Goal: Task Accomplishment & Management: Manage account settings

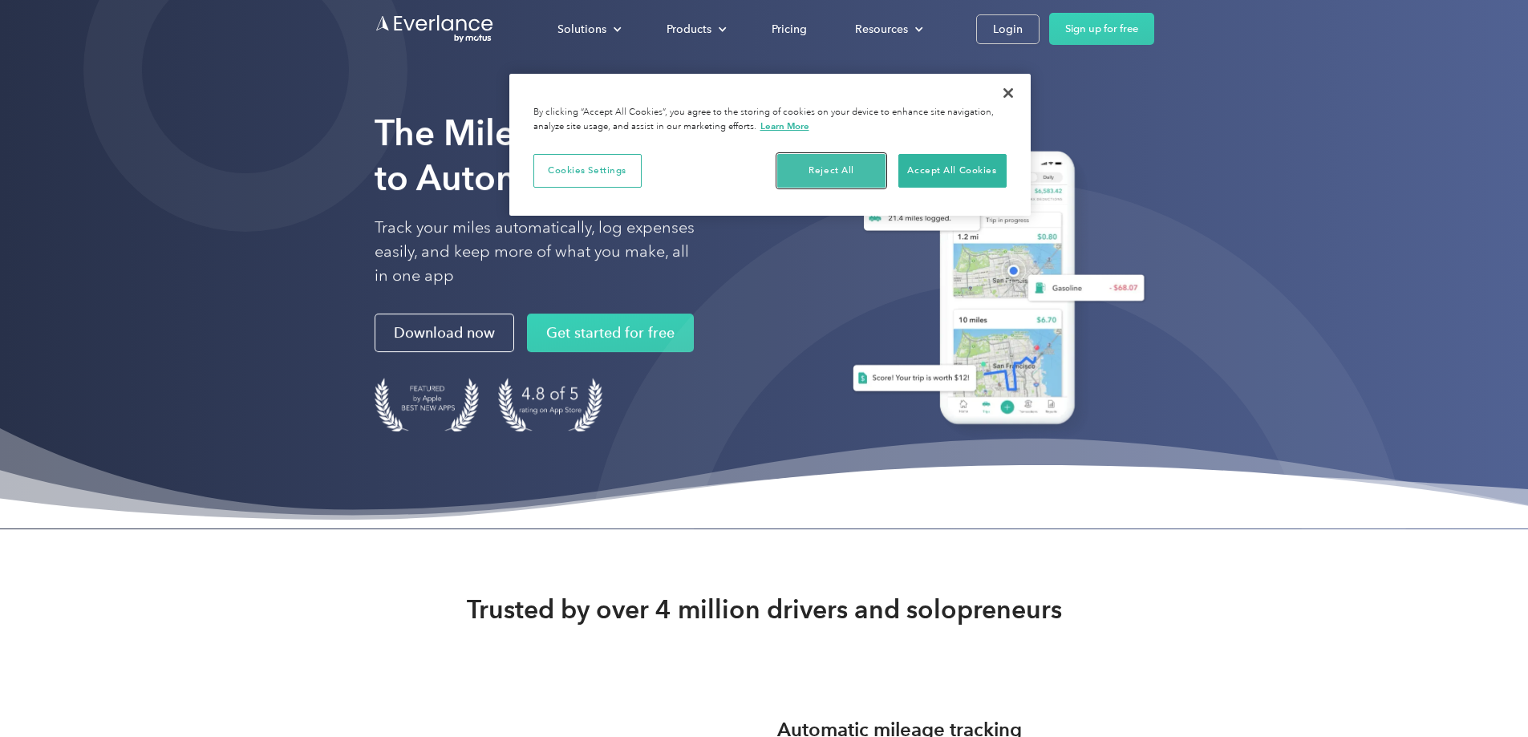
click at [868, 163] on button "Reject All" at bounding box center [831, 171] width 108 height 34
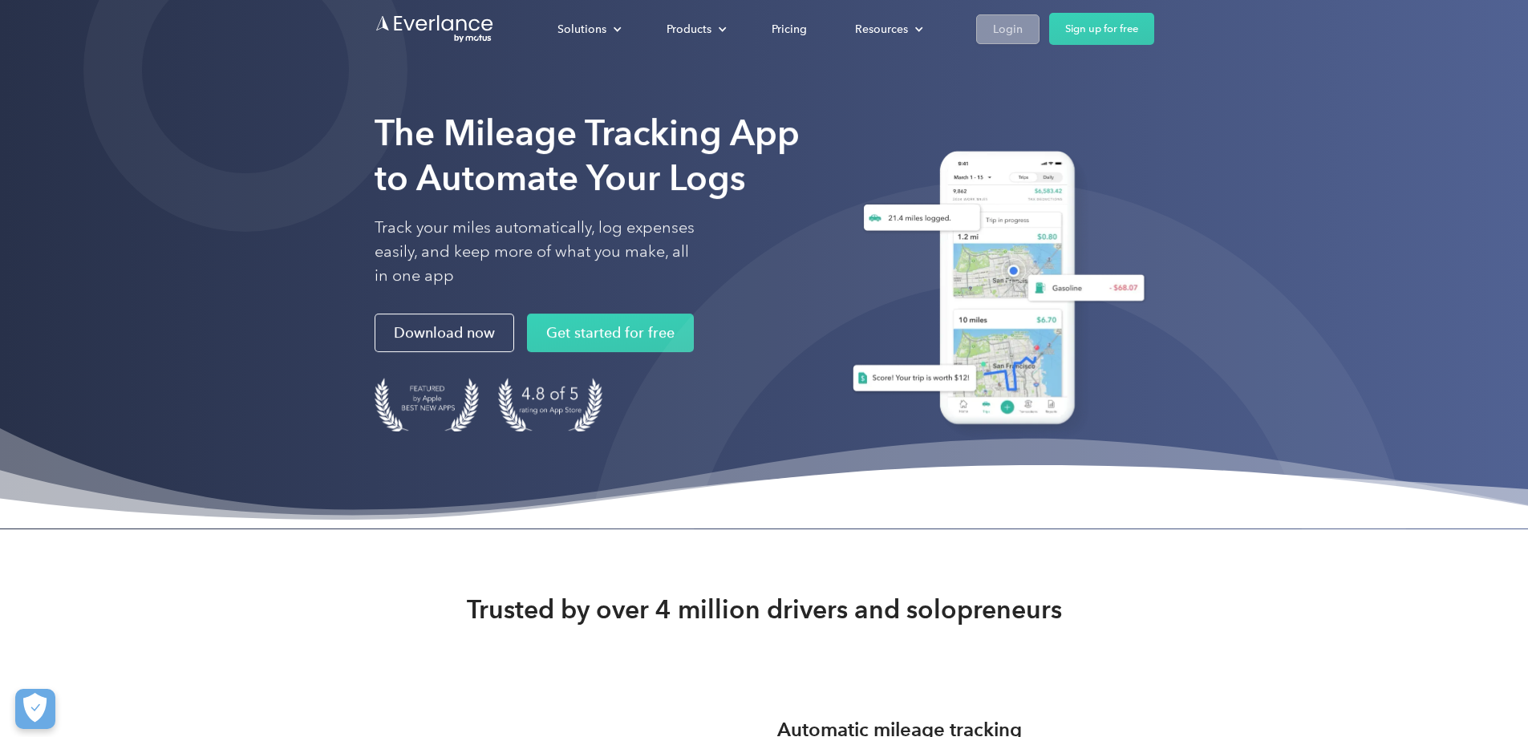
click at [1023, 24] on div "Login" at bounding box center [1008, 29] width 30 height 20
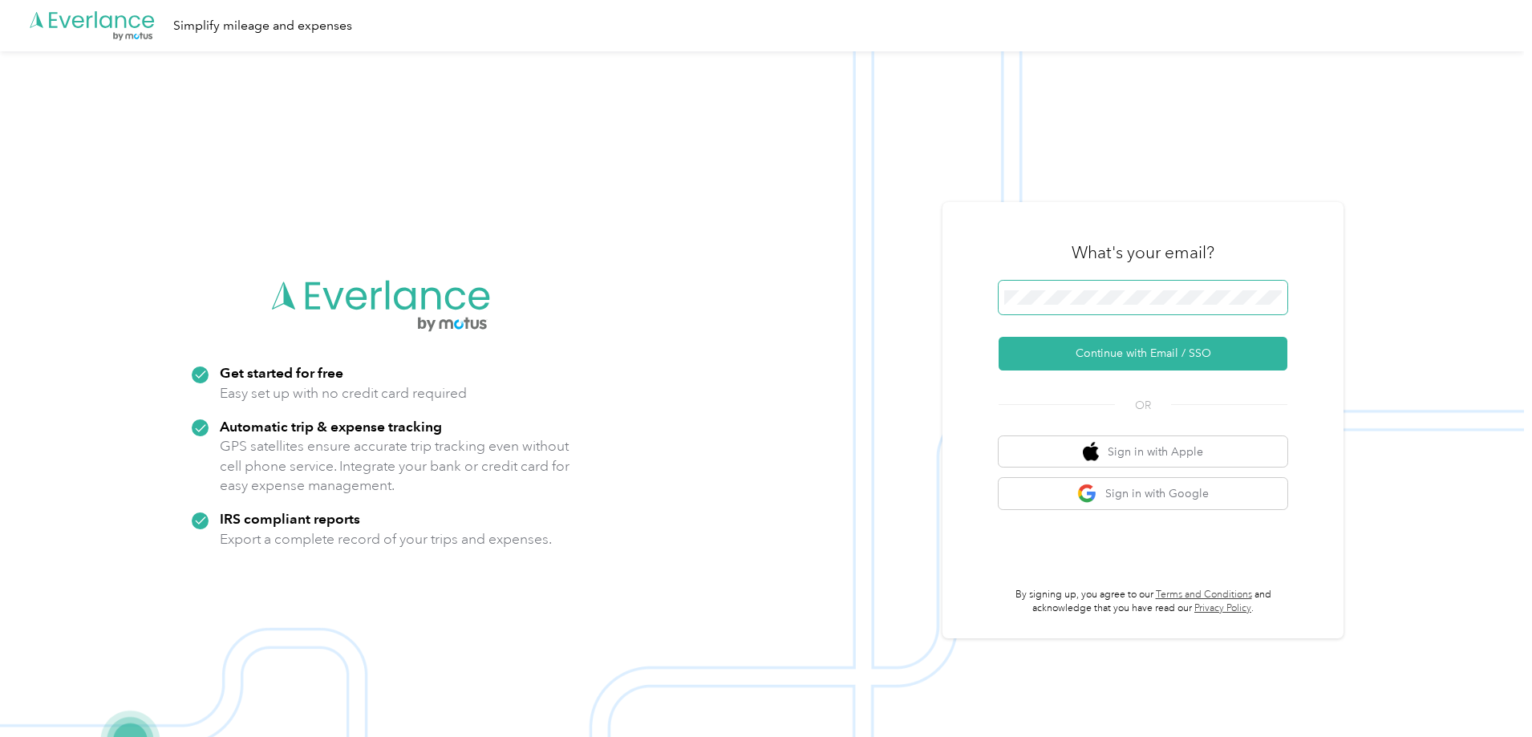
click at [999, 337] on button "Continue with Email / SSO" at bounding box center [1143, 354] width 289 height 34
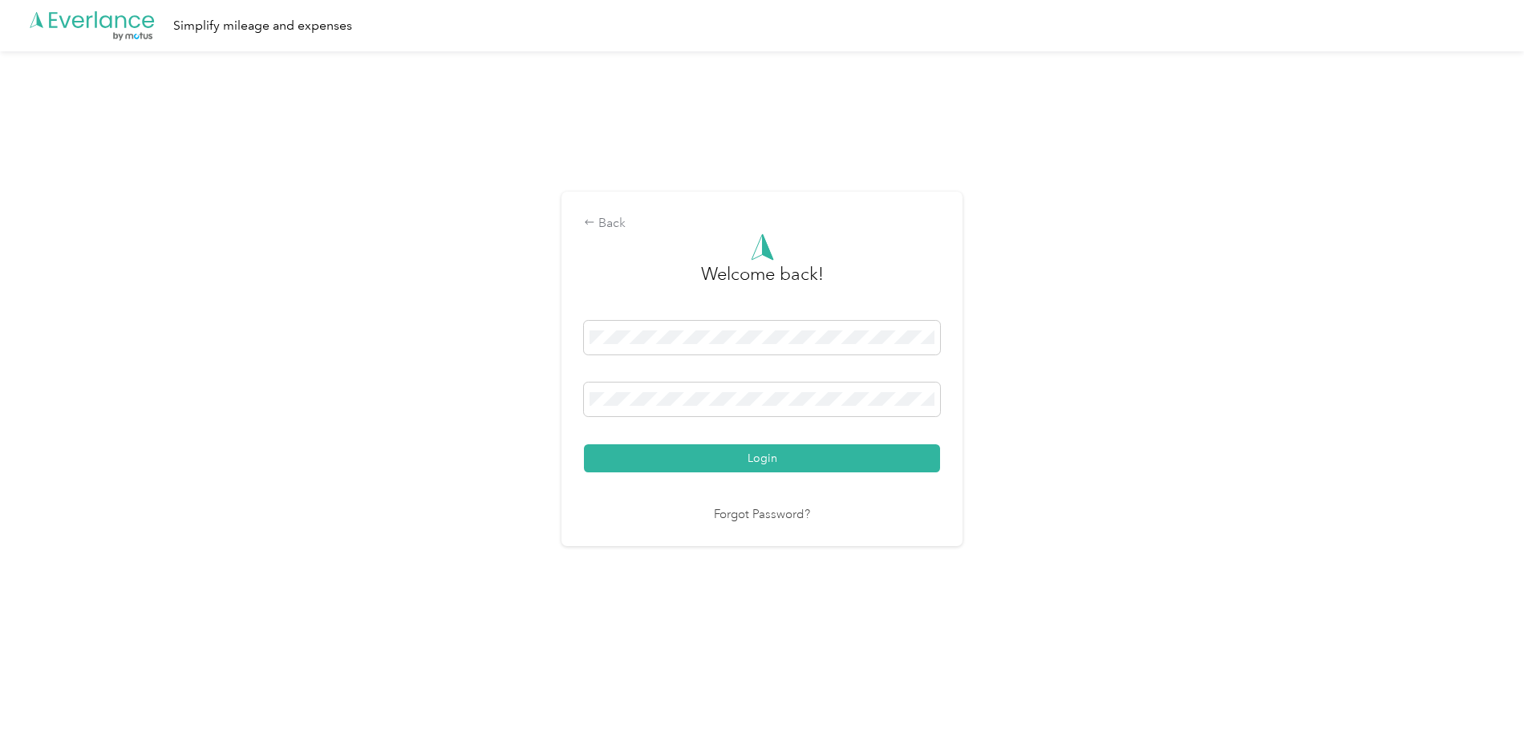
click at [584, 444] on button "Login" at bounding box center [762, 458] width 356 height 28
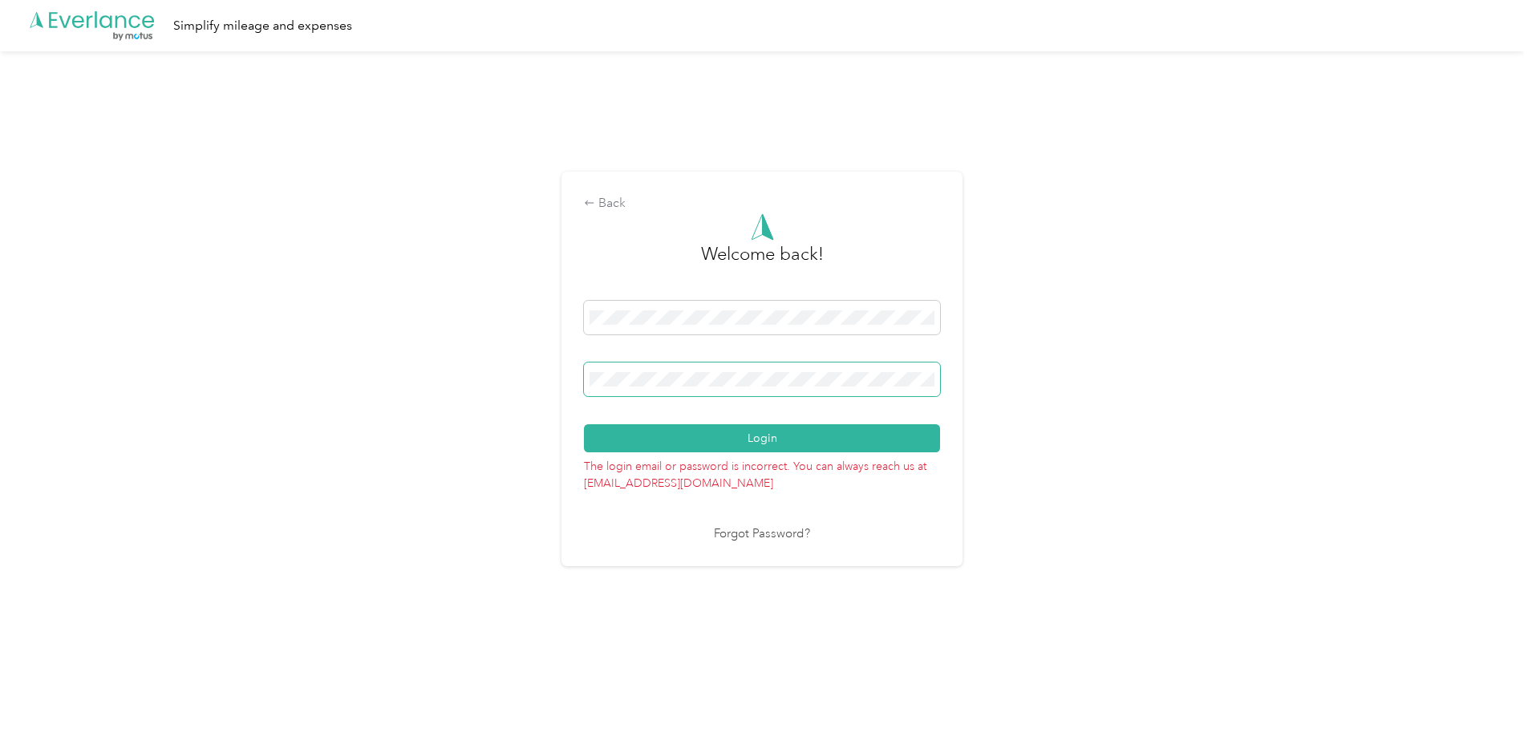
click at [584, 424] on button "Login" at bounding box center [762, 438] width 356 height 28
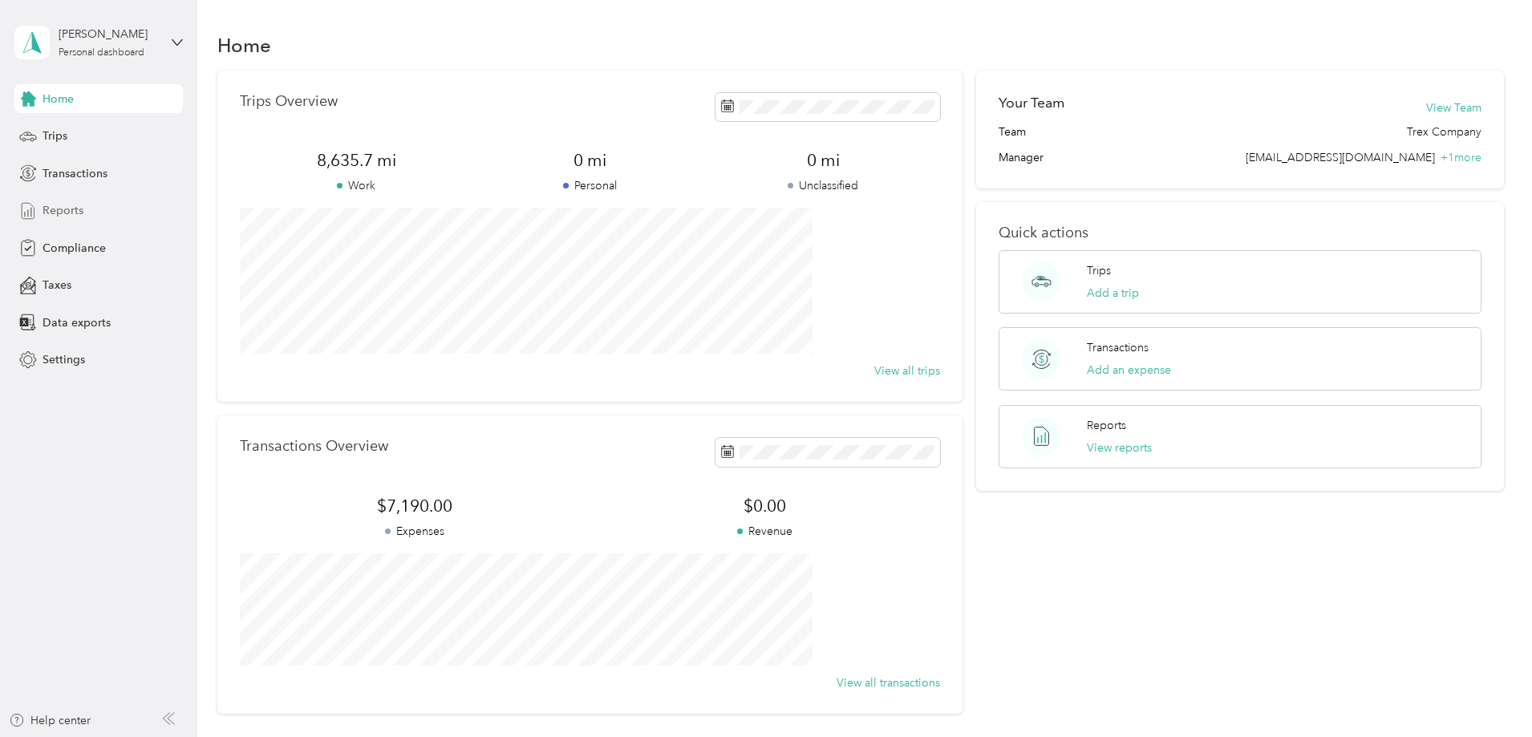
click at [66, 214] on span "Reports" at bounding box center [63, 210] width 41 height 17
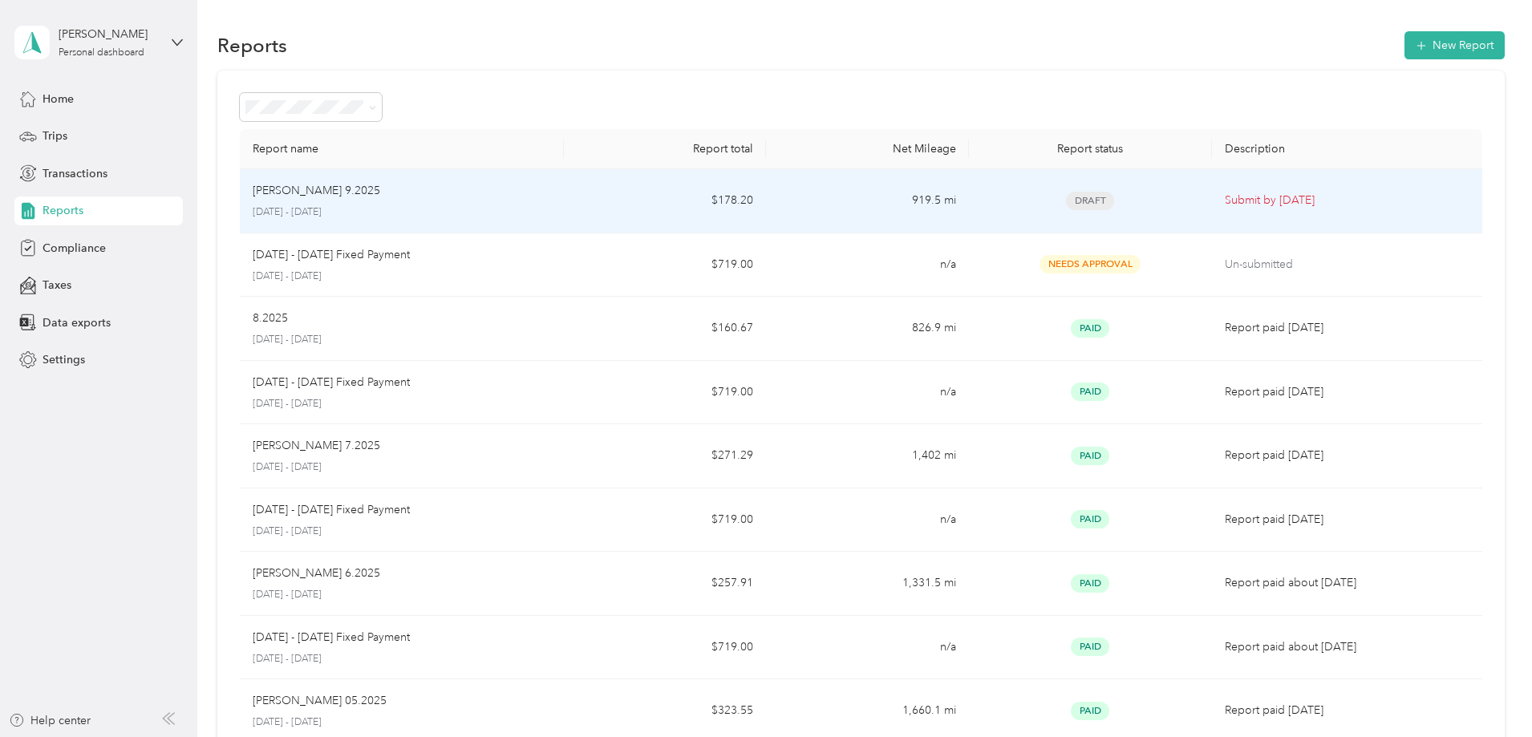
click at [430, 201] on div "[PERSON_NAME] 9.[DATE] - [DATE]" at bounding box center [402, 201] width 298 height 38
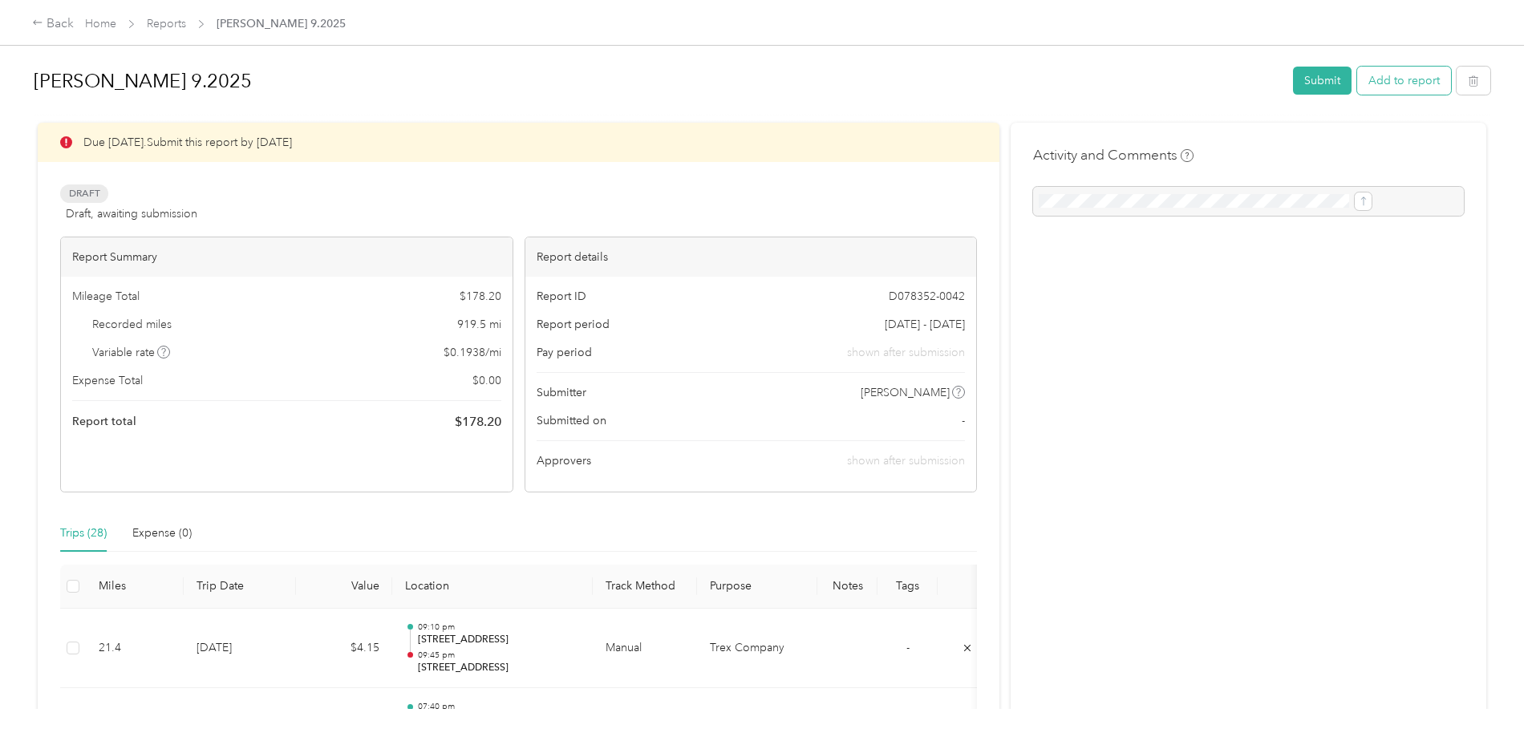
click at [1357, 84] on button "Add to report" at bounding box center [1404, 81] width 94 height 28
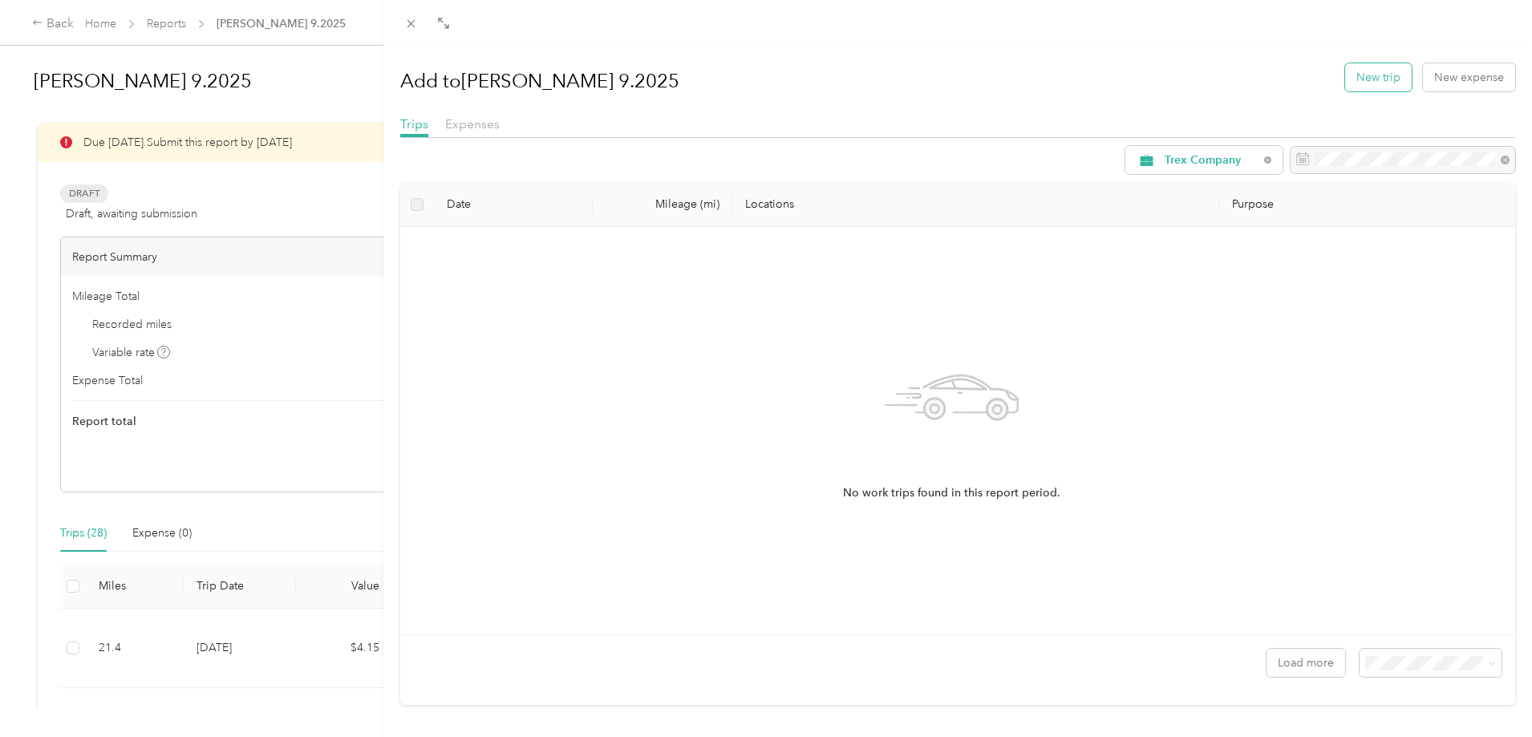
click at [1364, 79] on button "New trip" at bounding box center [1378, 77] width 67 height 28
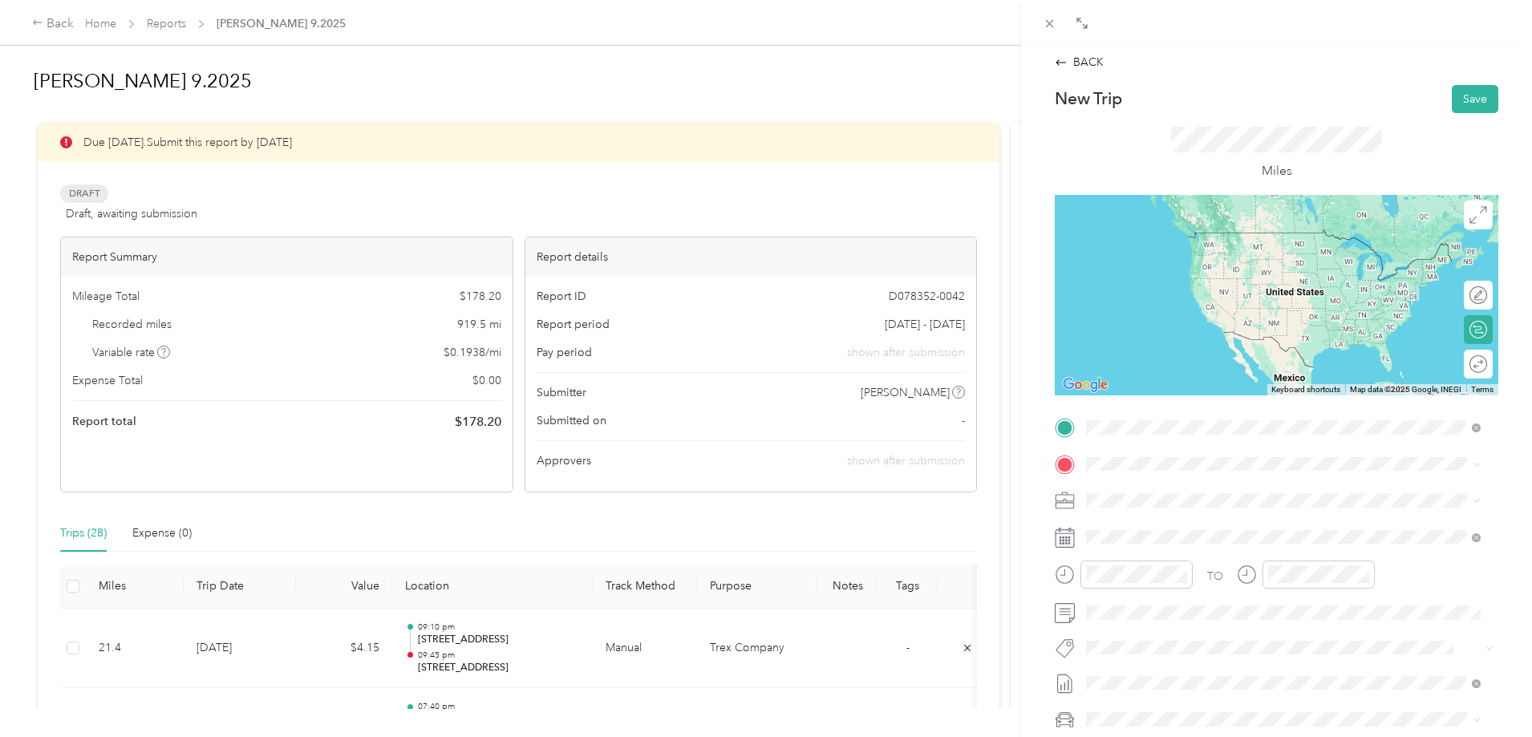
click at [1166, 487] on span "[STREET_ADDRESS][US_STATE]" at bounding box center [1197, 485] width 160 height 14
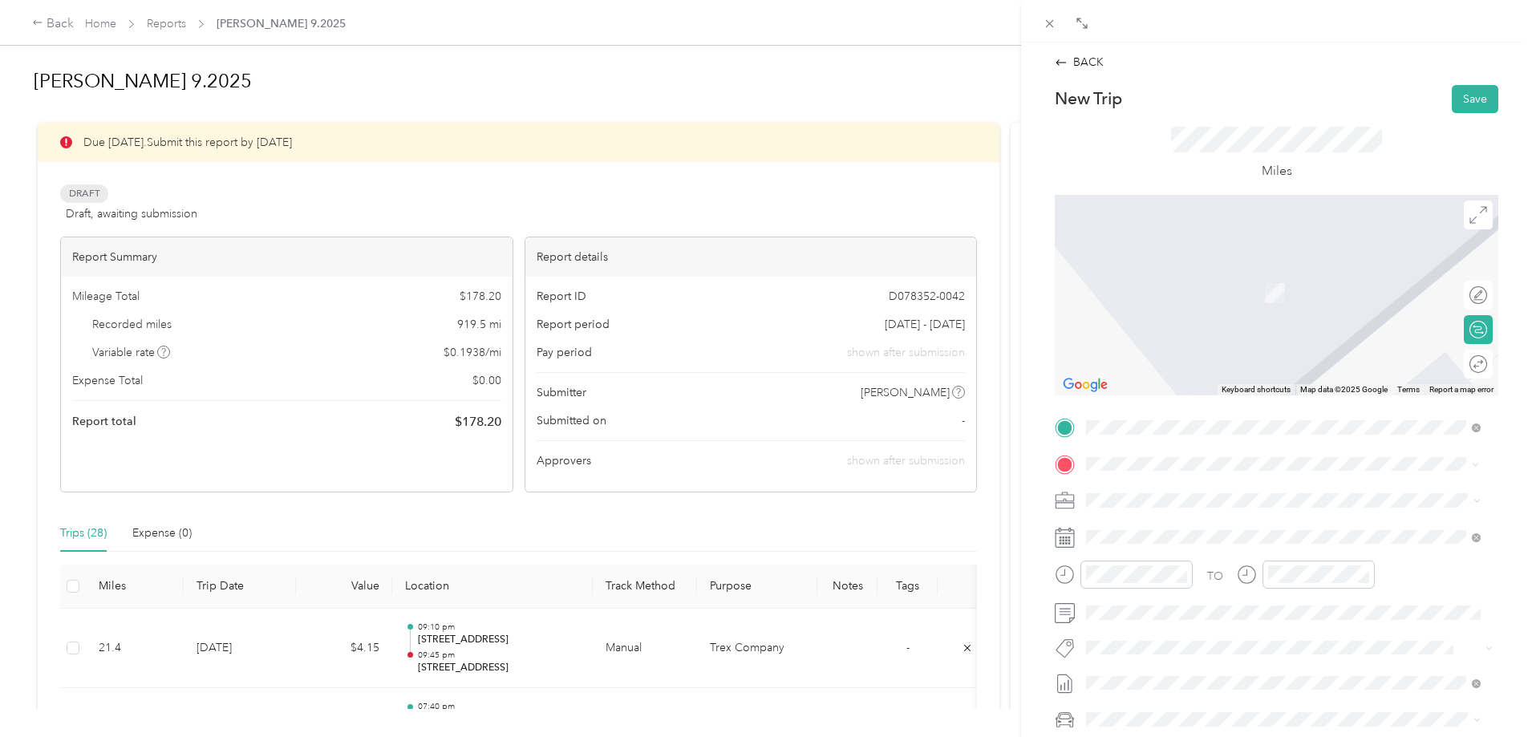
click at [1181, 526] on span "[STREET_ADDRESS][US_STATE]" at bounding box center [1197, 522] width 160 height 14
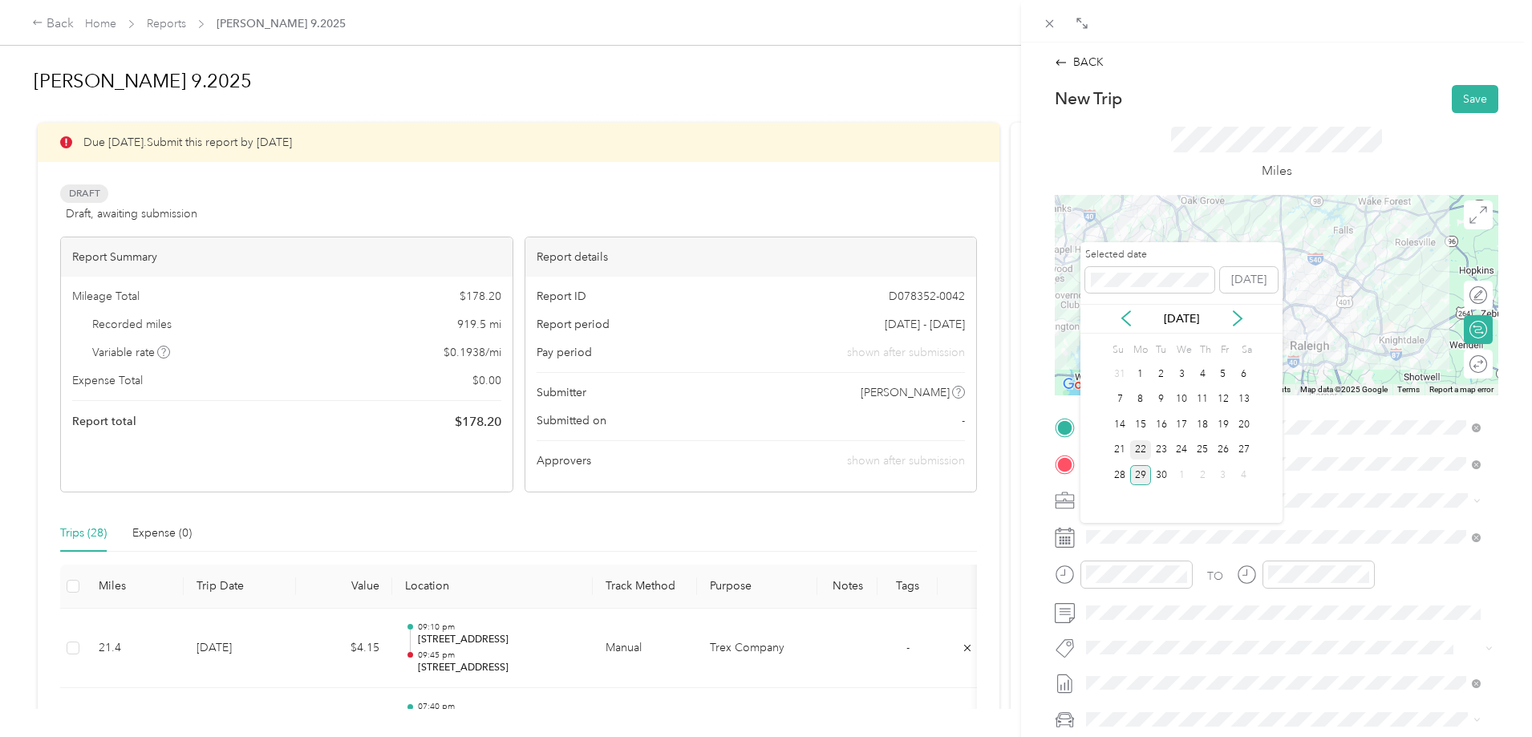
click at [1140, 448] on div "22" at bounding box center [1140, 450] width 21 height 20
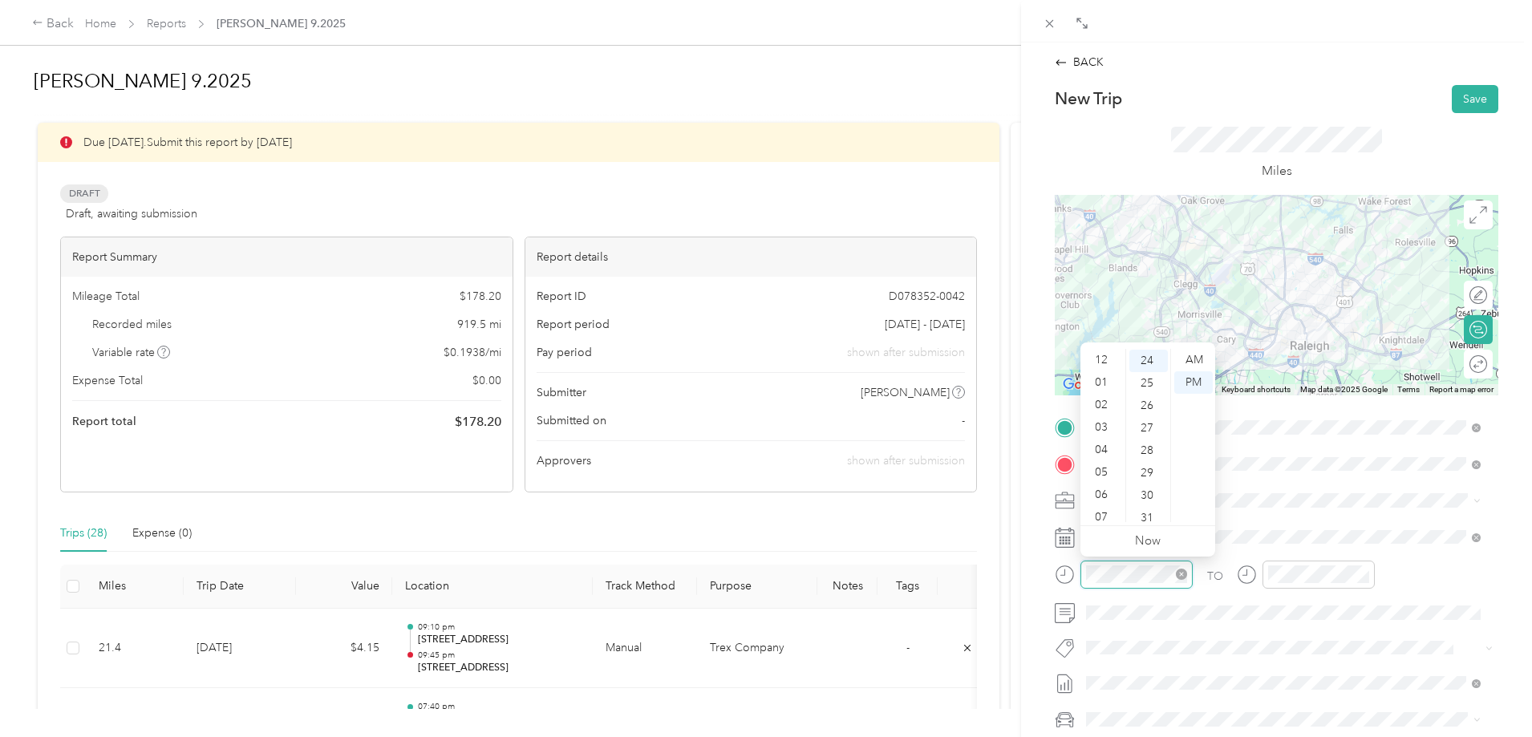
scroll to position [96, 0]
click at [1110, 371] on div "05" at bounding box center [1103, 376] width 39 height 22
click at [1151, 353] on div "00" at bounding box center [1149, 360] width 39 height 22
click at [1200, 359] on div "AM" at bounding box center [1193, 360] width 39 height 22
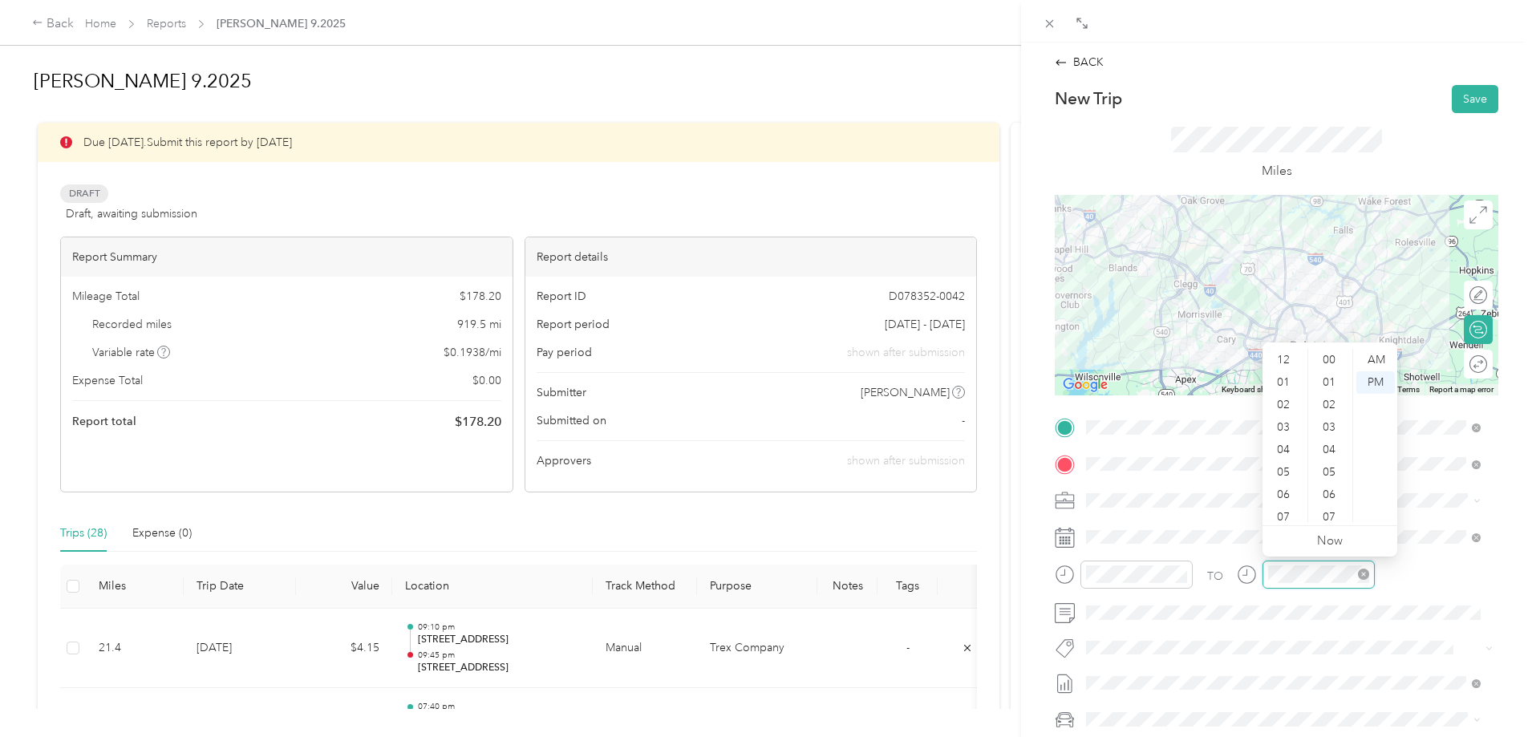
scroll to position [96, 0]
click at [1289, 375] on div "05" at bounding box center [1285, 376] width 39 height 22
click at [1286, 355] on div "04" at bounding box center [1285, 354] width 39 height 22
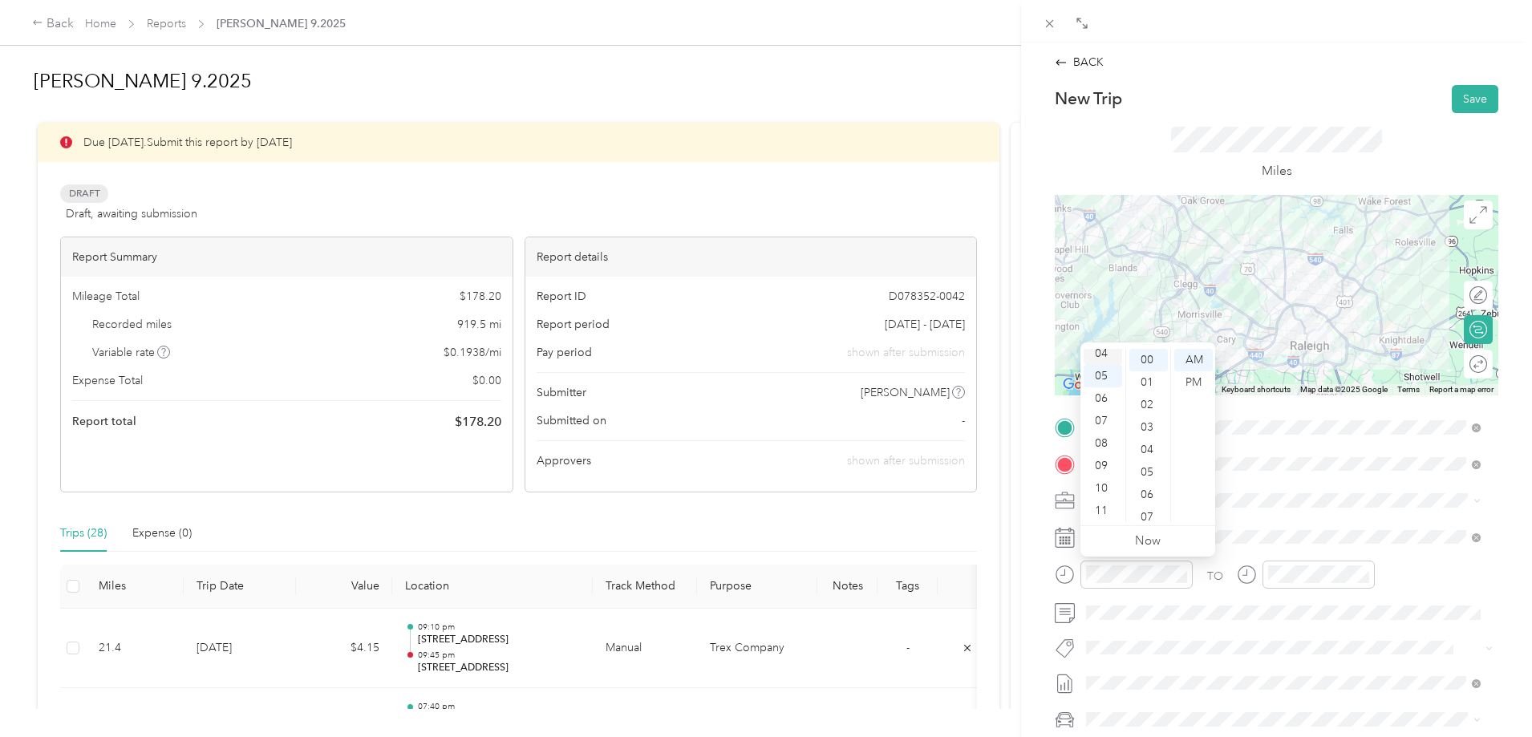
click at [1108, 351] on div "04" at bounding box center [1103, 354] width 39 height 22
click at [1149, 510] on div "45" at bounding box center [1149, 514] width 39 height 22
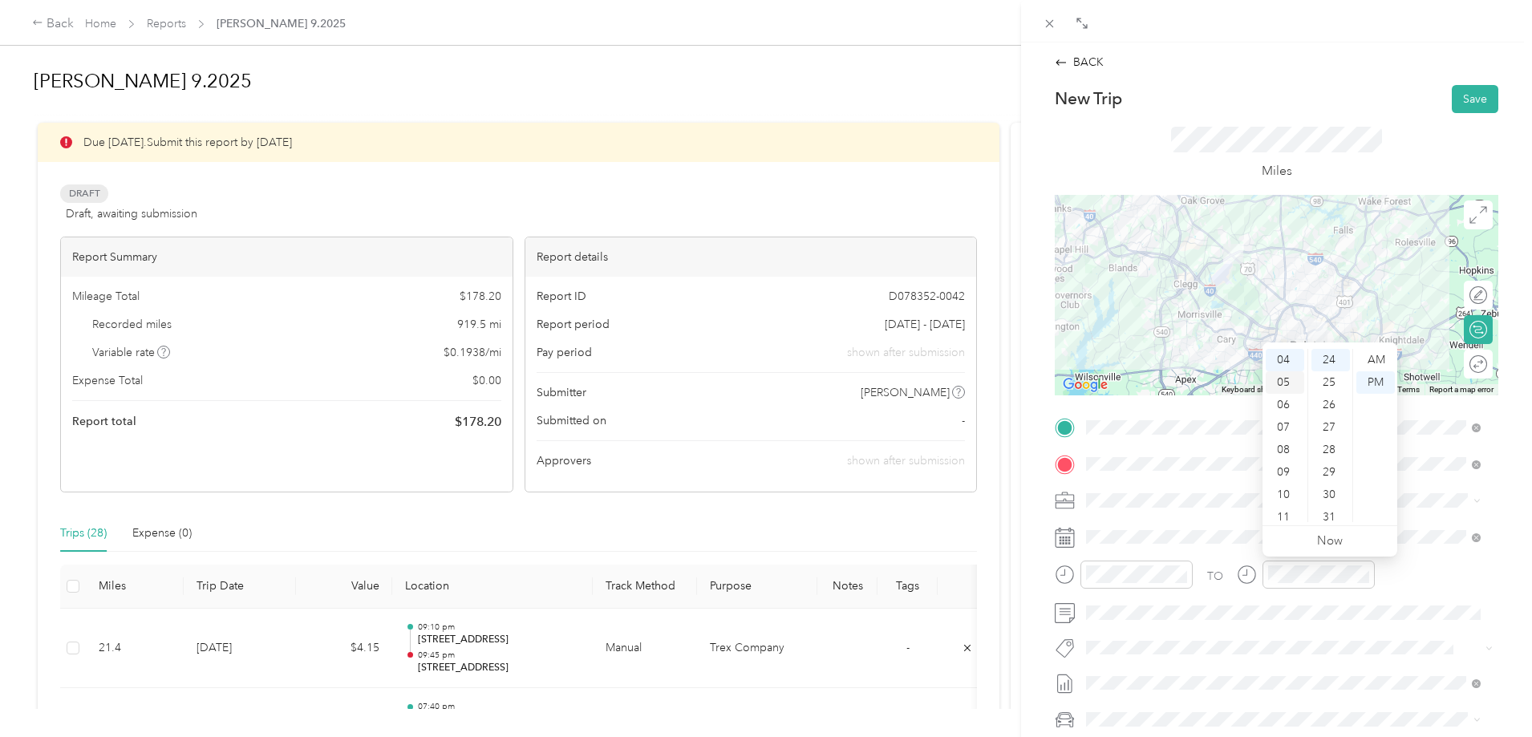
click at [1288, 379] on div "05" at bounding box center [1285, 382] width 39 height 22
click at [1329, 375] on div "15" at bounding box center [1331, 374] width 39 height 22
click at [1375, 360] on div "AM" at bounding box center [1376, 360] width 39 height 22
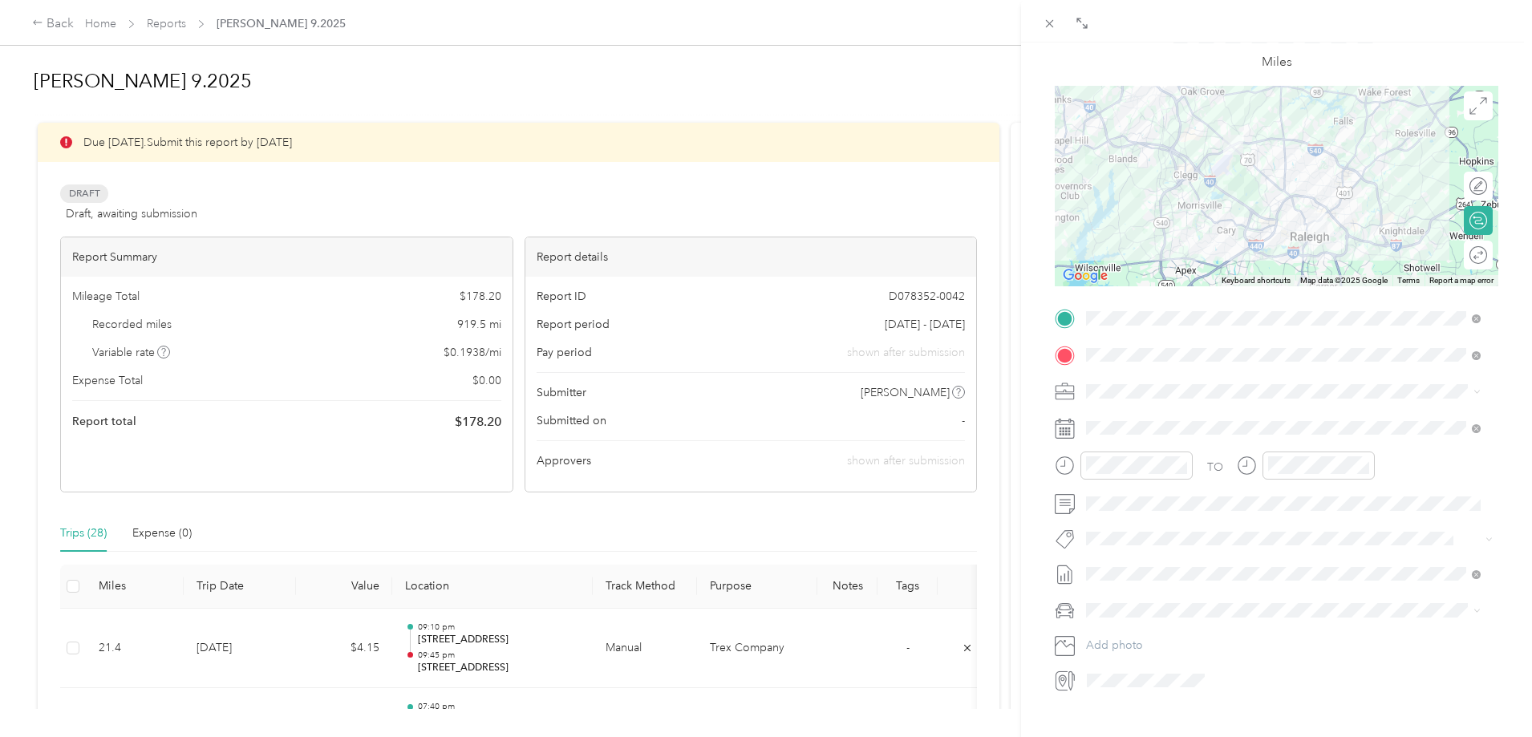
scroll to position [0, 0]
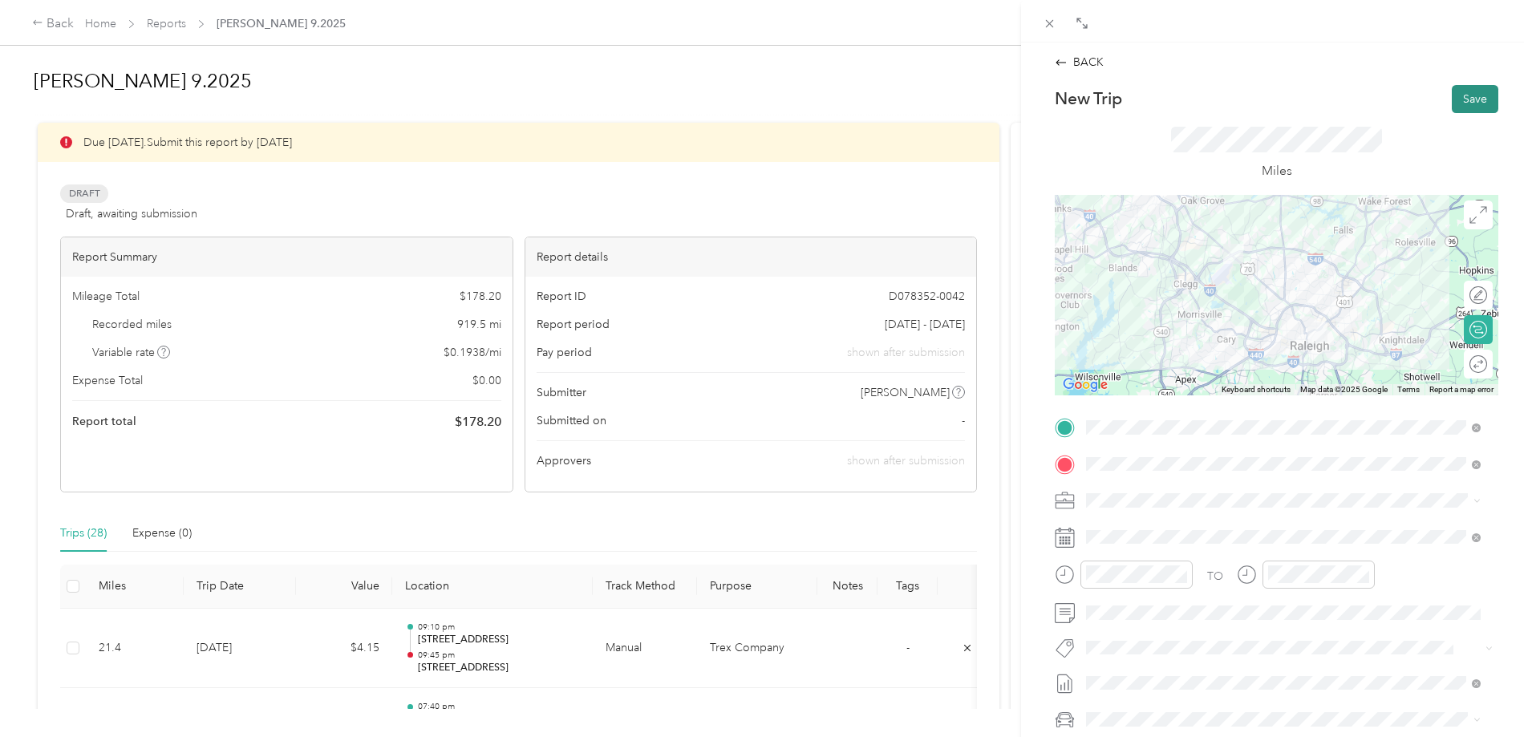
click at [1454, 103] on button "Save" at bounding box center [1475, 99] width 47 height 28
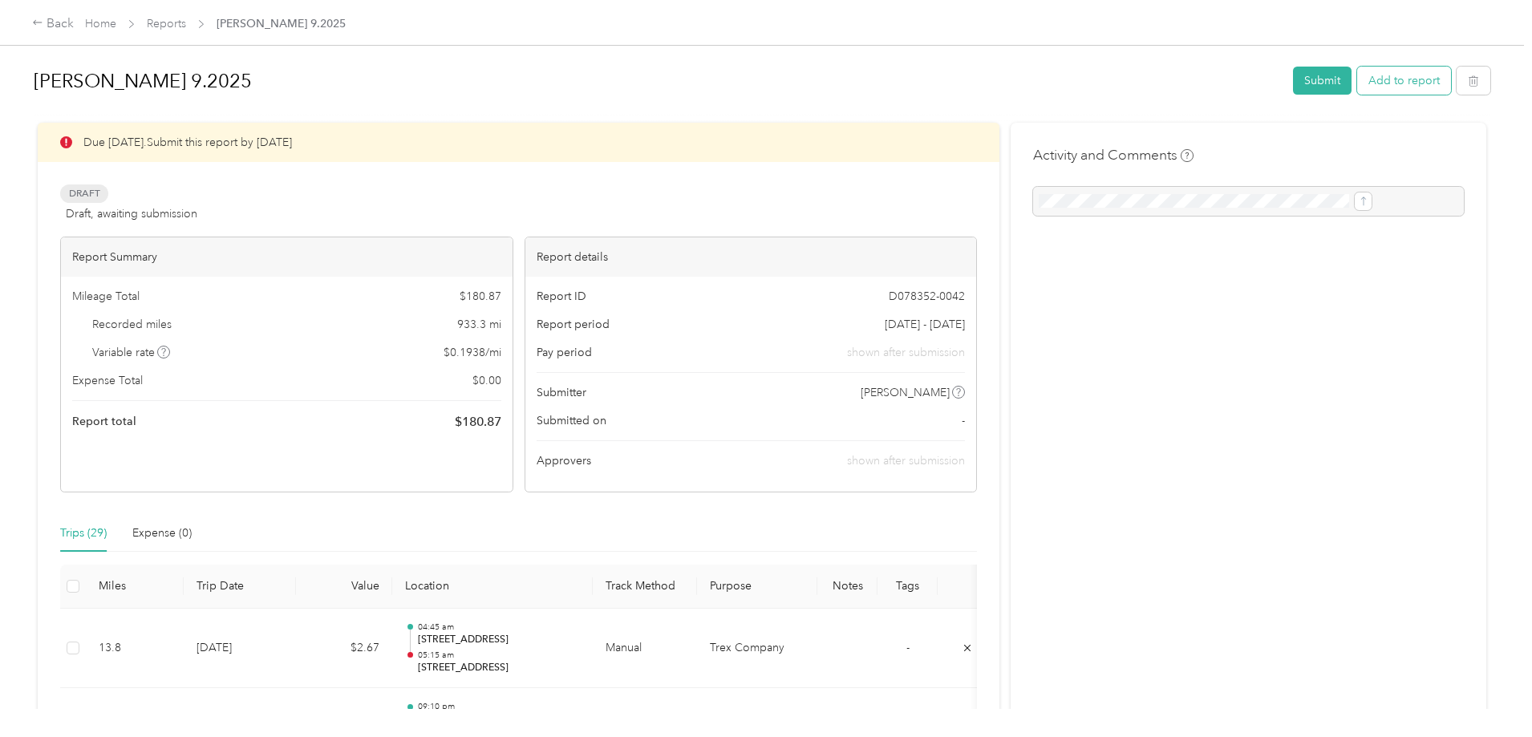
click at [1357, 92] on button "Add to report" at bounding box center [1404, 81] width 94 height 28
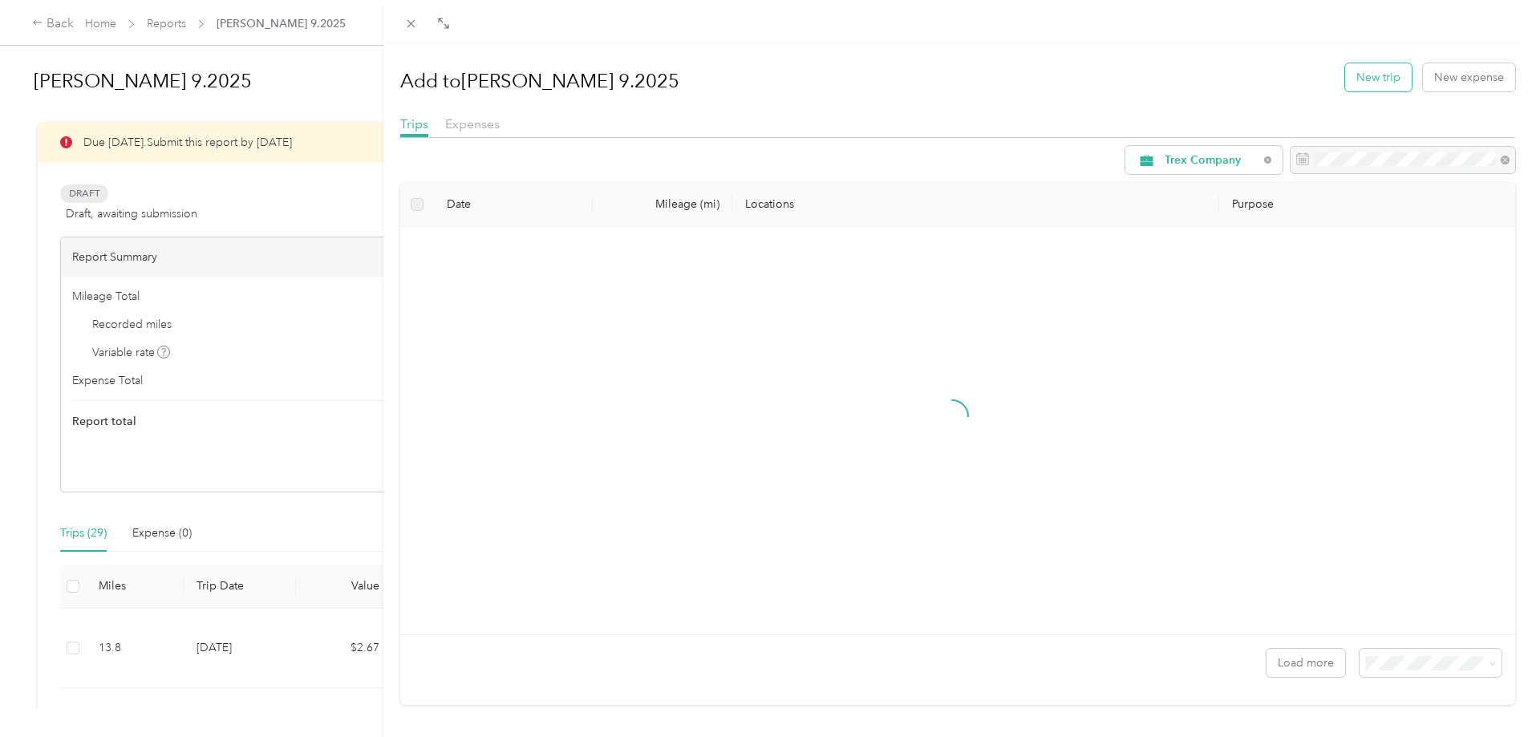
click at [1372, 79] on button "New trip" at bounding box center [1378, 77] width 67 height 28
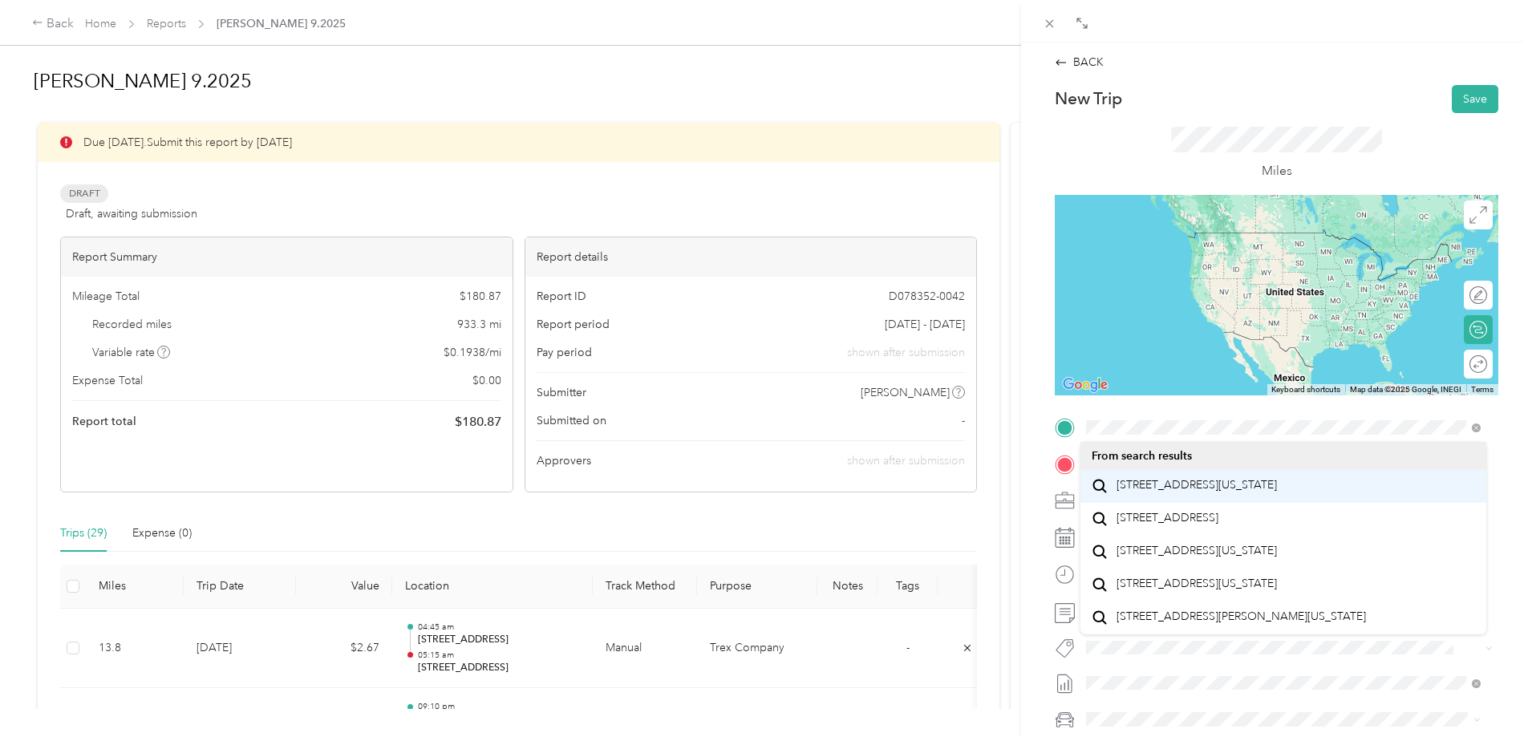
click at [1199, 493] on span "[STREET_ADDRESS][US_STATE]" at bounding box center [1197, 485] width 160 height 14
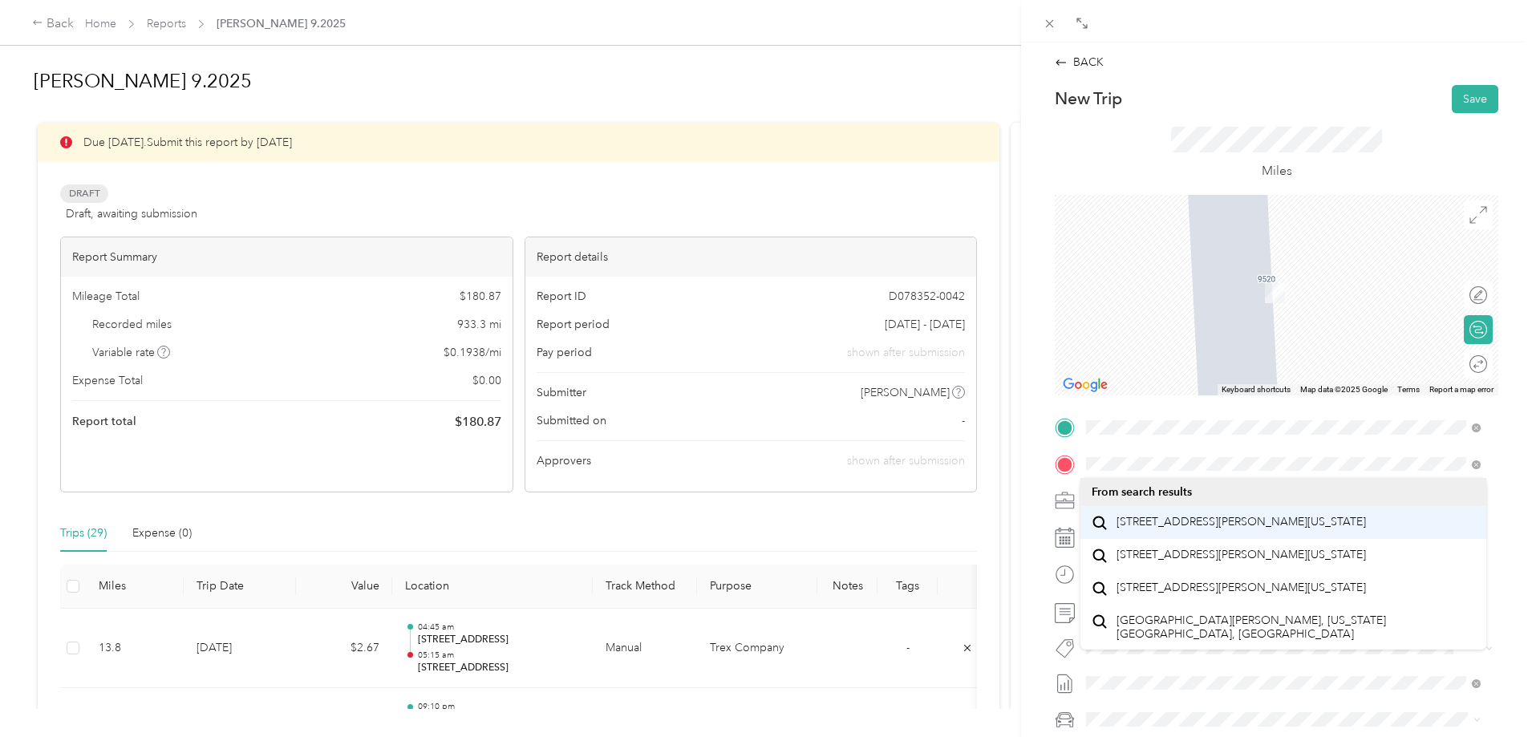
click at [1191, 525] on span "[STREET_ADDRESS][PERSON_NAME][US_STATE]" at bounding box center [1241, 522] width 249 height 14
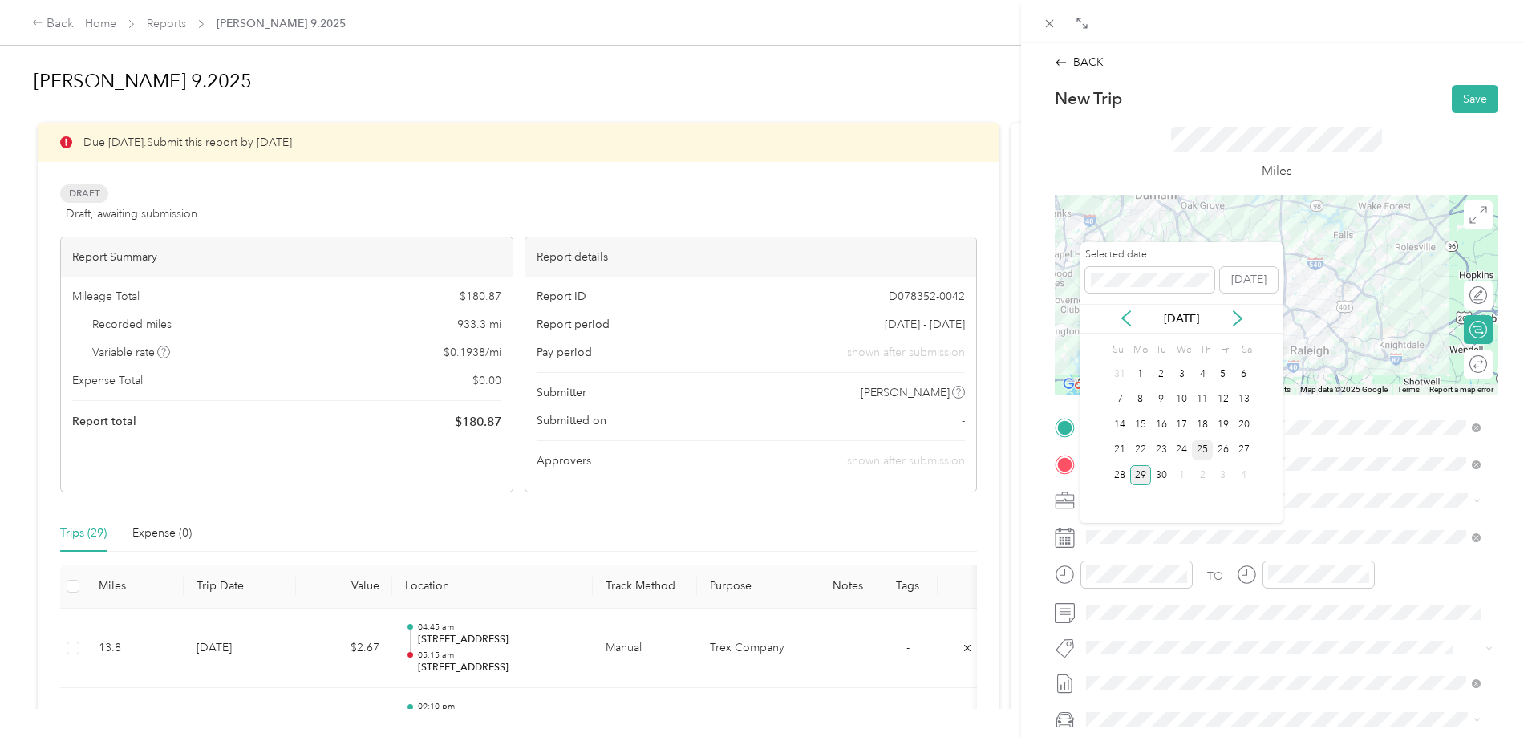
click at [1205, 454] on div "25" at bounding box center [1202, 450] width 21 height 20
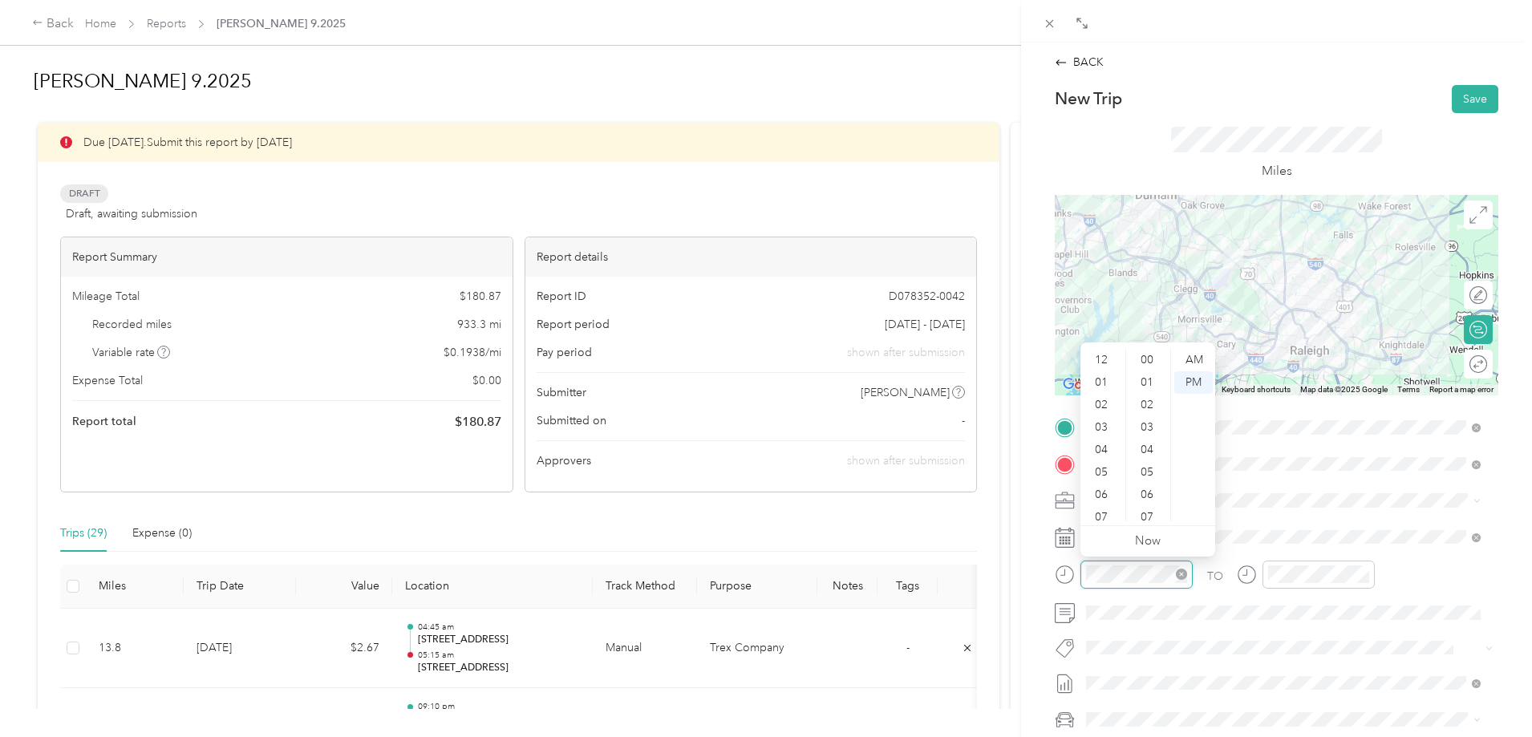
scroll to position [96, 0]
click at [1107, 348] on div "12 01 02 03 04 05 06 07 08 09 10 11 00 01 02 03 04 05 06 07 08 09 10 11 12 13 1…" at bounding box center [1148, 436] width 135 height 180
click at [1101, 351] on div "04" at bounding box center [1103, 354] width 39 height 22
click at [1150, 488] on div "45" at bounding box center [1149, 490] width 39 height 22
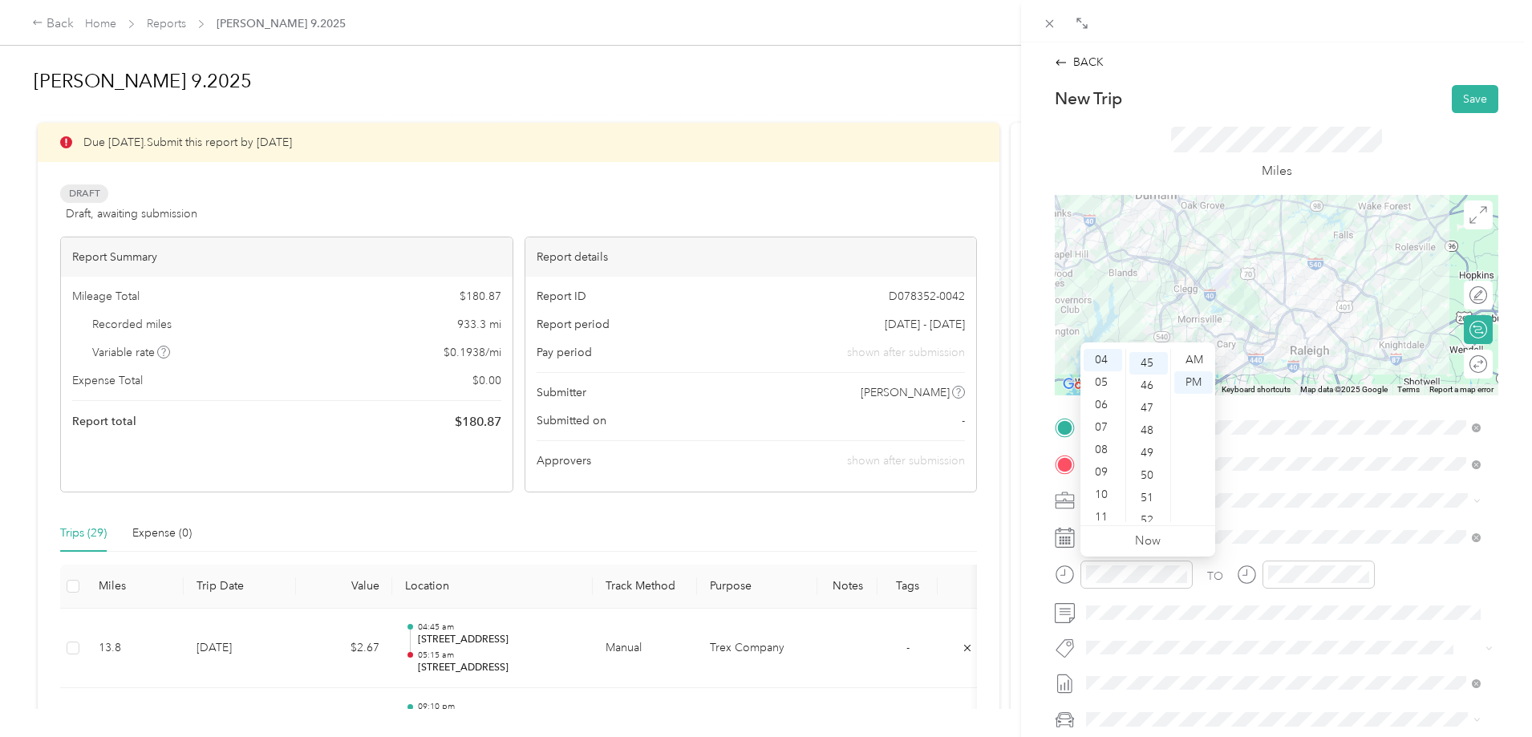
scroll to position [1011, 0]
click at [1198, 380] on div "PM" at bounding box center [1193, 382] width 39 height 22
click at [1292, 562] on div at bounding box center [1319, 575] width 112 height 28
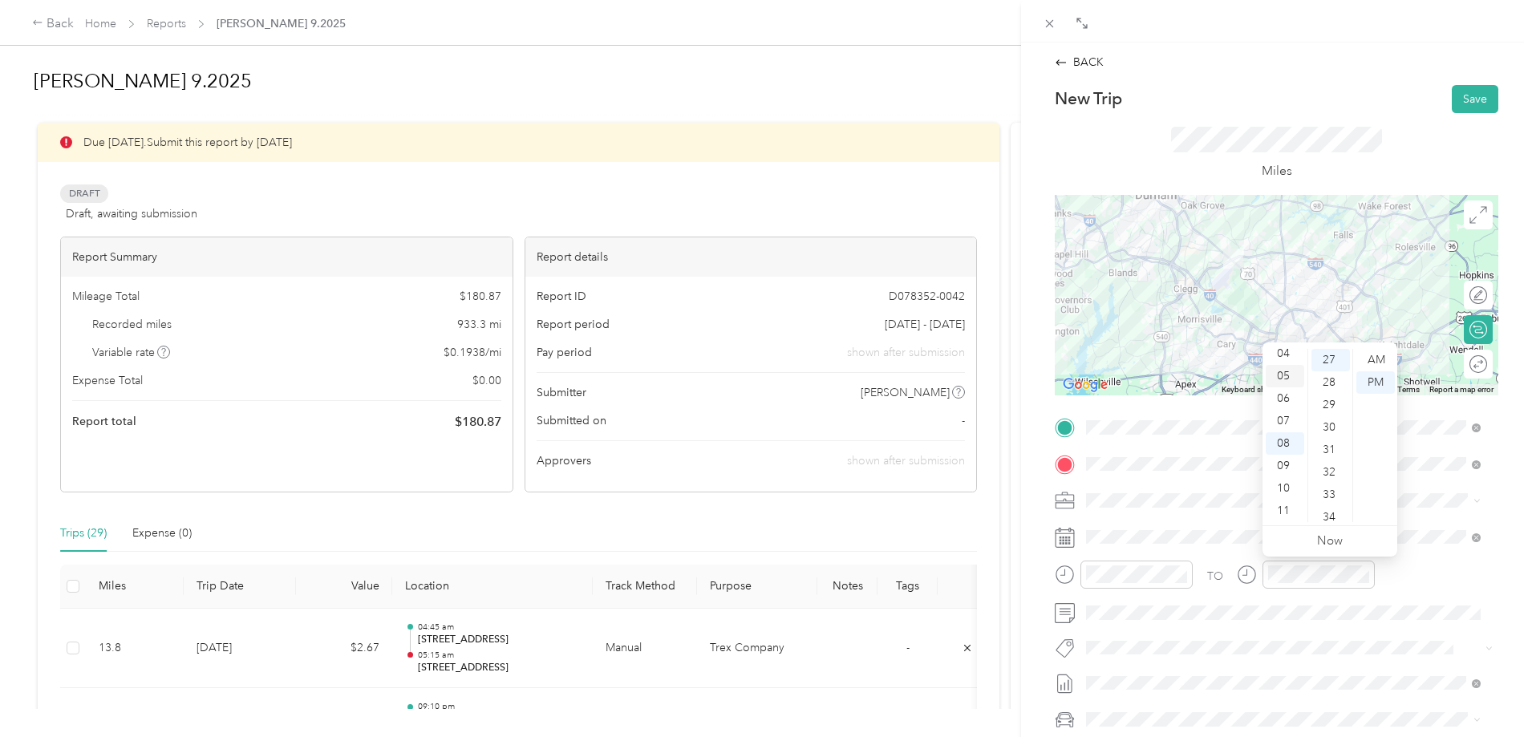
click at [1287, 373] on div "05" at bounding box center [1285, 376] width 39 height 22
click at [1332, 412] on div "15" at bounding box center [1331, 411] width 39 height 22
click at [1459, 97] on button "Save" at bounding box center [1475, 99] width 47 height 28
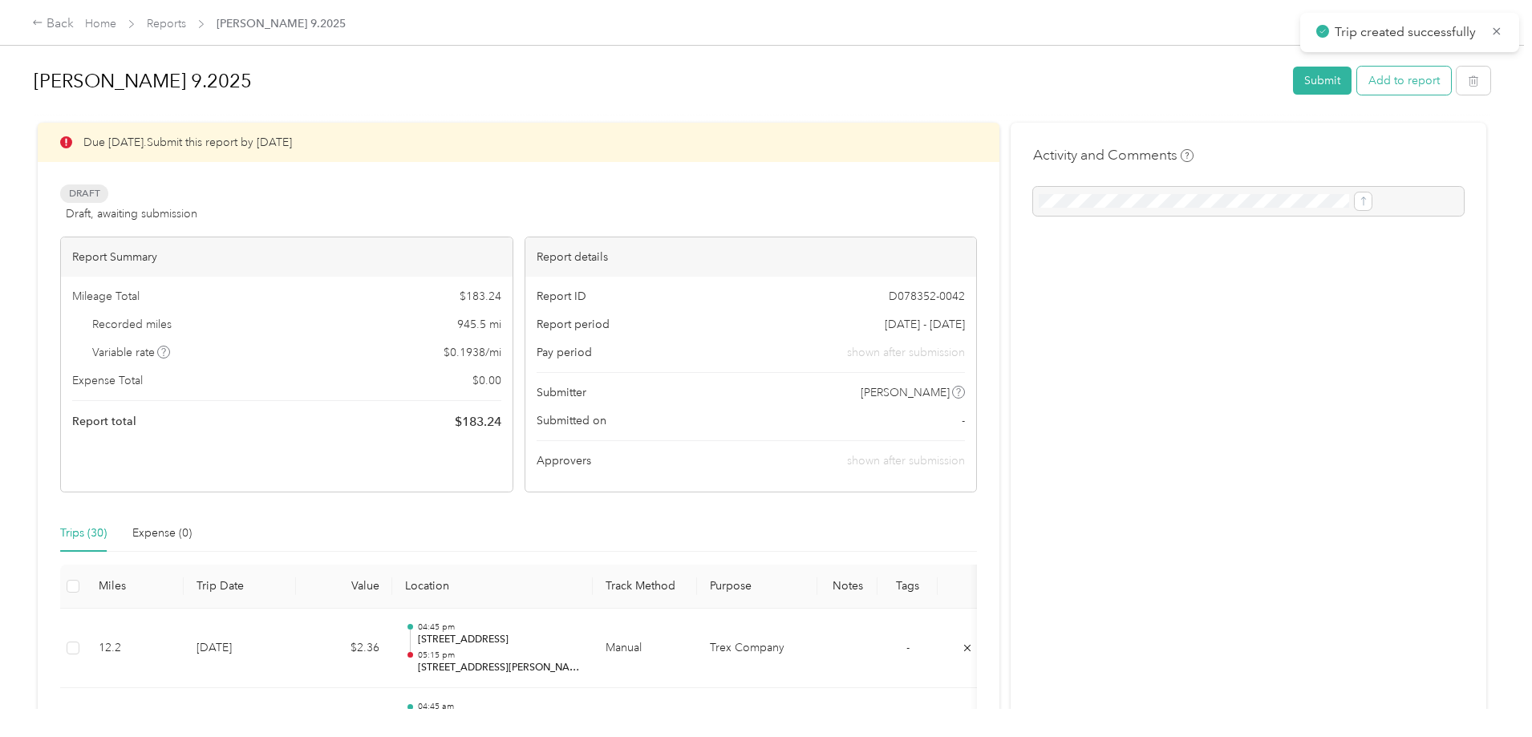
click at [1357, 86] on button "Add to report" at bounding box center [1404, 81] width 94 height 28
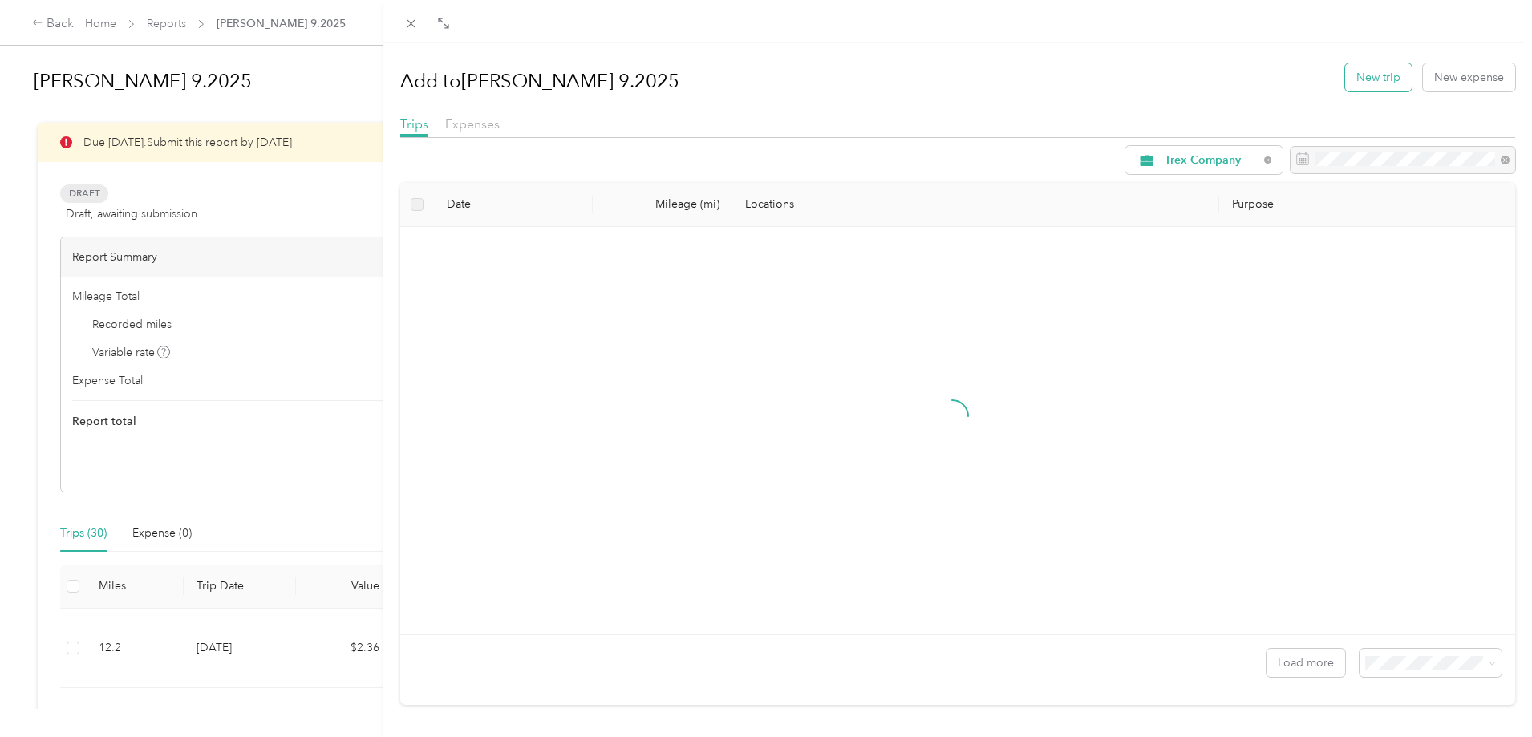
click at [1366, 81] on button "New trip" at bounding box center [1378, 77] width 67 height 28
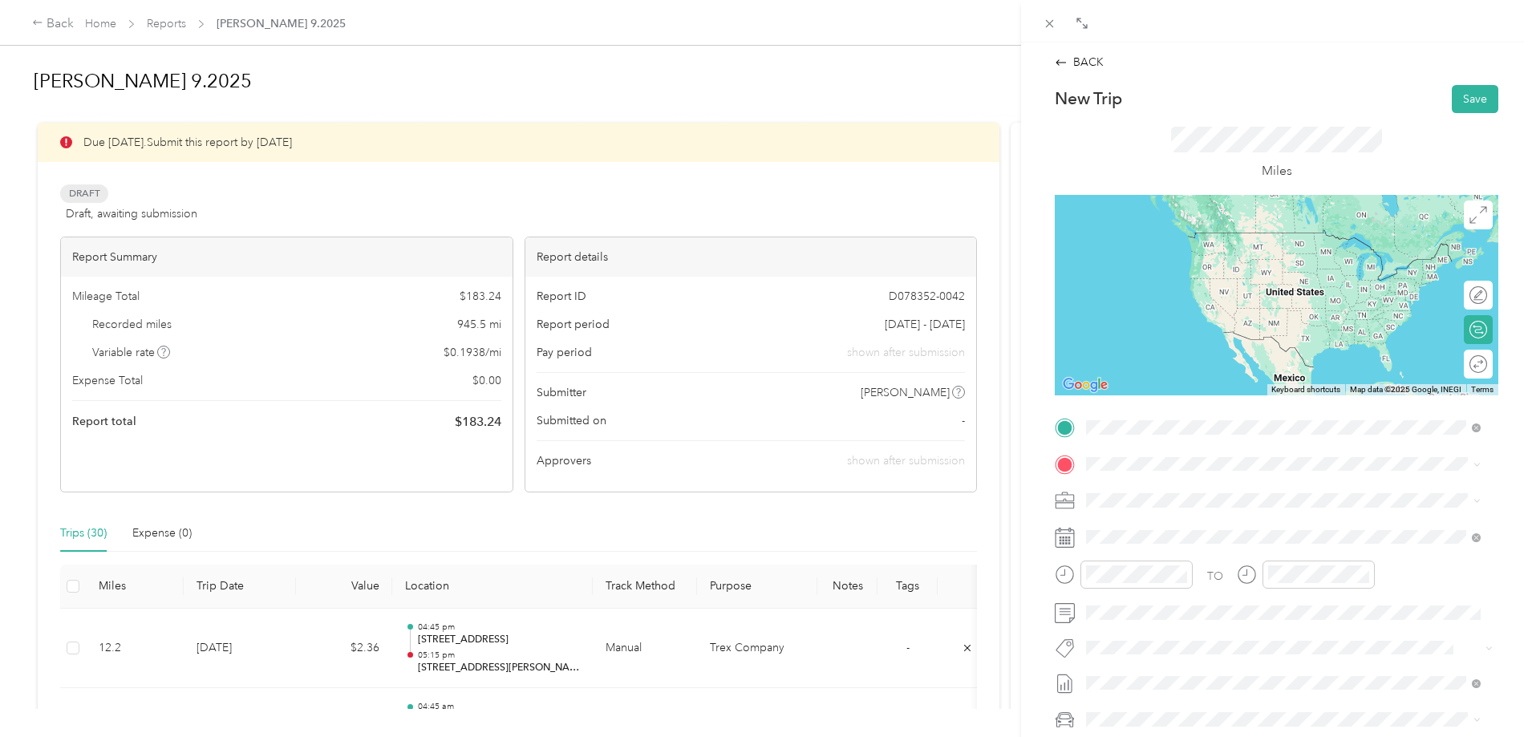
click at [1200, 493] on span "[STREET_ADDRESS][PERSON_NAME][US_STATE]" at bounding box center [1241, 485] width 249 height 14
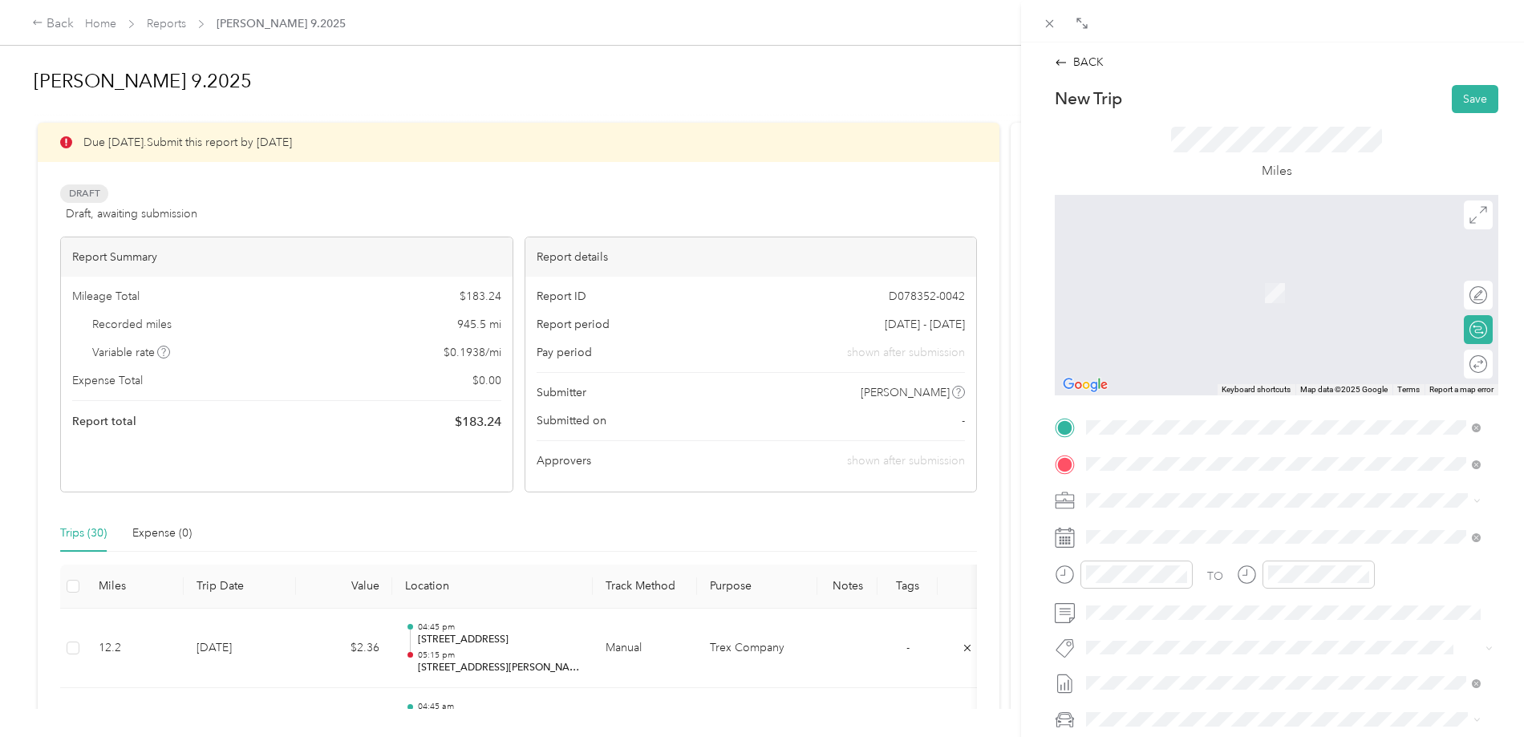
click at [1174, 511] on li "[STREET_ADDRESS][US_STATE]" at bounding box center [1284, 522] width 406 height 33
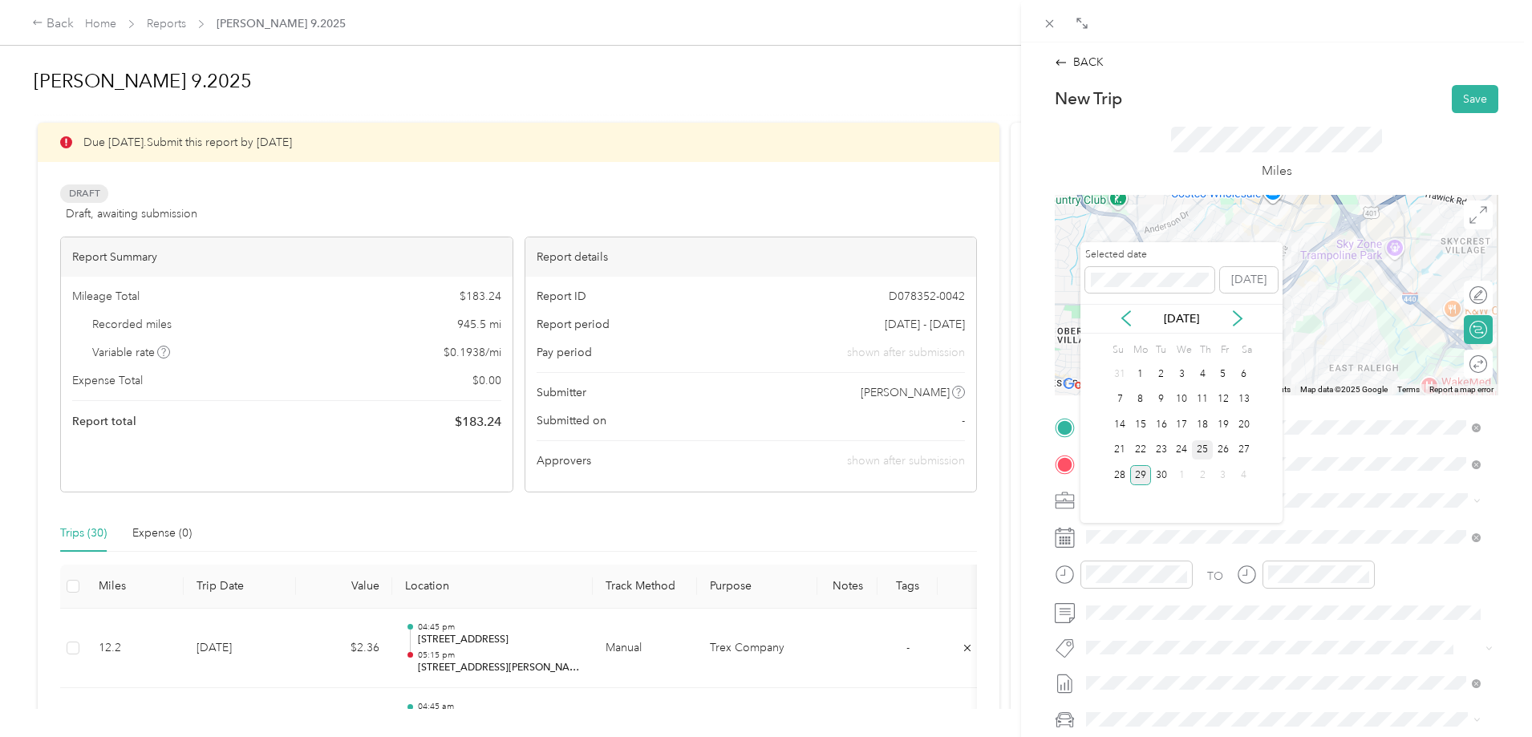
click at [1201, 449] on div "25" at bounding box center [1202, 450] width 21 height 20
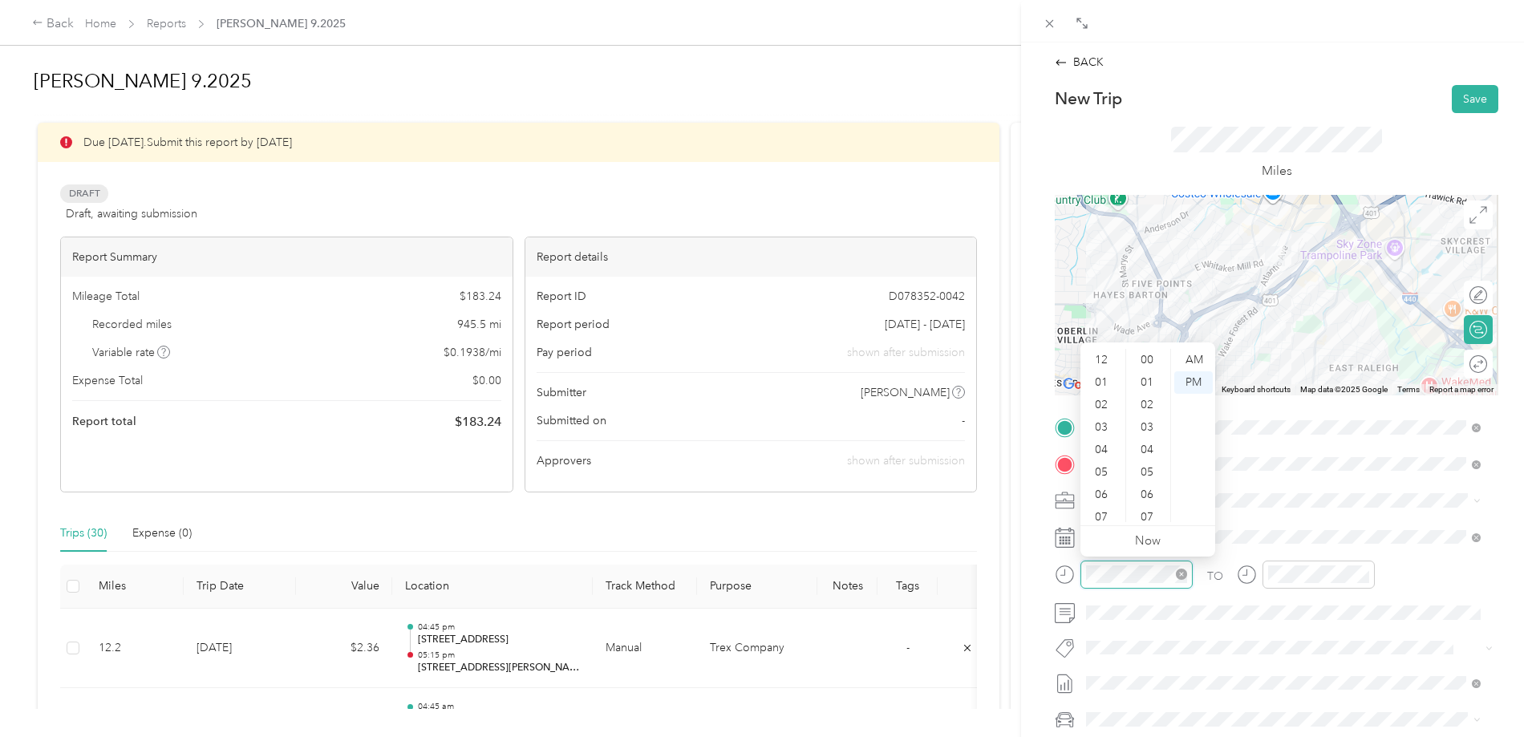
scroll to position [96, 0]
click at [1106, 372] on div "05" at bounding box center [1103, 376] width 39 height 22
click at [1150, 441] on div "45" at bounding box center [1149, 439] width 39 height 22
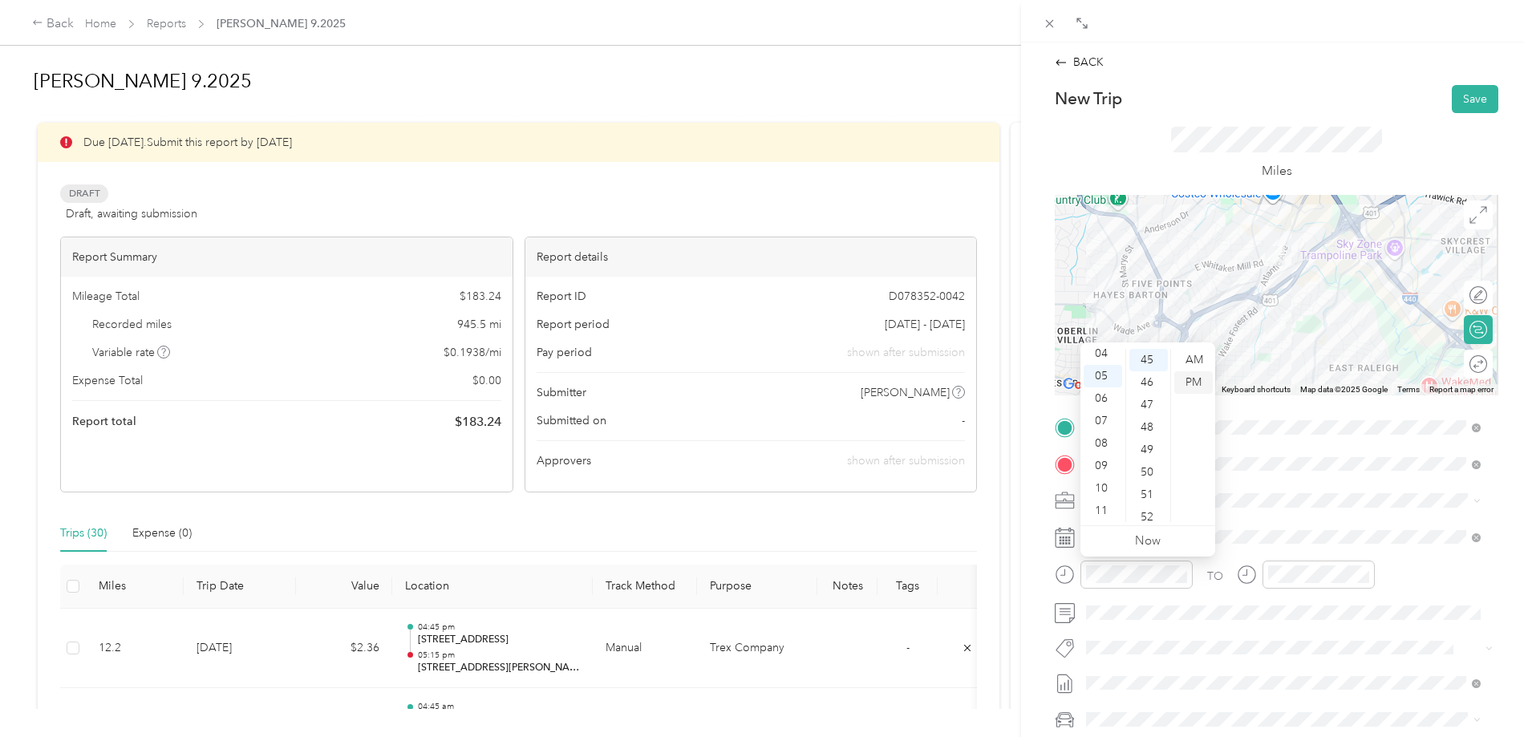
click at [1197, 375] on div "PM" at bounding box center [1193, 382] width 39 height 22
click at [1272, 565] on div at bounding box center [1319, 575] width 112 height 28
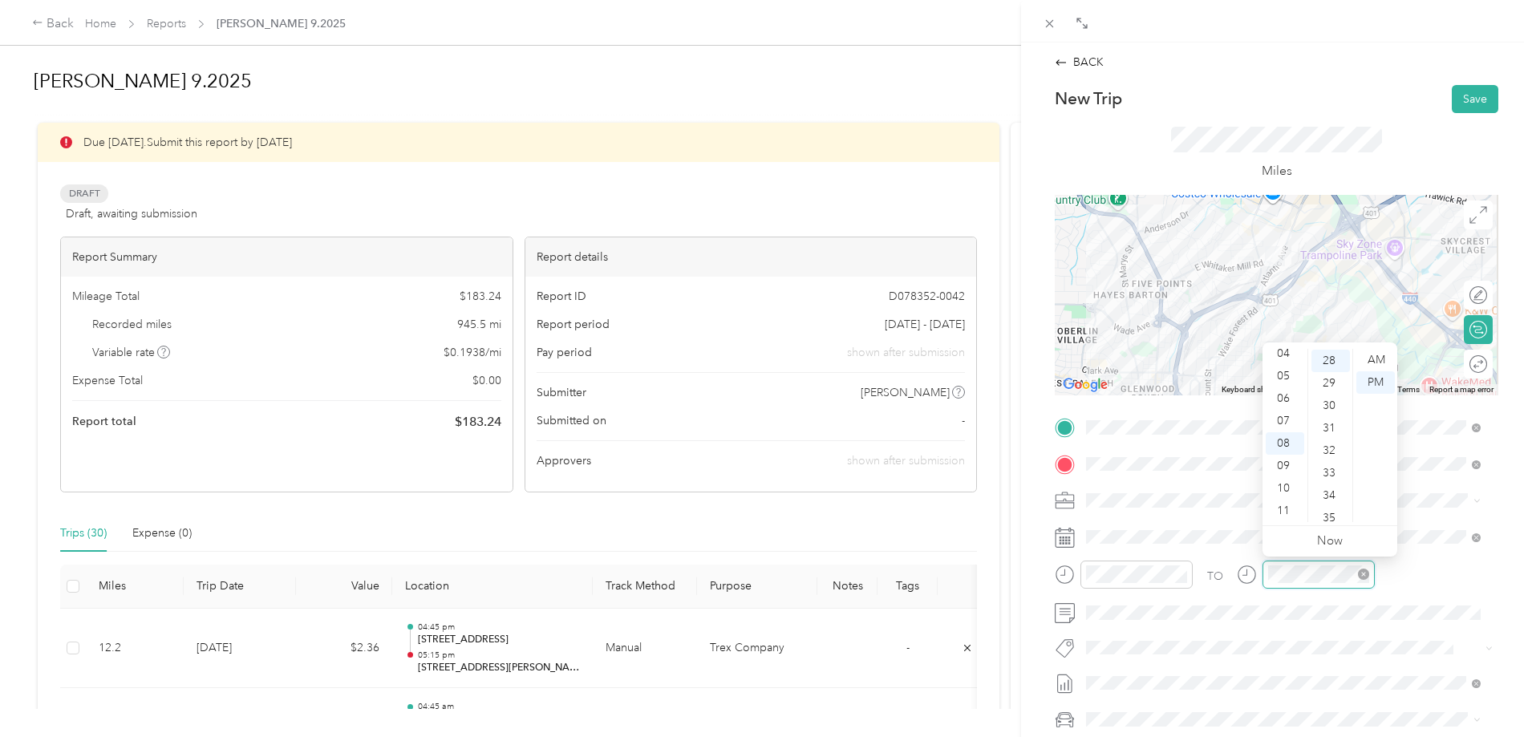
scroll to position [629, 0]
click at [1287, 400] on div "06" at bounding box center [1285, 398] width 39 height 22
click at [1337, 358] on div "00" at bounding box center [1331, 360] width 39 height 22
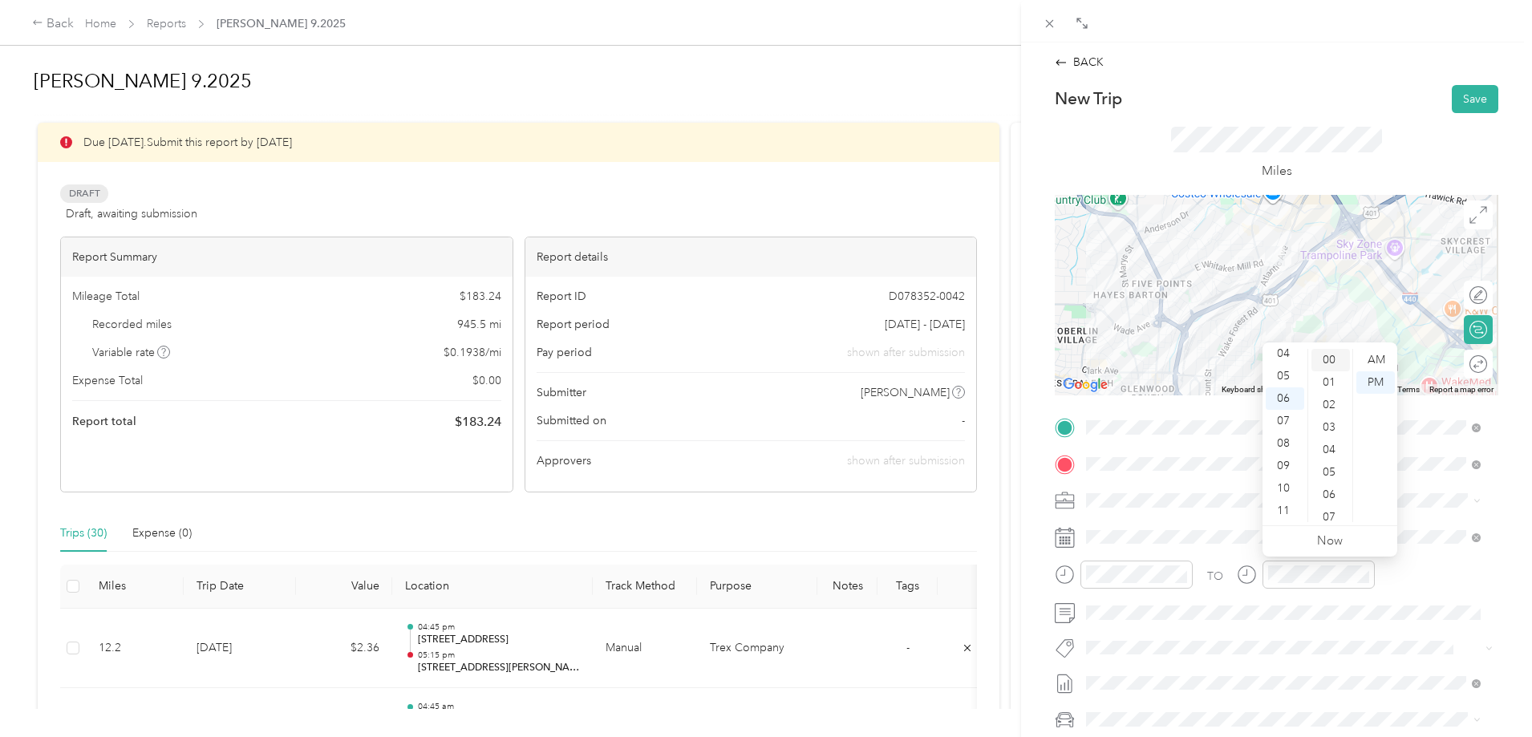
click at [1332, 359] on div "00" at bounding box center [1331, 360] width 39 height 22
click at [1468, 96] on button "Save" at bounding box center [1475, 99] width 47 height 28
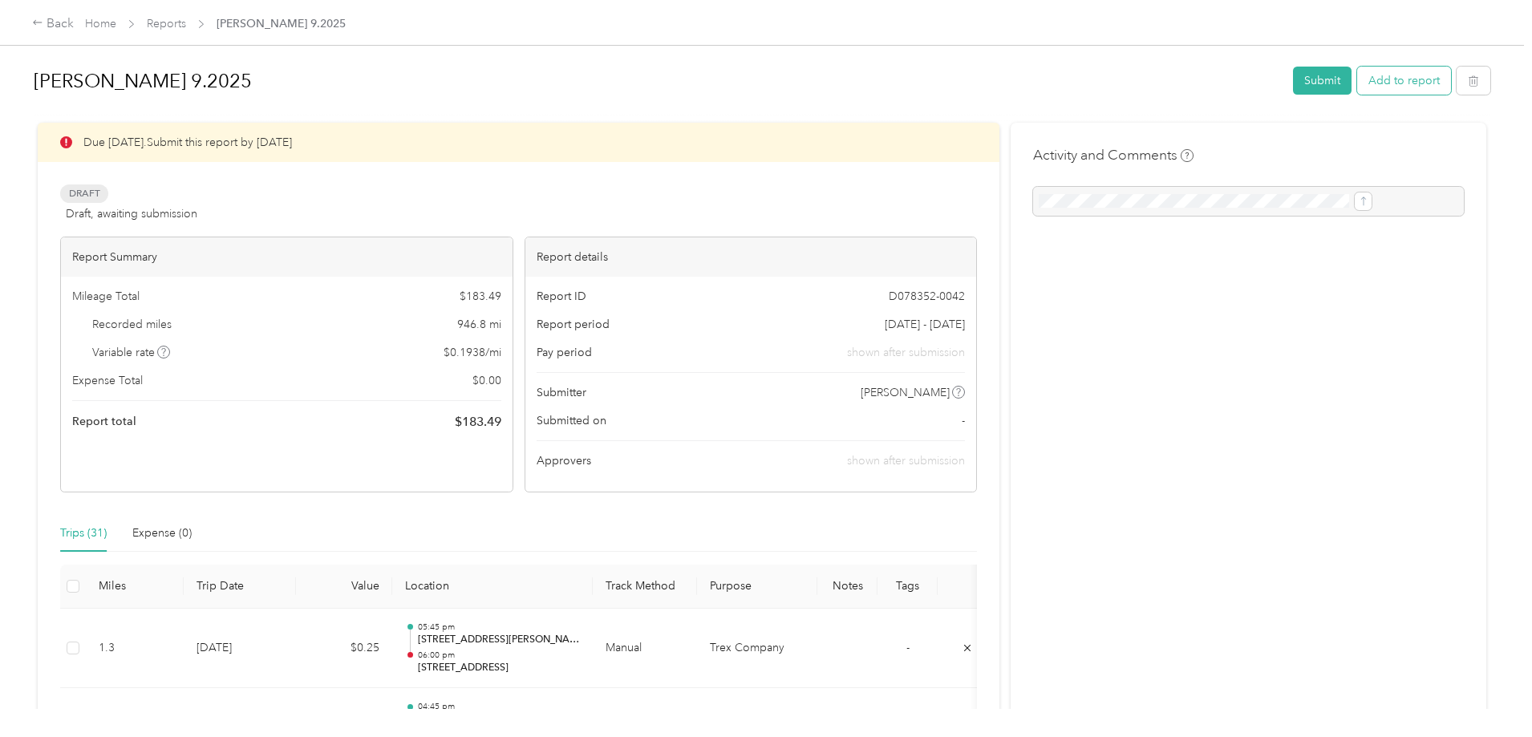
click at [1357, 87] on button "Add to report" at bounding box center [1404, 81] width 94 height 28
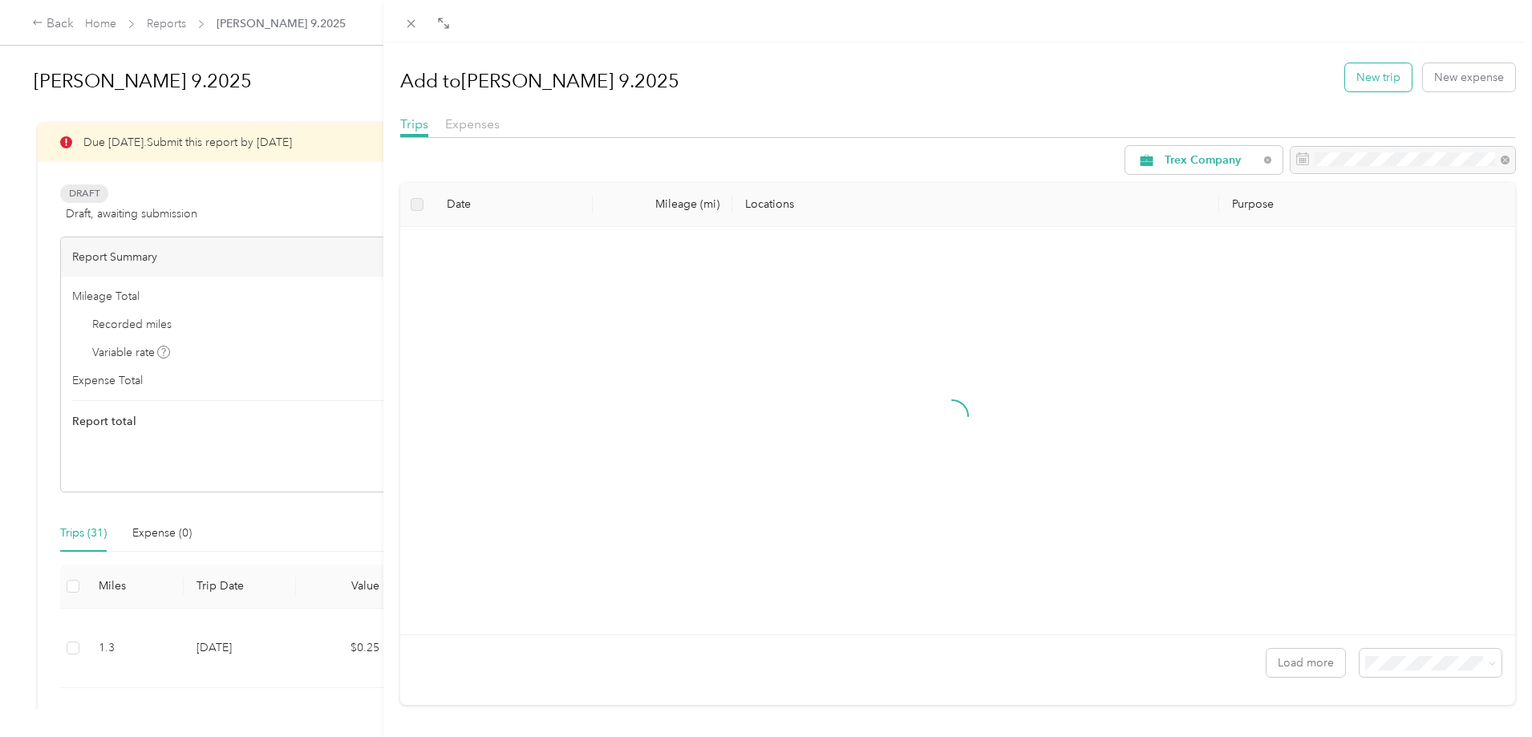
click at [1363, 83] on button "New trip" at bounding box center [1378, 77] width 67 height 28
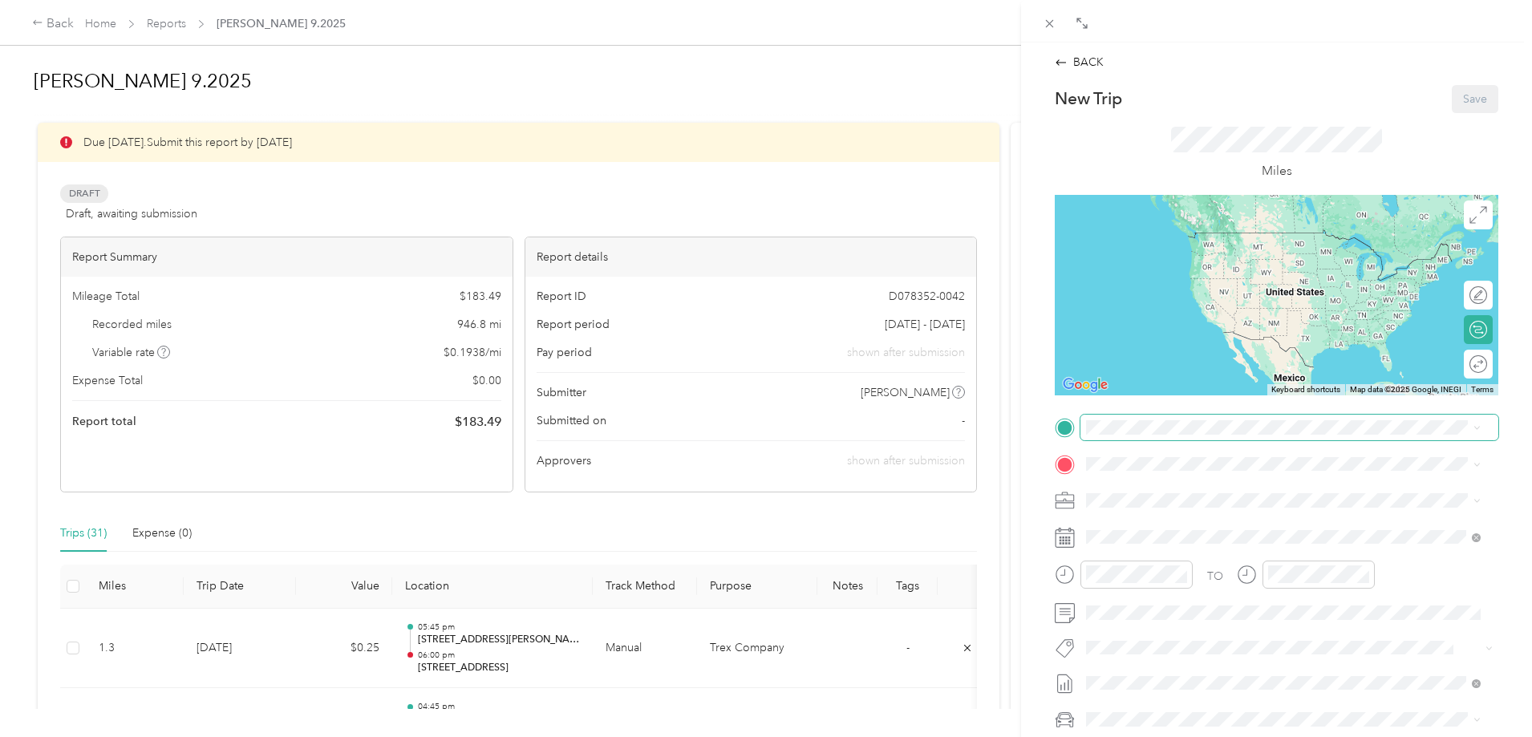
click at [1132, 436] on span at bounding box center [1290, 428] width 418 height 26
click at [1244, 493] on span "[STREET_ADDRESS][US_STATE]" at bounding box center [1197, 485] width 160 height 14
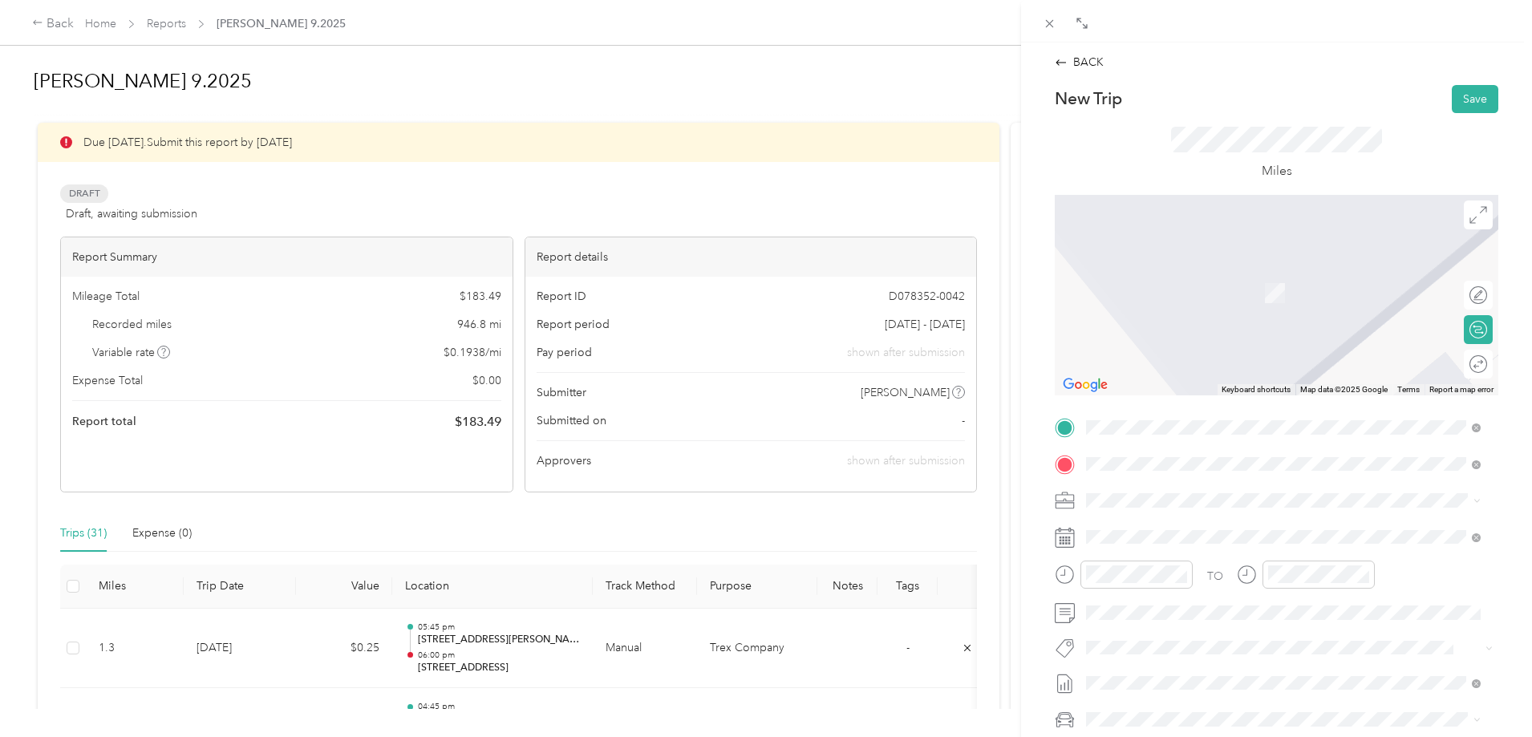
click at [1166, 529] on span "[STREET_ADDRESS][PERSON_NAME][US_STATE]" at bounding box center [1241, 522] width 249 height 14
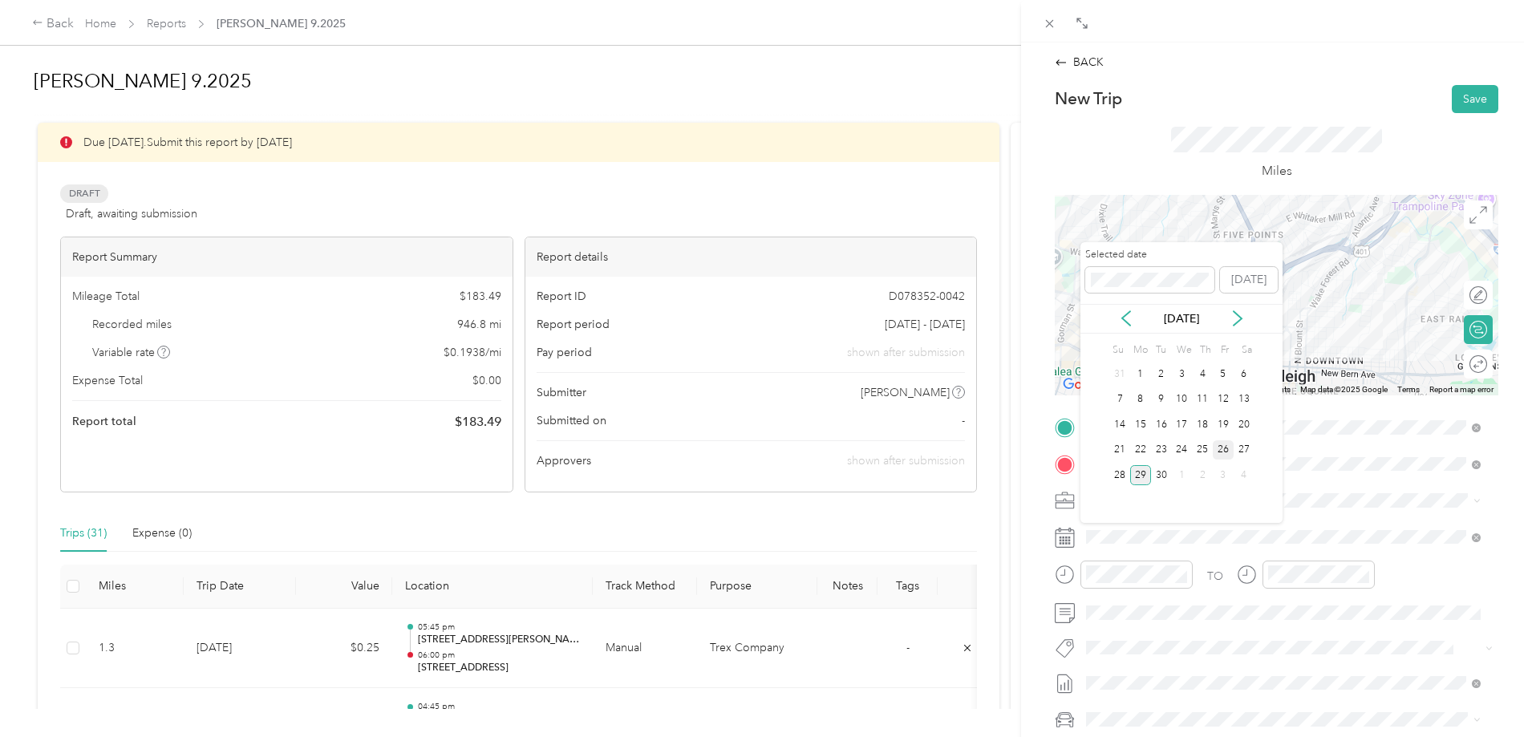
click at [1222, 455] on div "26" at bounding box center [1223, 450] width 21 height 20
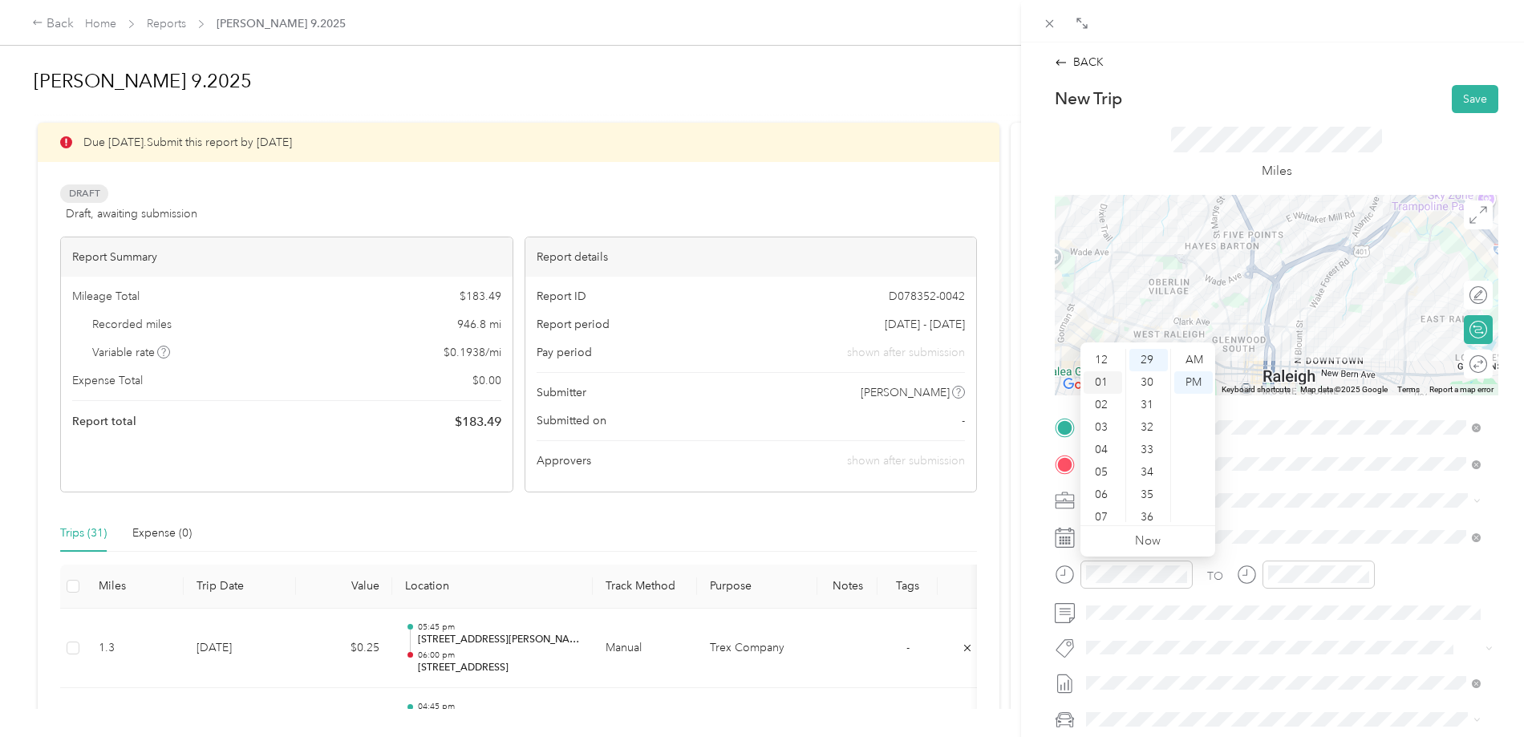
click at [1103, 381] on div "01" at bounding box center [1103, 382] width 39 height 22
click at [1156, 384] on div "30" at bounding box center [1149, 382] width 39 height 22
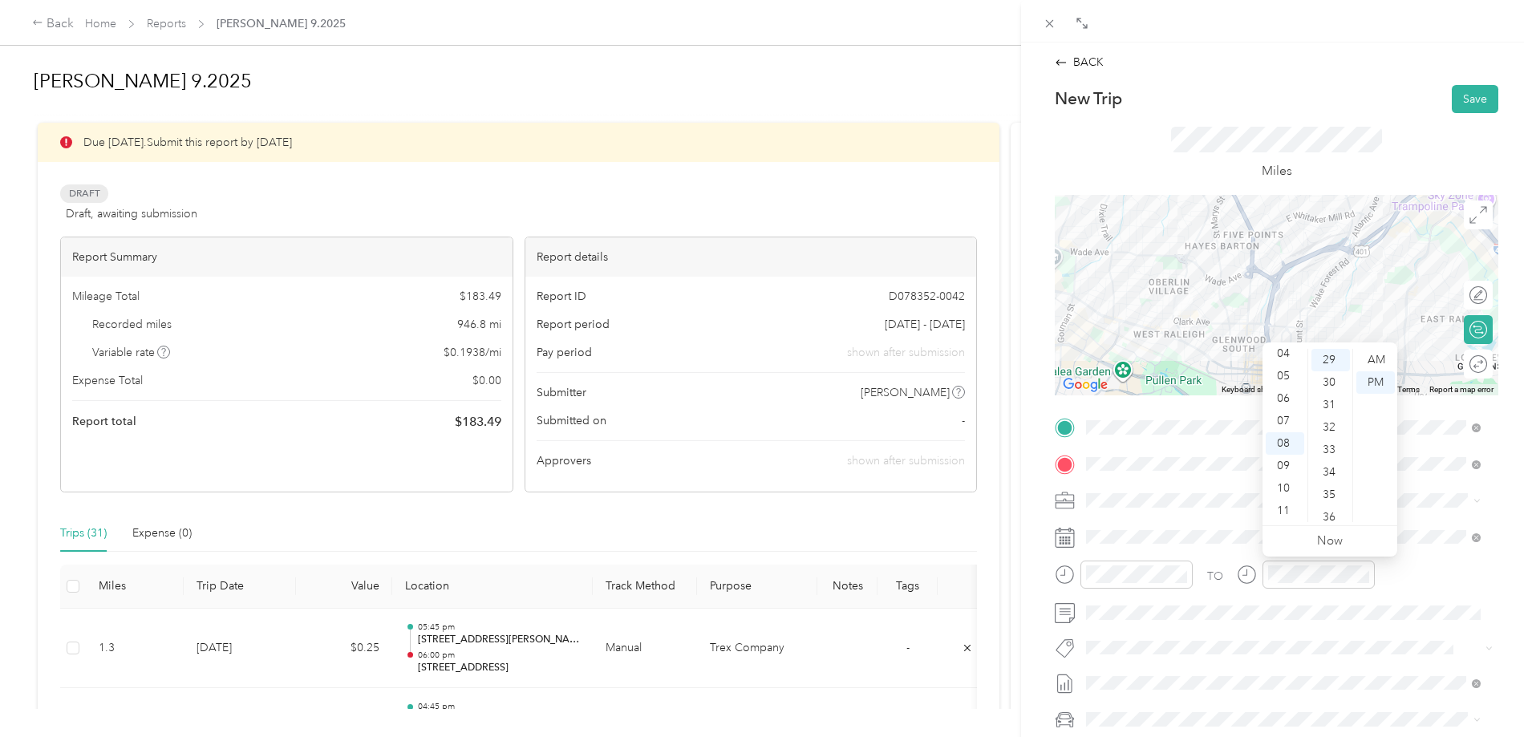
scroll to position [0, 0]
click at [1285, 385] on div "01" at bounding box center [1285, 382] width 39 height 22
click at [1330, 494] on div "45" at bounding box center [1331, 501] width 39 height 22
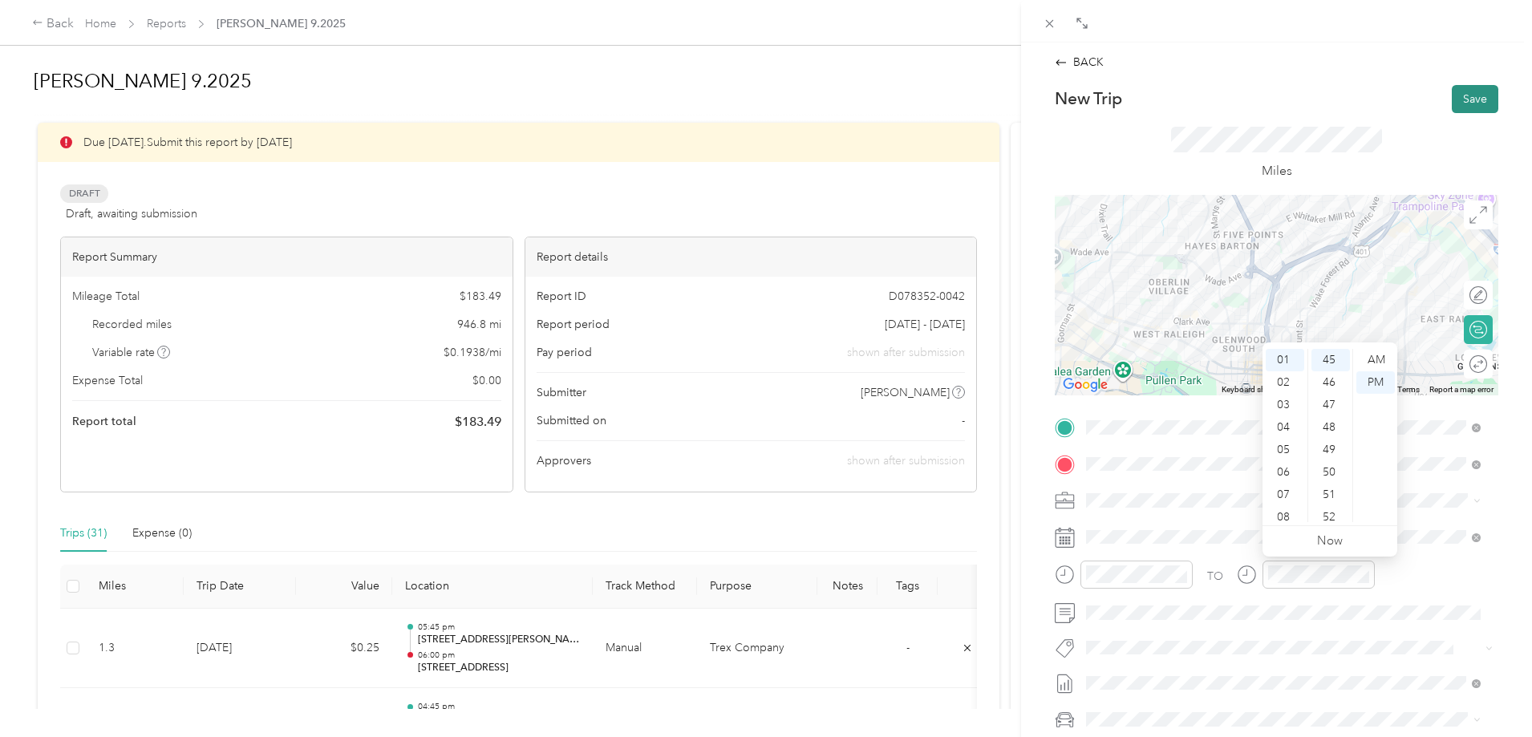
click at [1462, 99] on button "Save" at bounding box center [1475, 99] width 47 height 28
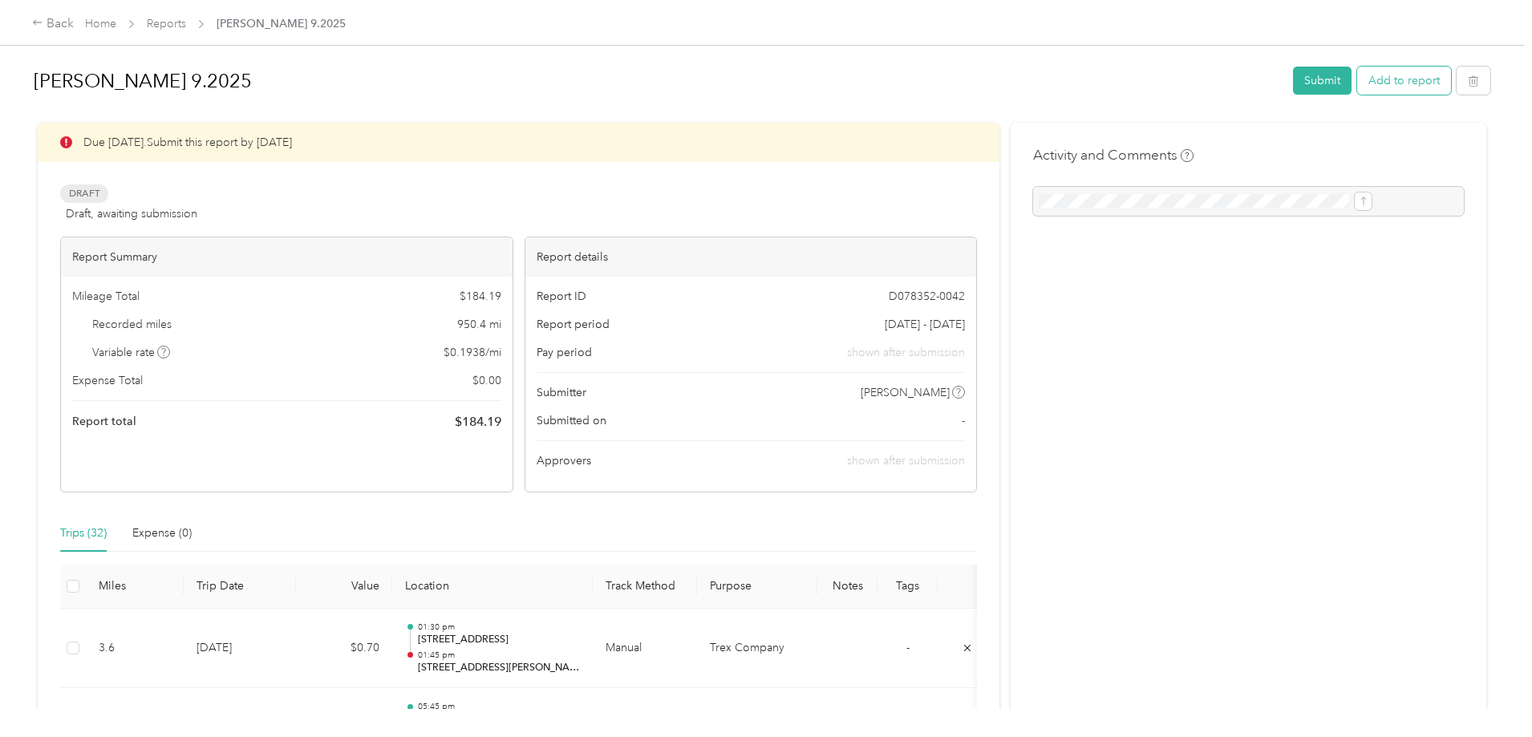
click at [1357, 88] on button "Add to report" at bounding box center [1404, 81] width 94 height 28
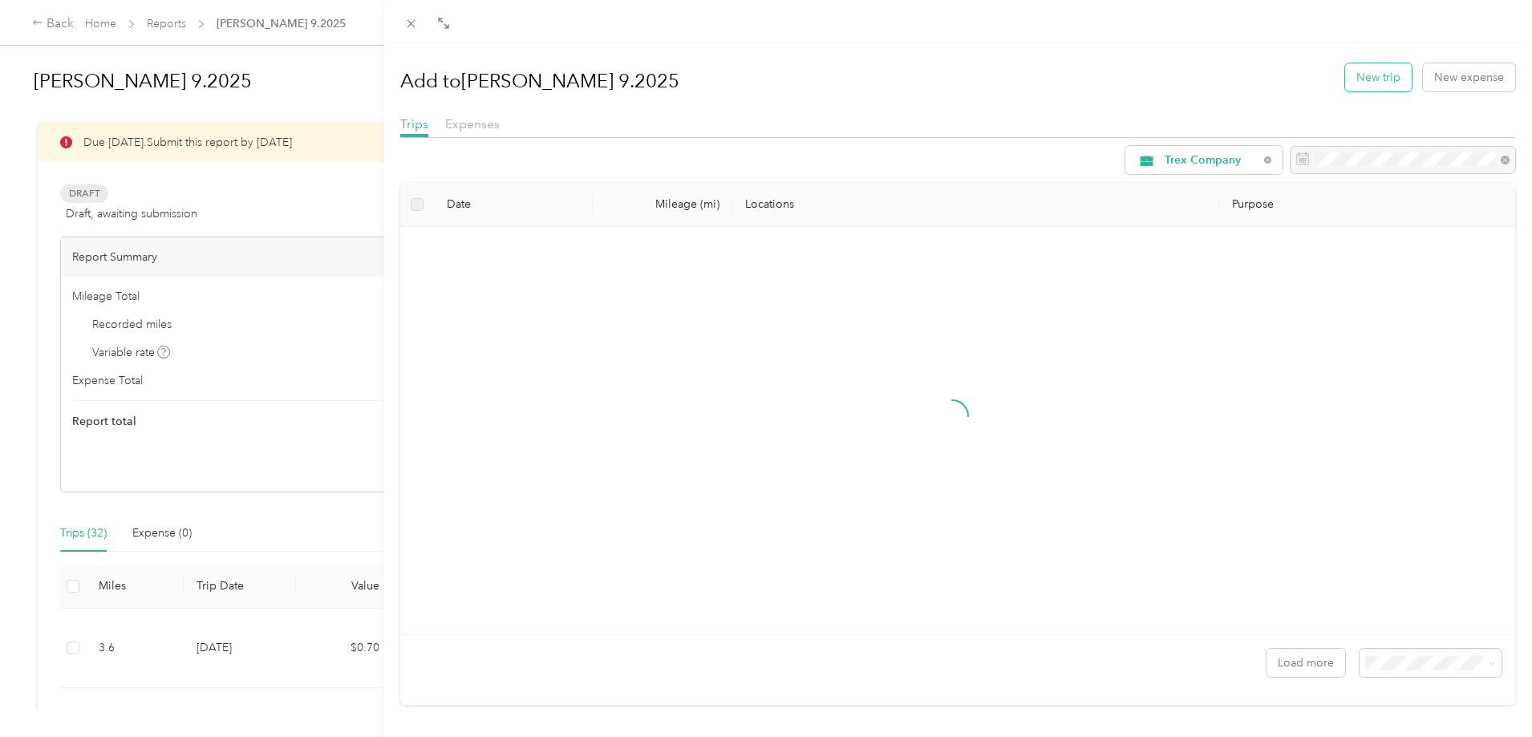
click at [1361, 76] on button "New trip" at bounding box center [1378, 77] width 67 height 28
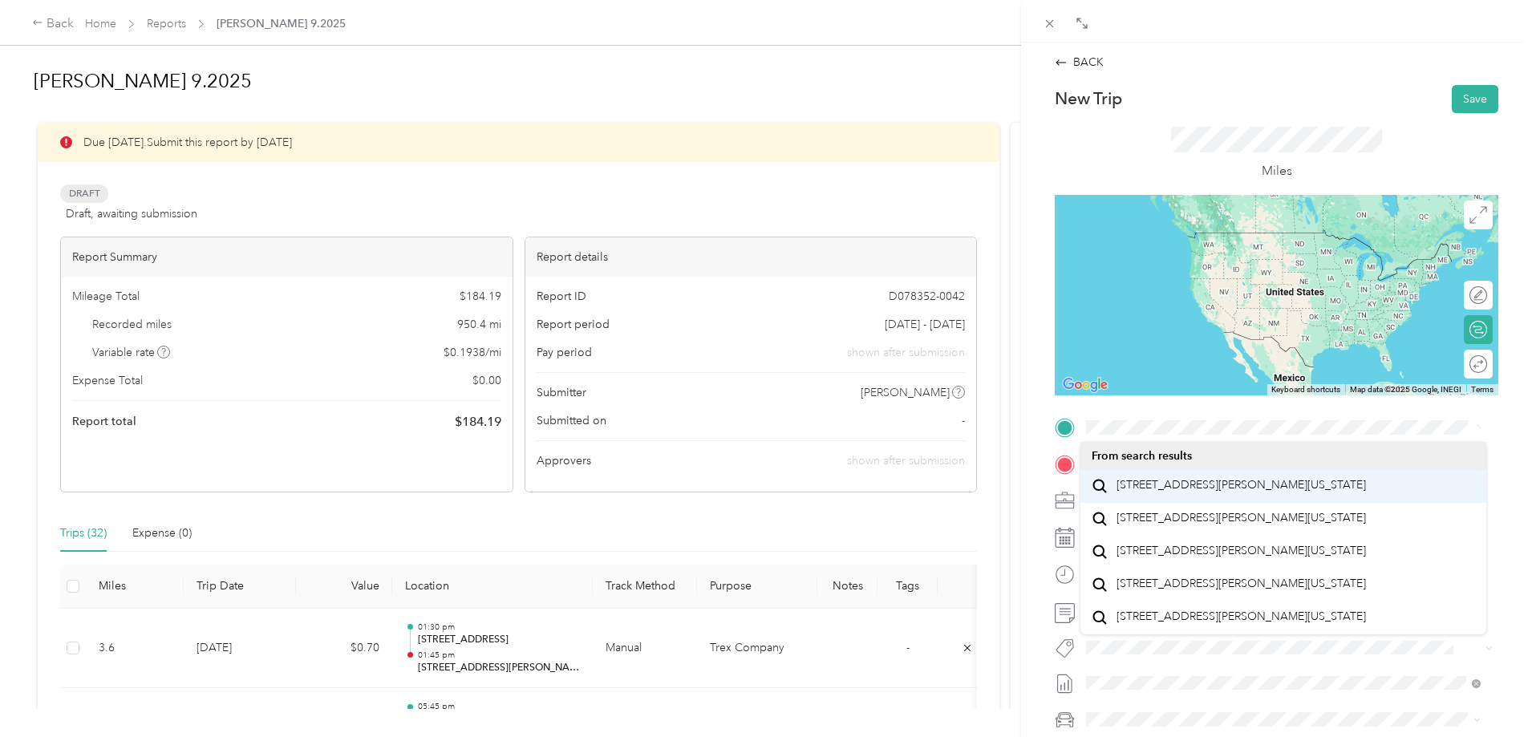
click at [1169, 493] on span "[STREET_ADDRESS][PERSON_NAME][US_STATE]" at bounding box center [1241, 485] width 249 height 14
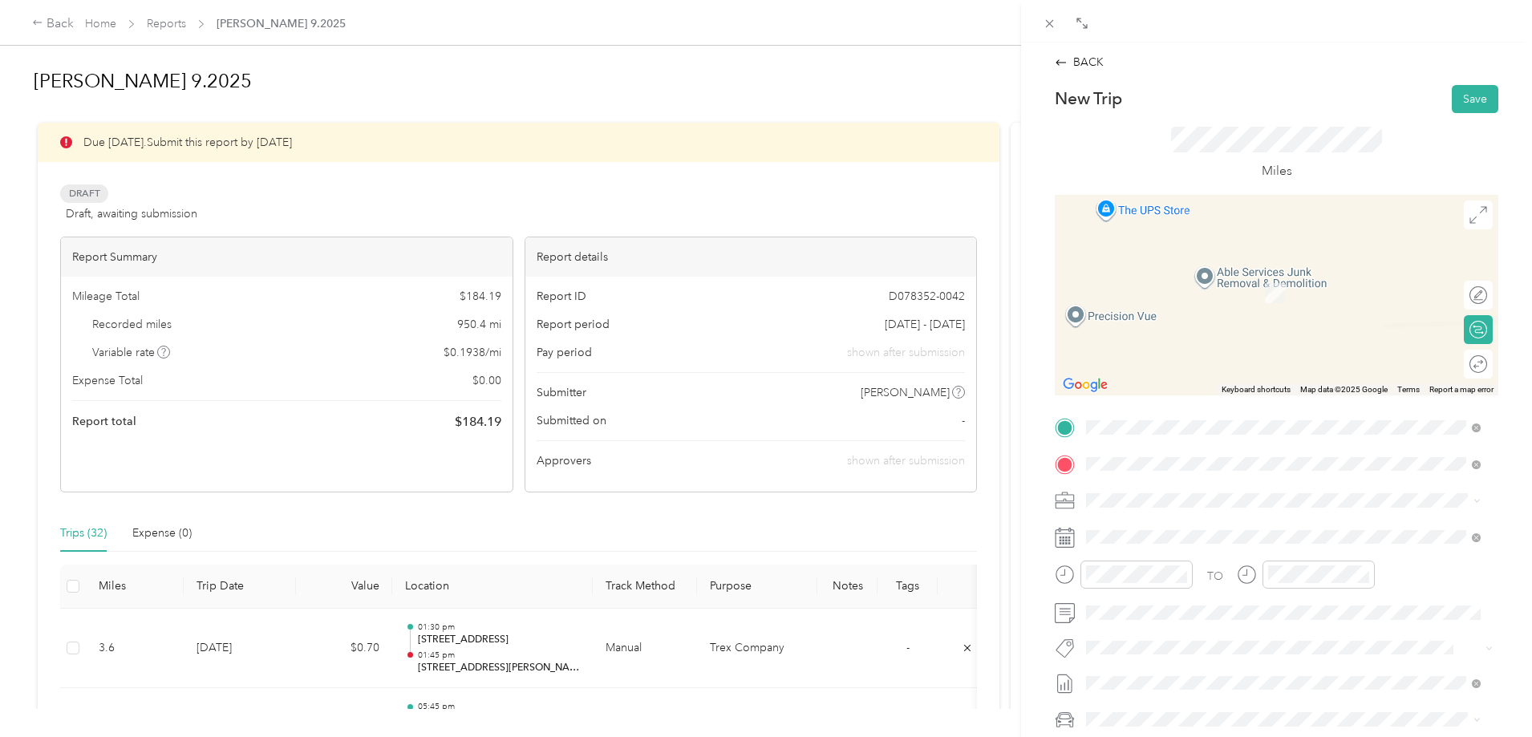
click at [1180, 518] on span "[STREET_ADDRESS][US_STATE]" at bounding box center [1197, 522] width 160 height 14
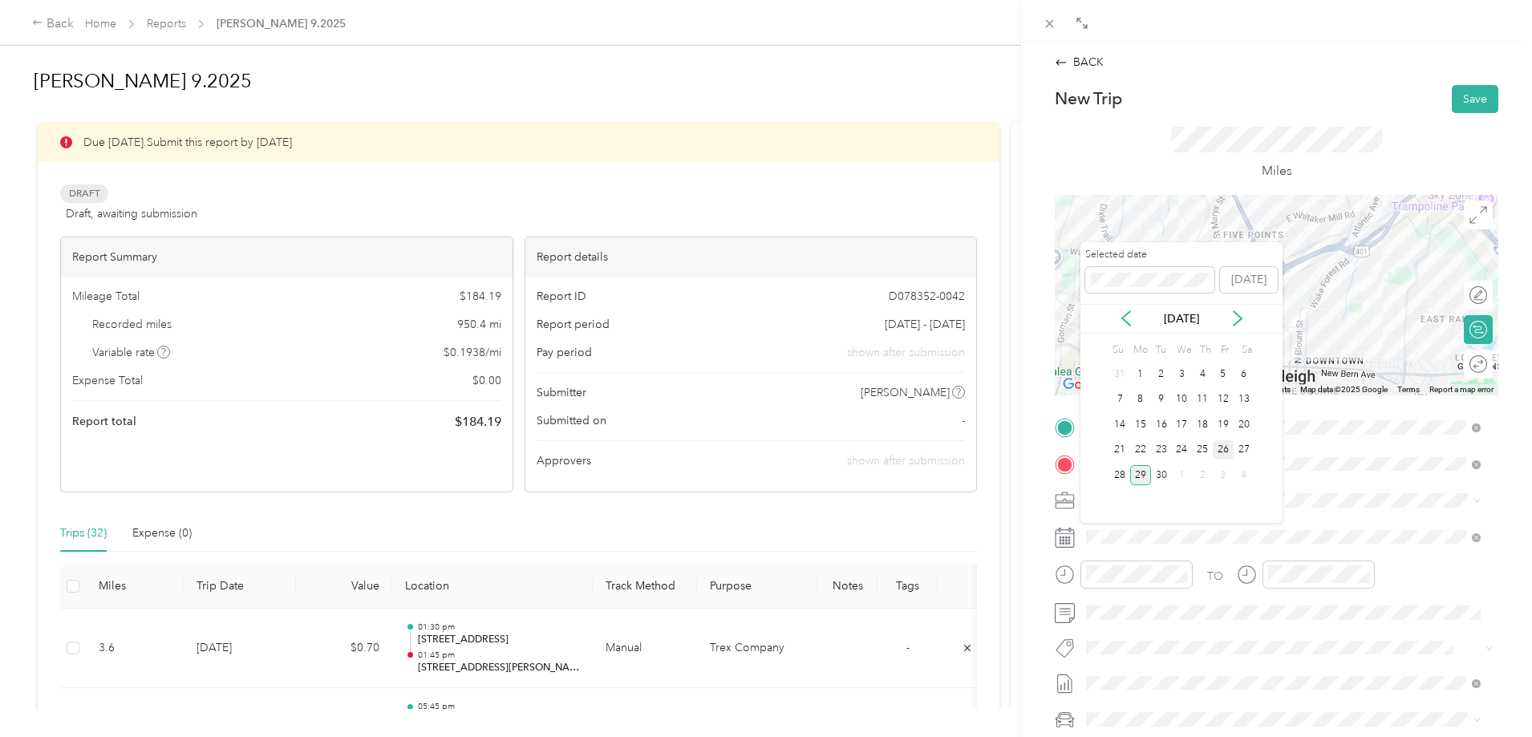
click at [1219, 448] on div "26" at bounding box center [1223, 450] width 21 height 20
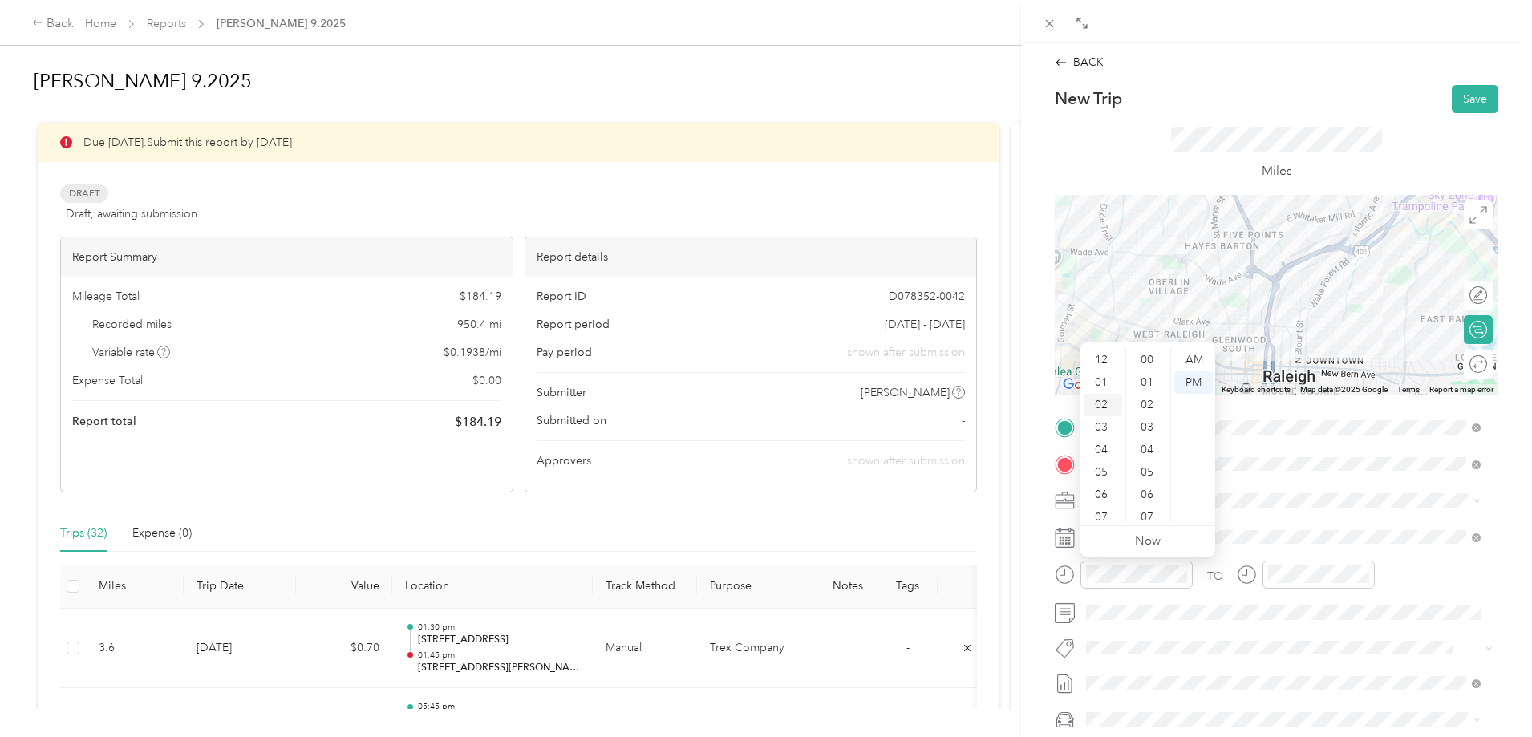
click at [1103, 406] on div "02" at bounding box center [1103, 405] width 39 height 22
click at [1152, 363] on div "30" at bounding box center [1149, 360] width 39 height 22
click at [1192, 392] on div "PM" at bounding box center [1193, 382] width 39 height 22
click at [1191, 383] on div "PM" at bounding box center [1193, 382] width 39 height 22
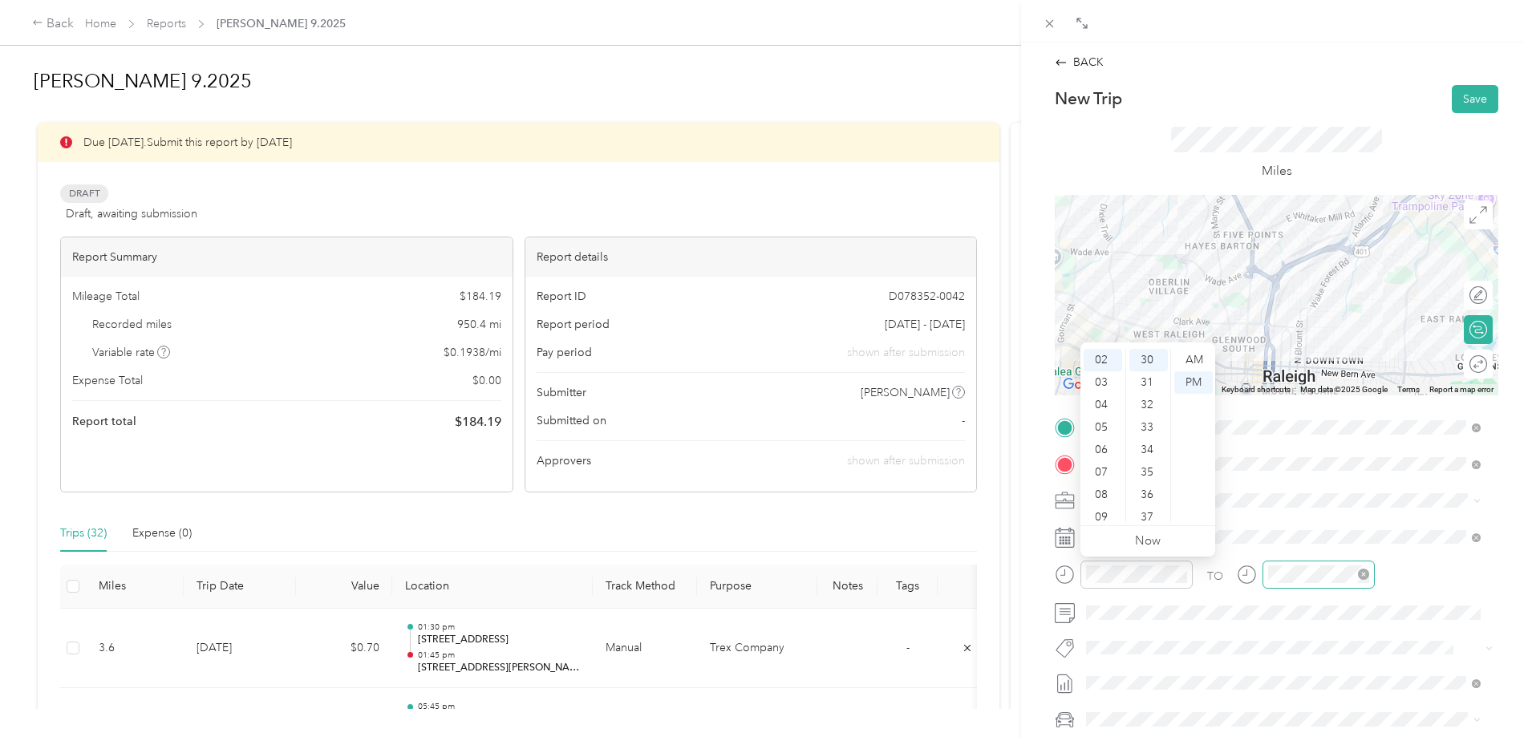
click at [1304, 562] on div at bounding box center [1319, 575] width 112 height 28
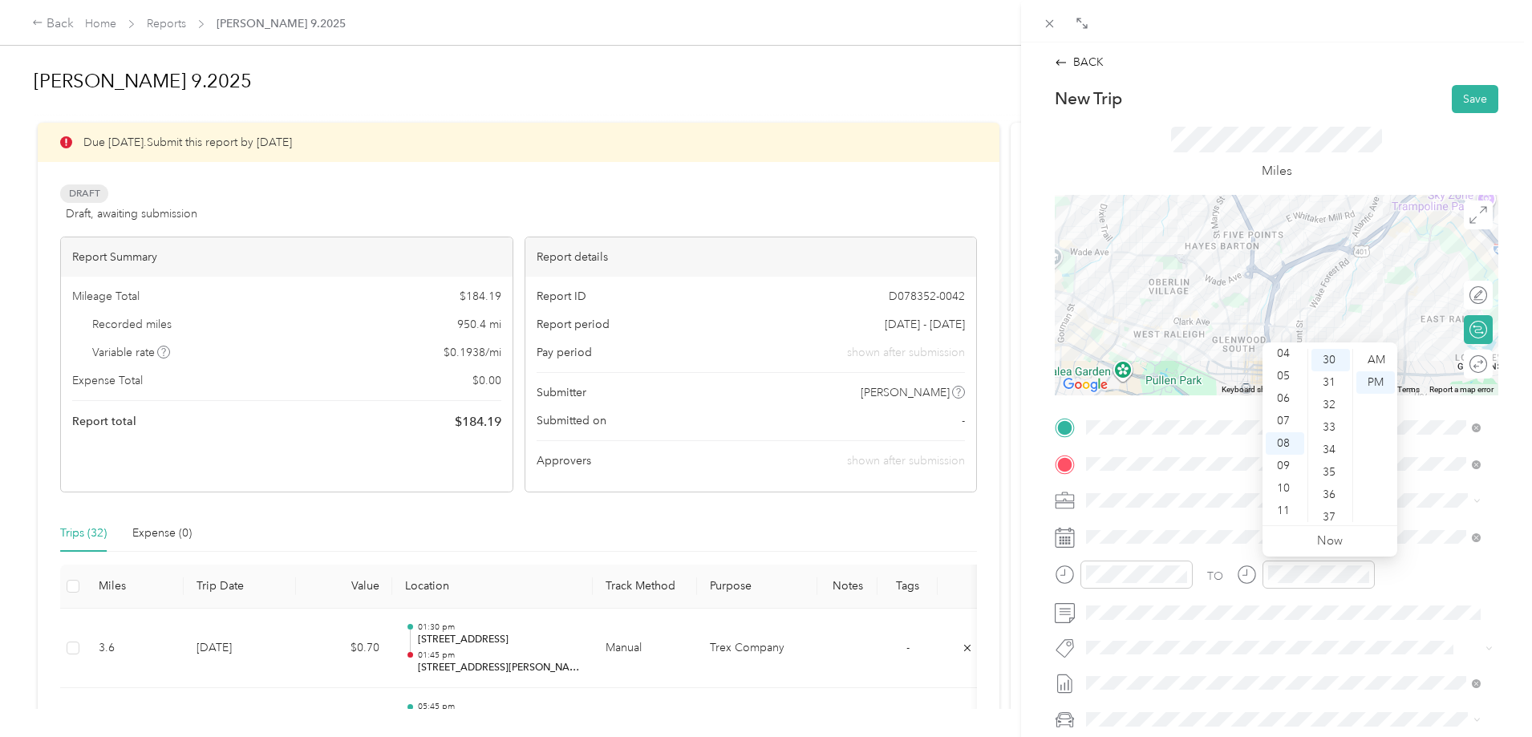
scroll to position [0, 0]
click at [1289, 400] on div "02" at bounding box center [1285, 405] width 39 height 22
click at [1325, 471] on div "45" at bounding box center [1331, 471] width 39 height 22
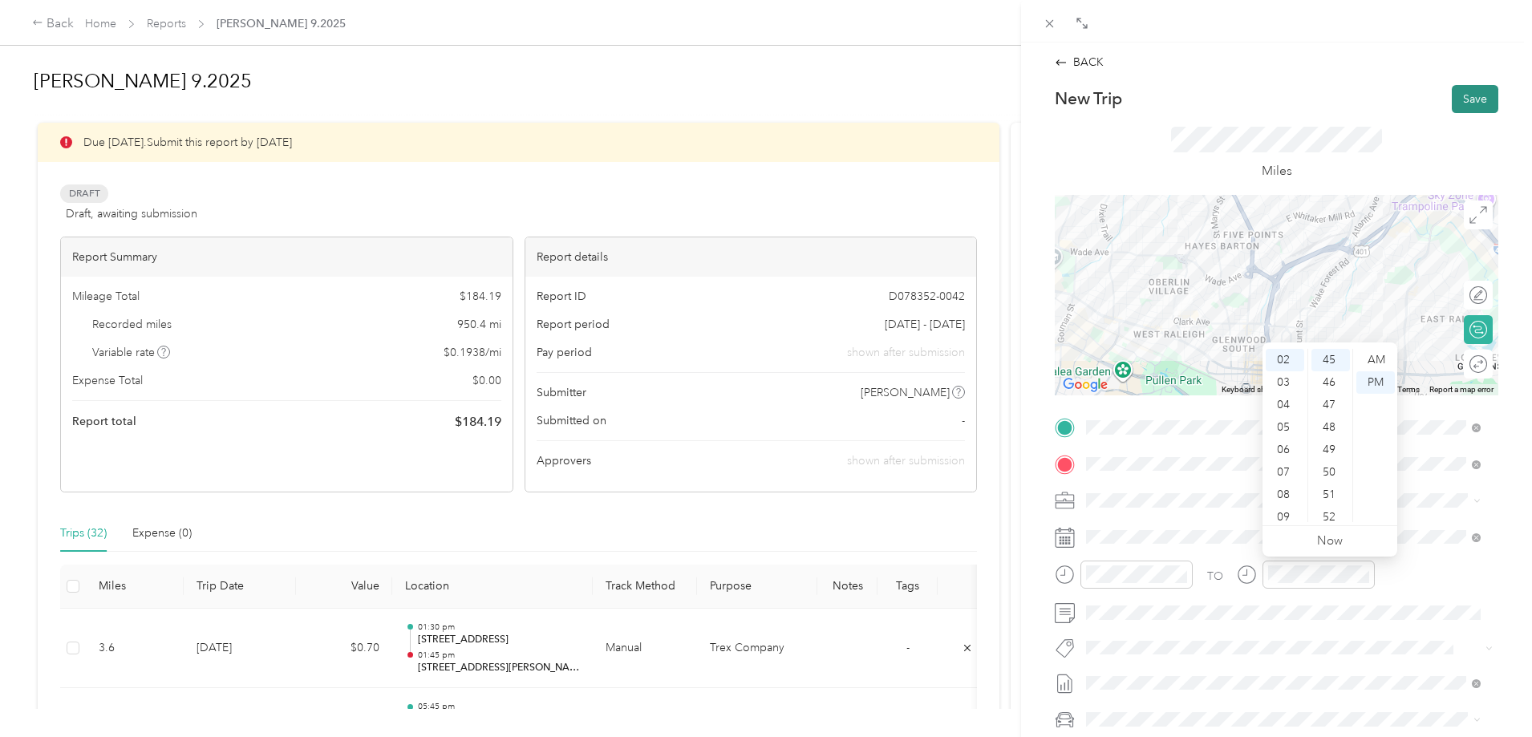
click at [1458, 99] on button "Save" at bounding box center [1475, 99] width 47 height 28
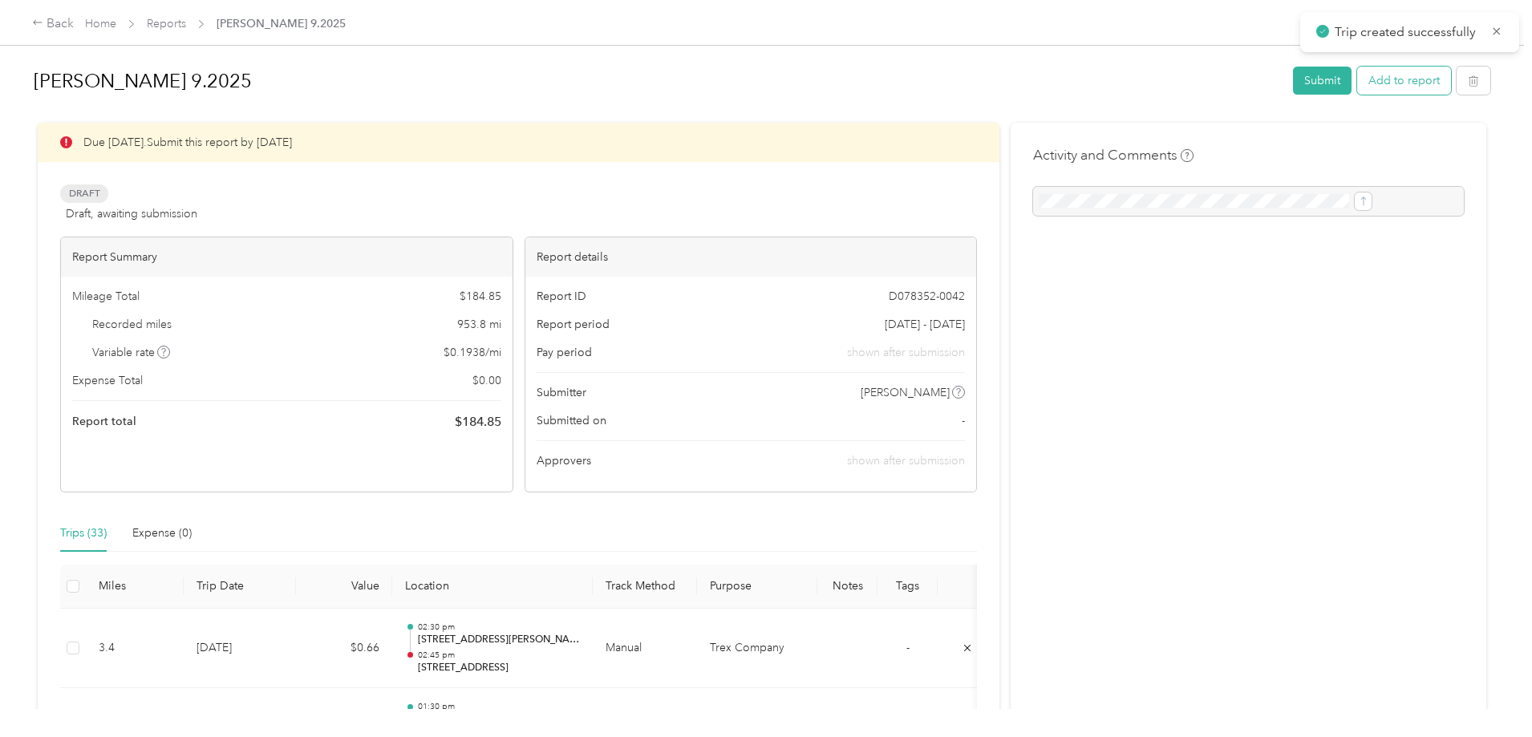
click at [1357, 79] on button "Add to report" at bounding box center [1404, 81] width 94 height 28
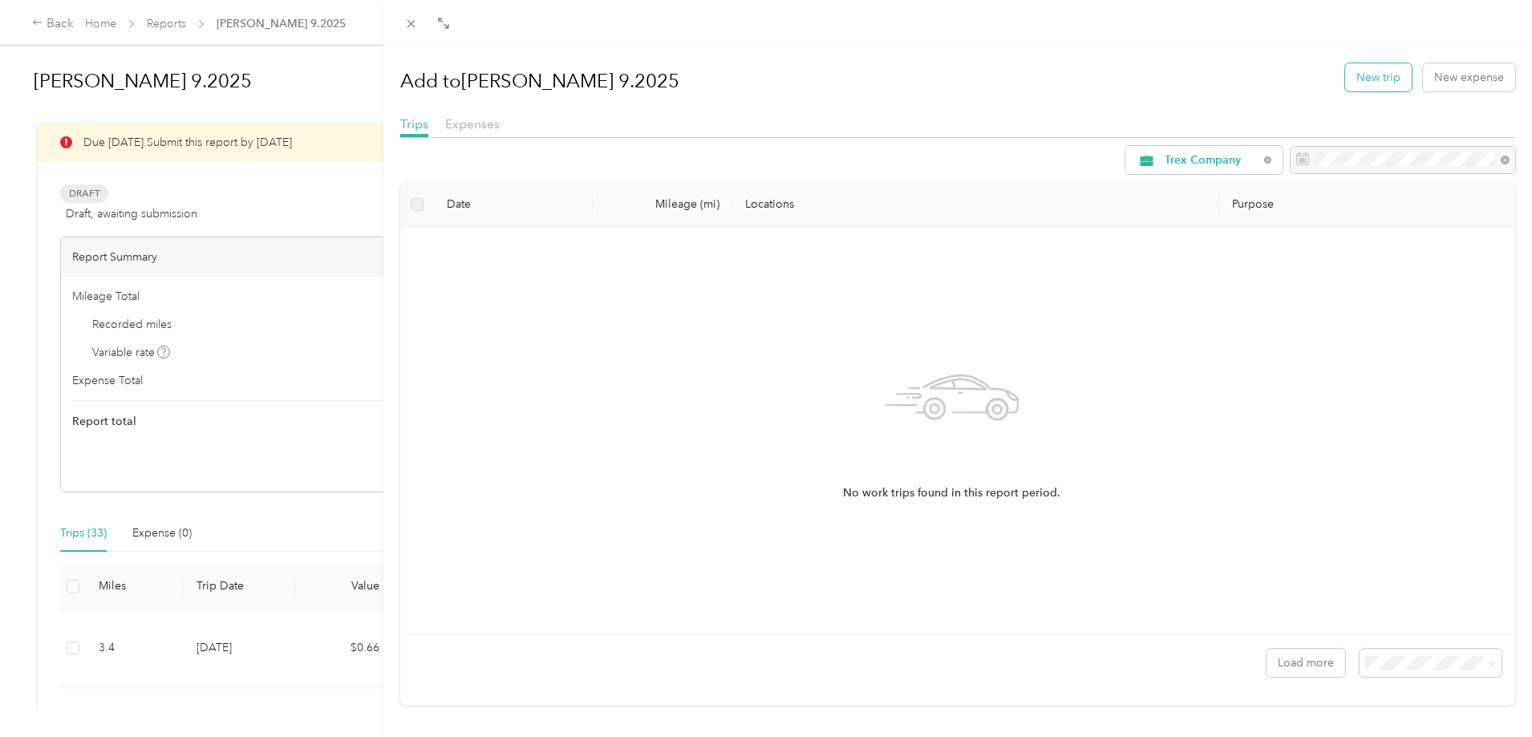
click at [1351, 88] on button "New trip" at bounding box center [1378, 77] width 67 height 28
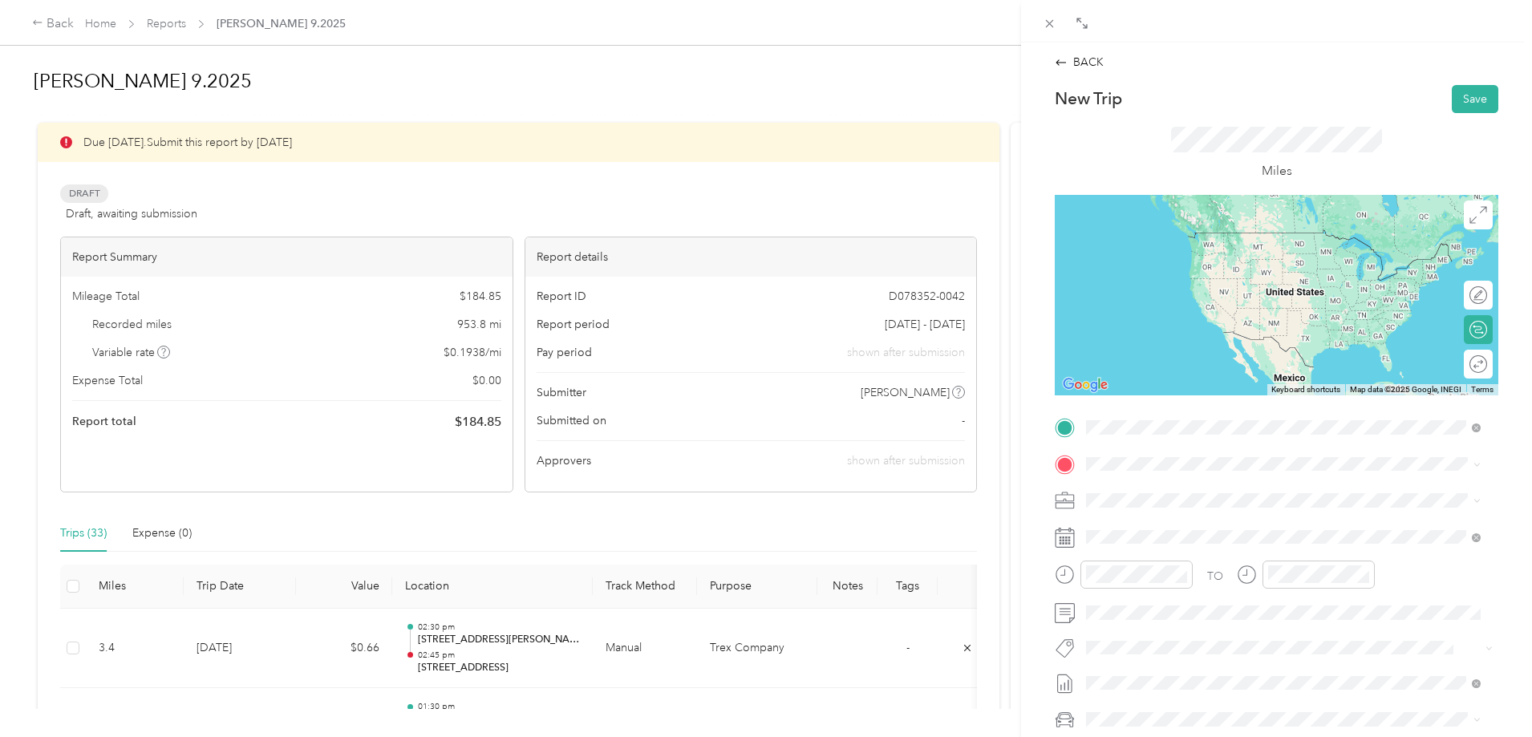
click at [1173, 487] on span "[STREET_ADDRESS][US_STATE]" at bounding box center [1197, 485] width 160 height 14
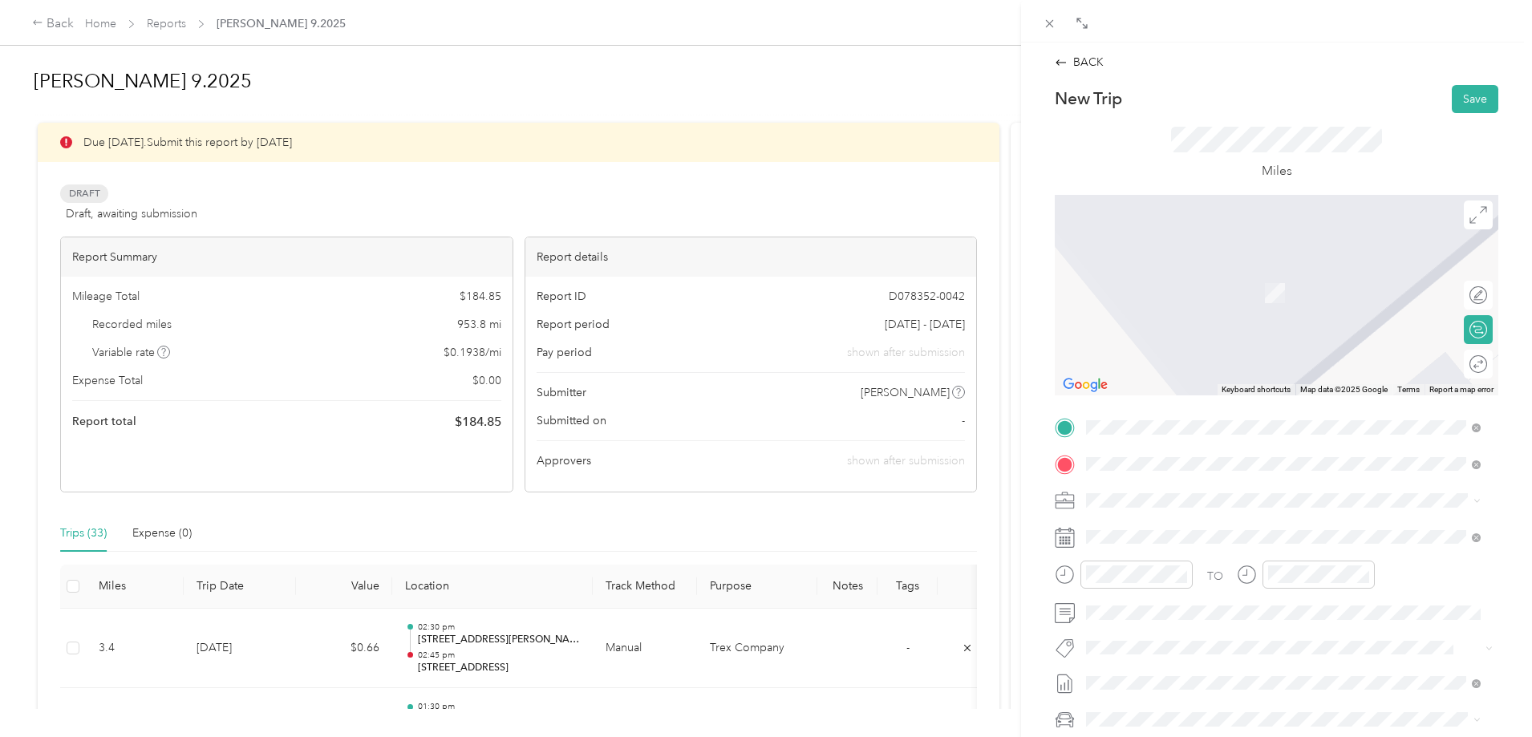
click at [1189, 529] on span "[STREET_ADDRESS][US_STATE]" at bounding box center [1197, 522] width 160 height 14
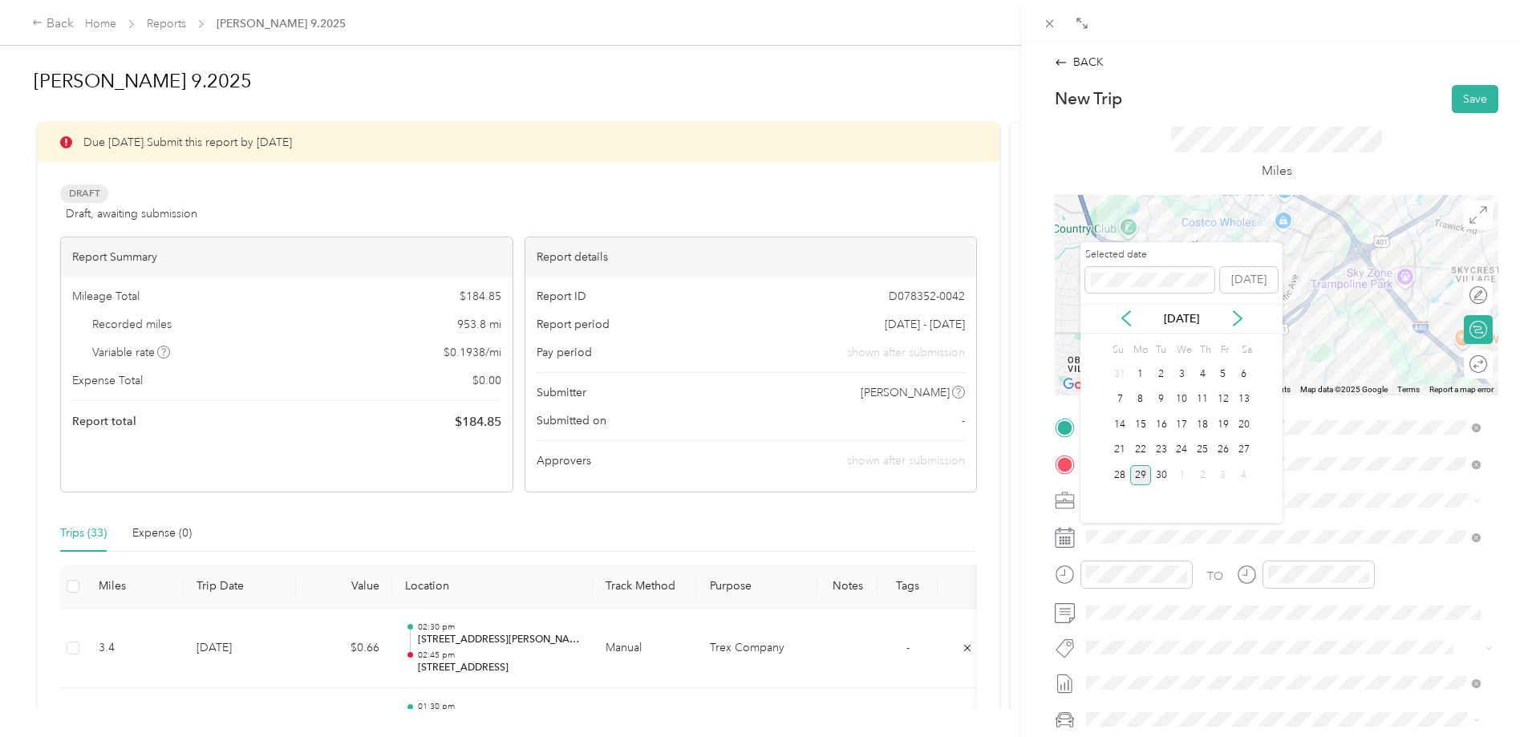
click at [1142, 468] on div "29" at bounding box center [1140, 475] width 21 height 20
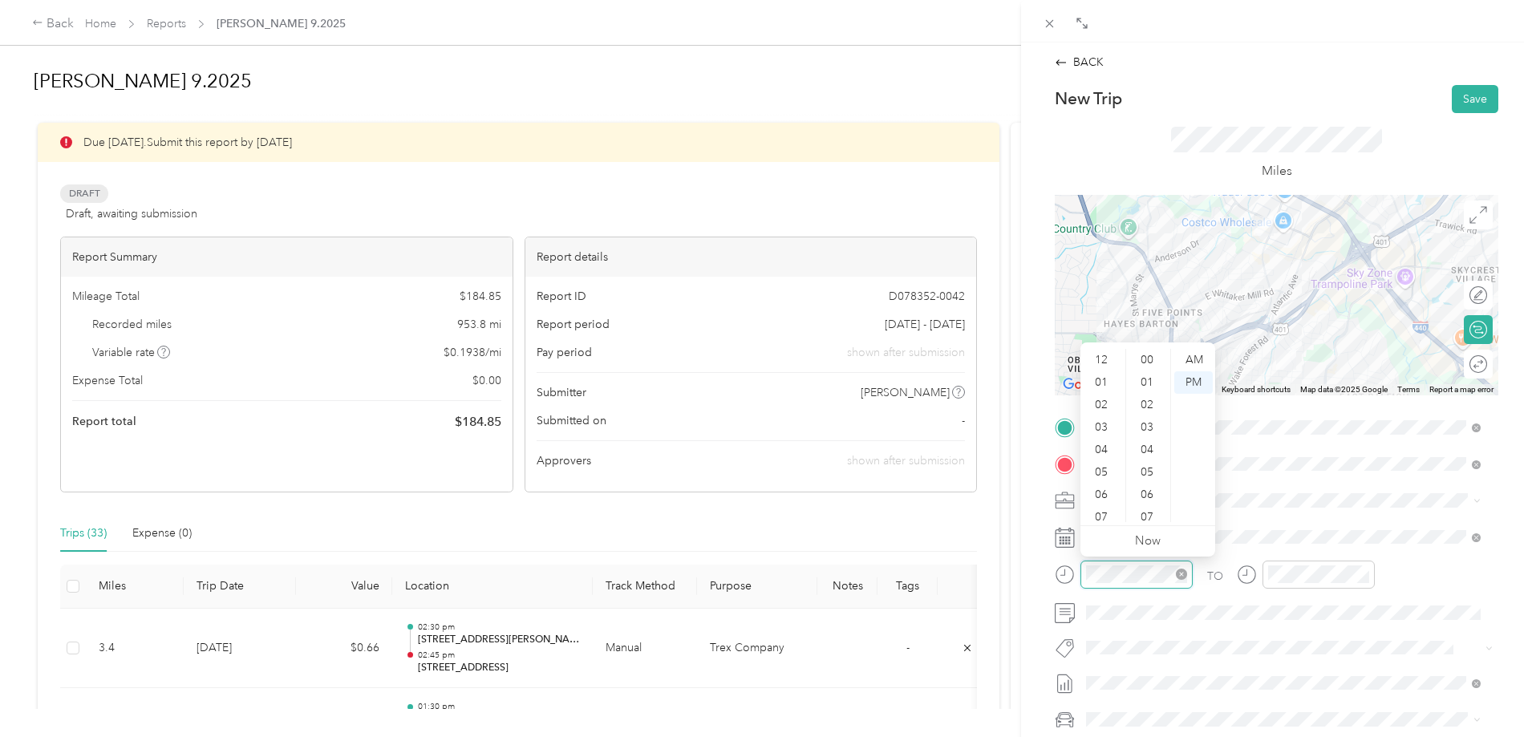
scroll to position [96, 0]
click at [1101, 489] on div "10" at bounding box center [1103, 488] width 39 height 22
click at [1150, 358] on div "30" at bounding box center [1149, 360] width 39 height 22
click at [1199, 363] on div "AM" at bounding box center [1193, 360] width 39 height 22
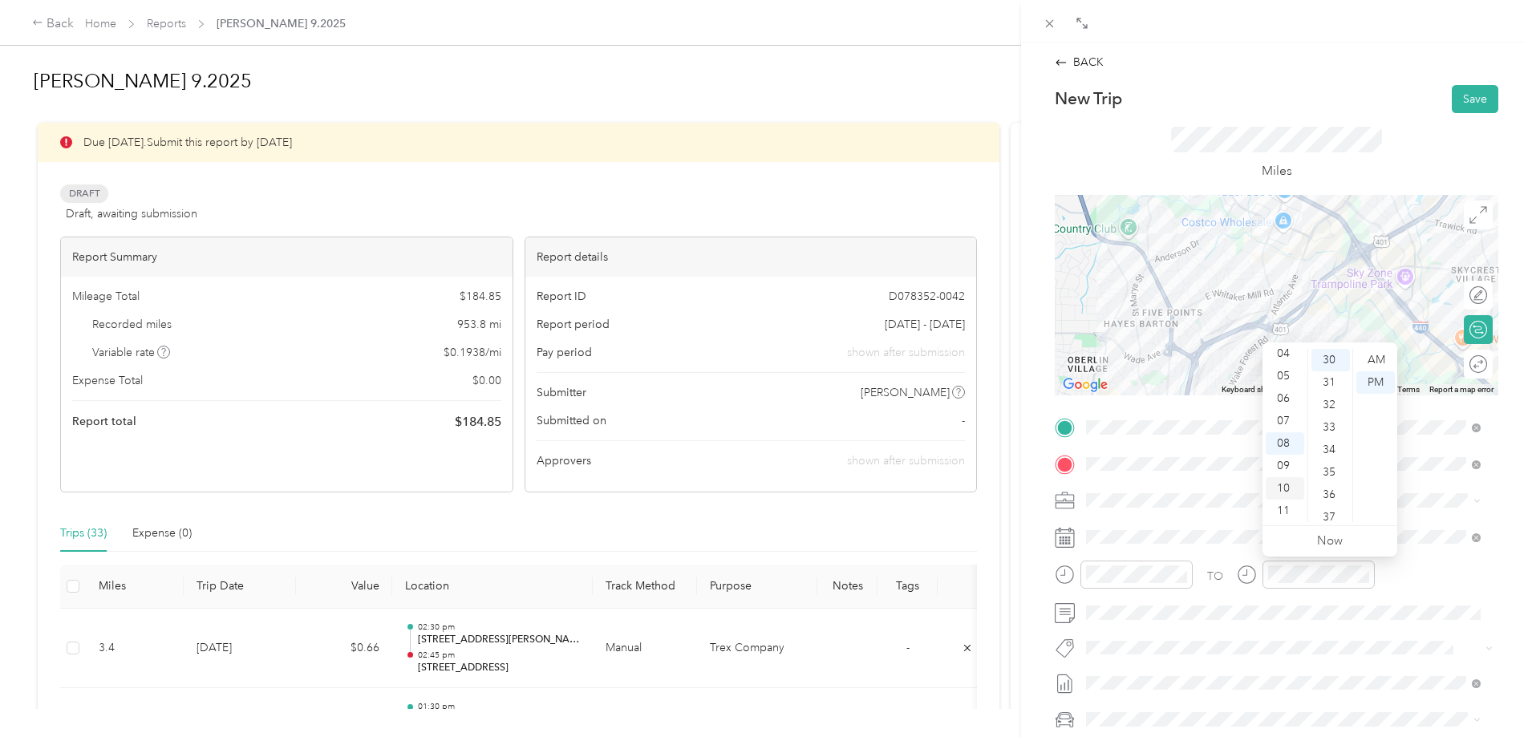
click at [1281, 481] on div "10" at bounding box center [1285, 488] width 39 height 22
click at [1343, 448] on div "34" at bounding box center [1331, 450] width 39 height 22
click at [1330, 428] on div "40" at bounding box center [1331, 424] width 39 height 22
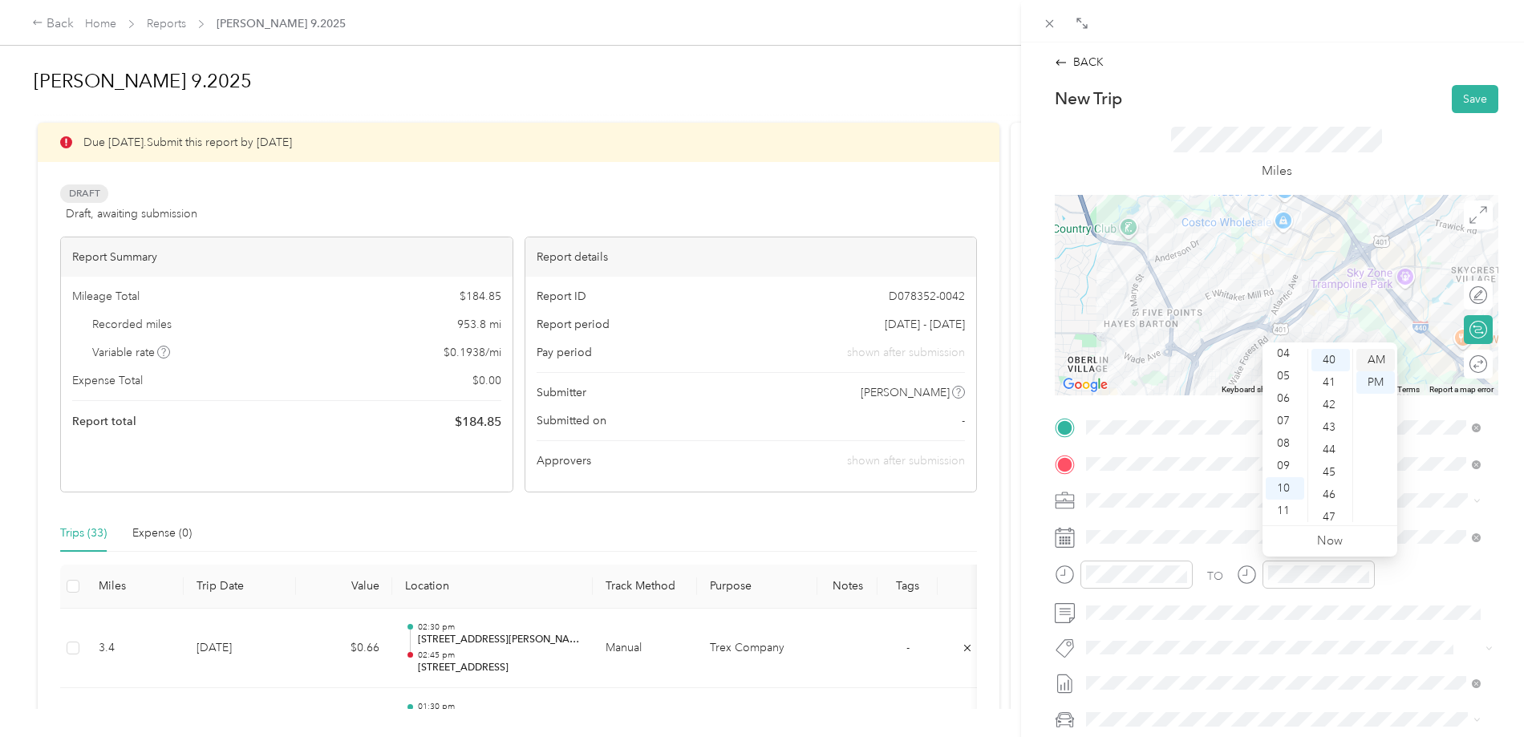
click at [1380, 355] on div "AM" at bounding box center [1376, 360] width 39 height 22
click at [1481, 94] on button "Save" at bounding box center [1475, 99] width 47 height 28
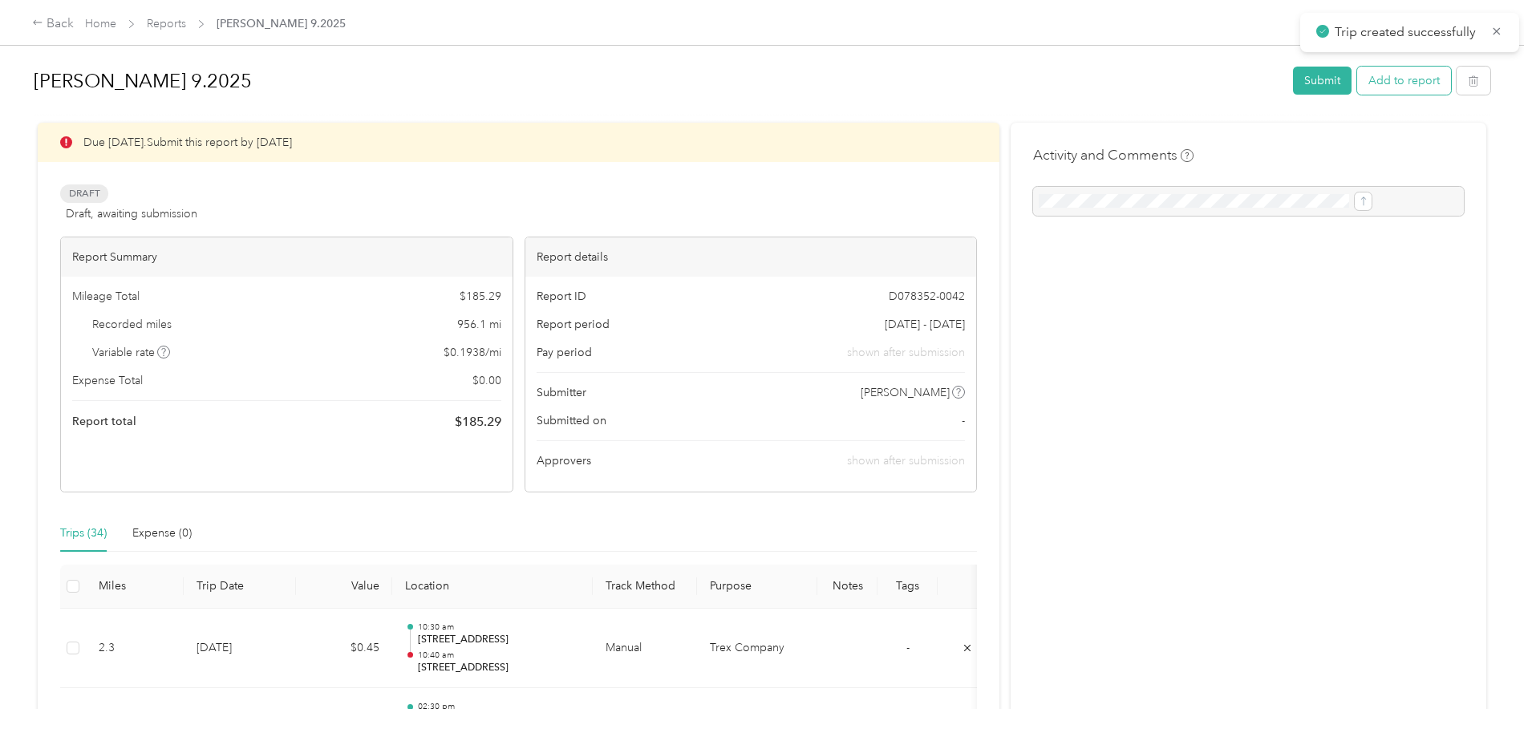
click at [1357, 85] on button "Add to report" at bounding box center [1404, 81] width 94 height 28
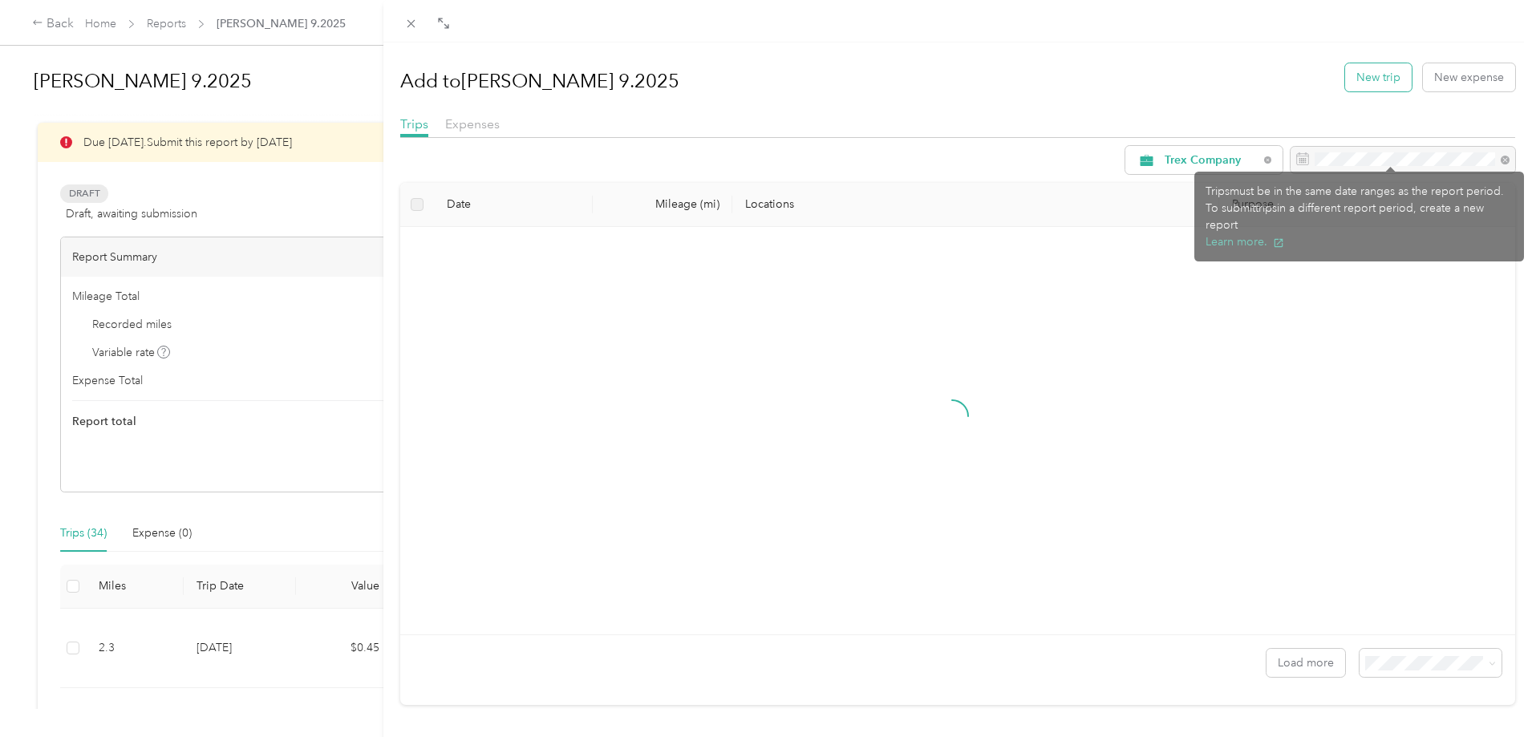
click at [1366, 78] on button "New trip" at bounding box center [1378, 77] width 67 height 28
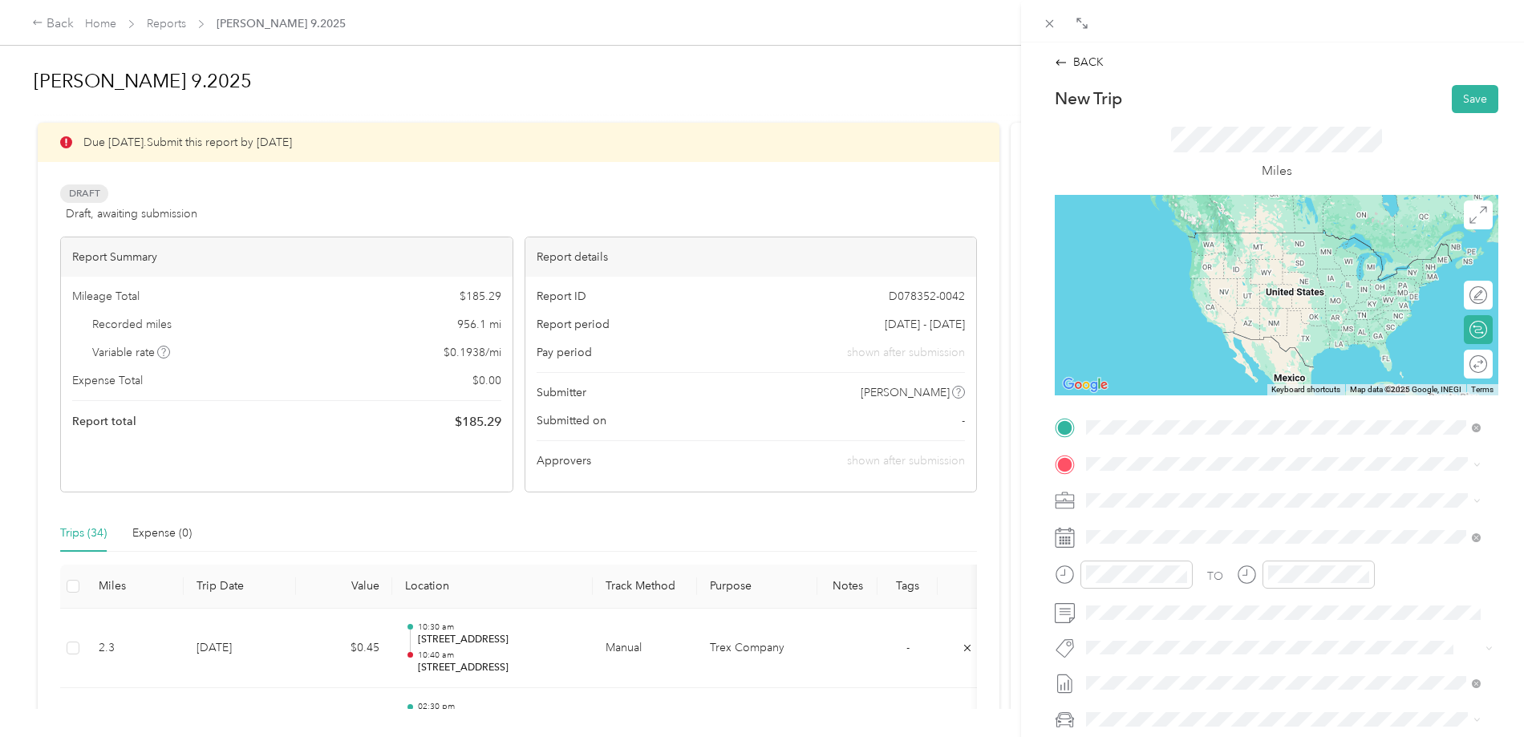
click at [1170, 490] on span "[STREET_ADDRESS][US_STATE]" at bounding box center [1197, 485] width 160 height 14
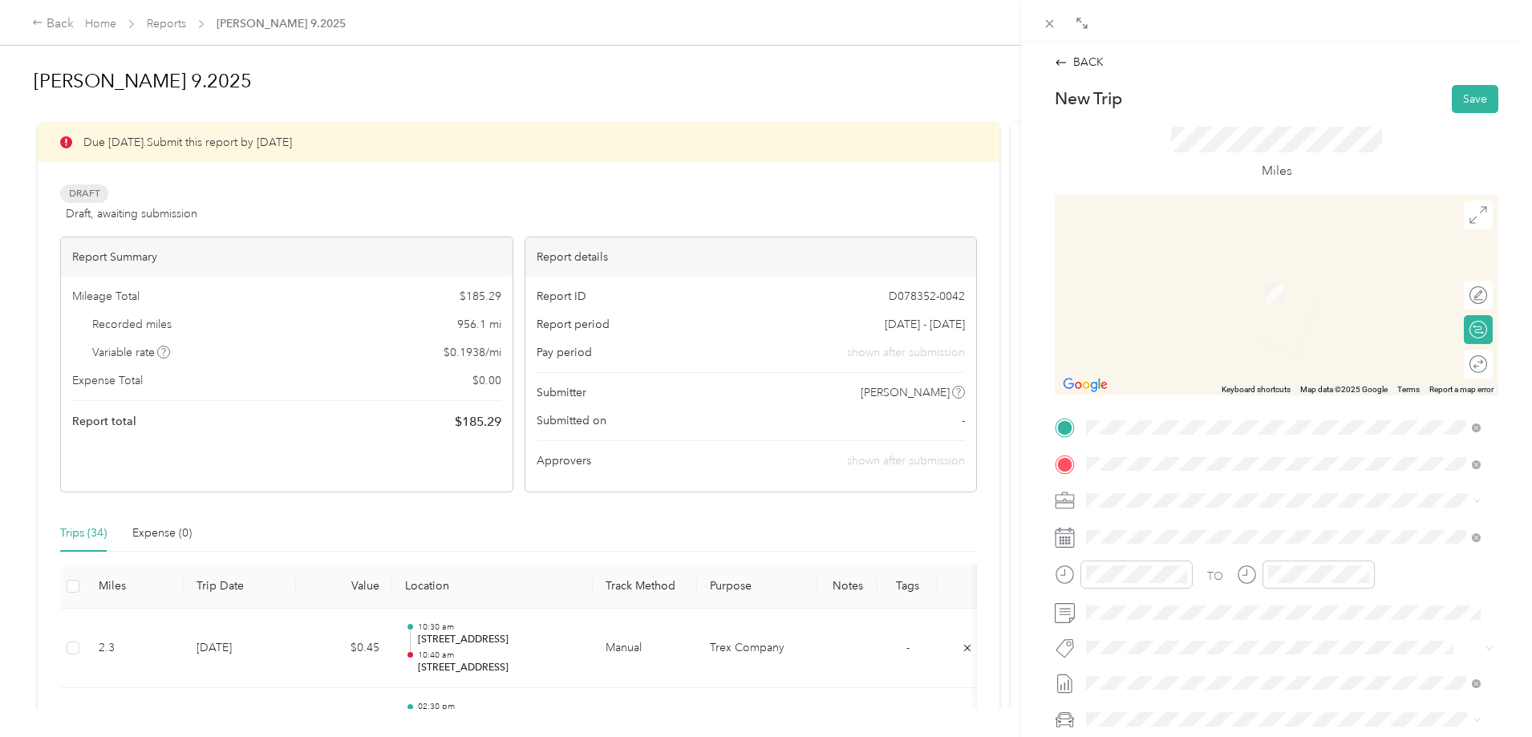
click at [1187, 526] on span "[STREET_ADDRESS][US_STATE]" at bounding box center [1197, 522] width 160 height 14
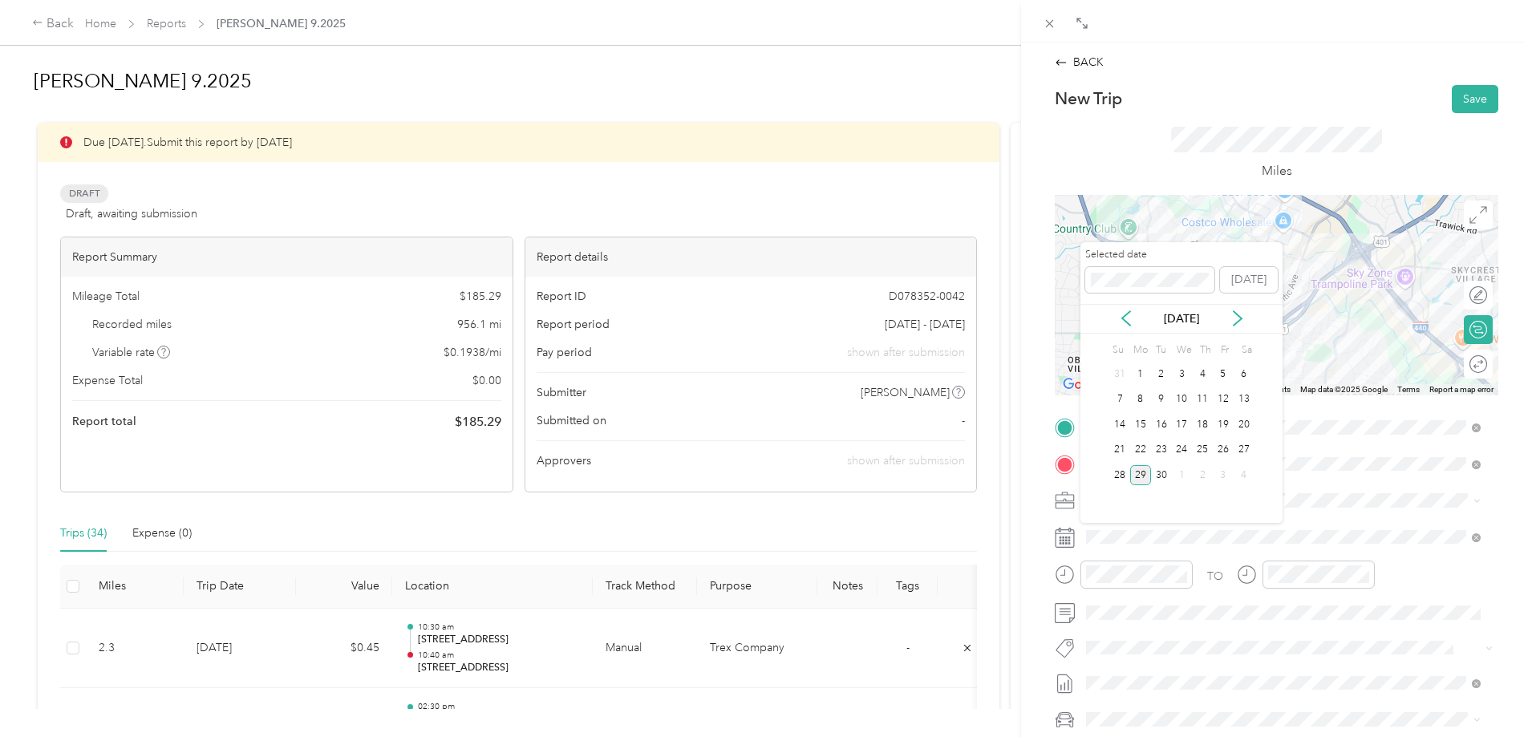
click at [1145, 472] on div "29" at bounding box center [1140, 475] width 21 height 20
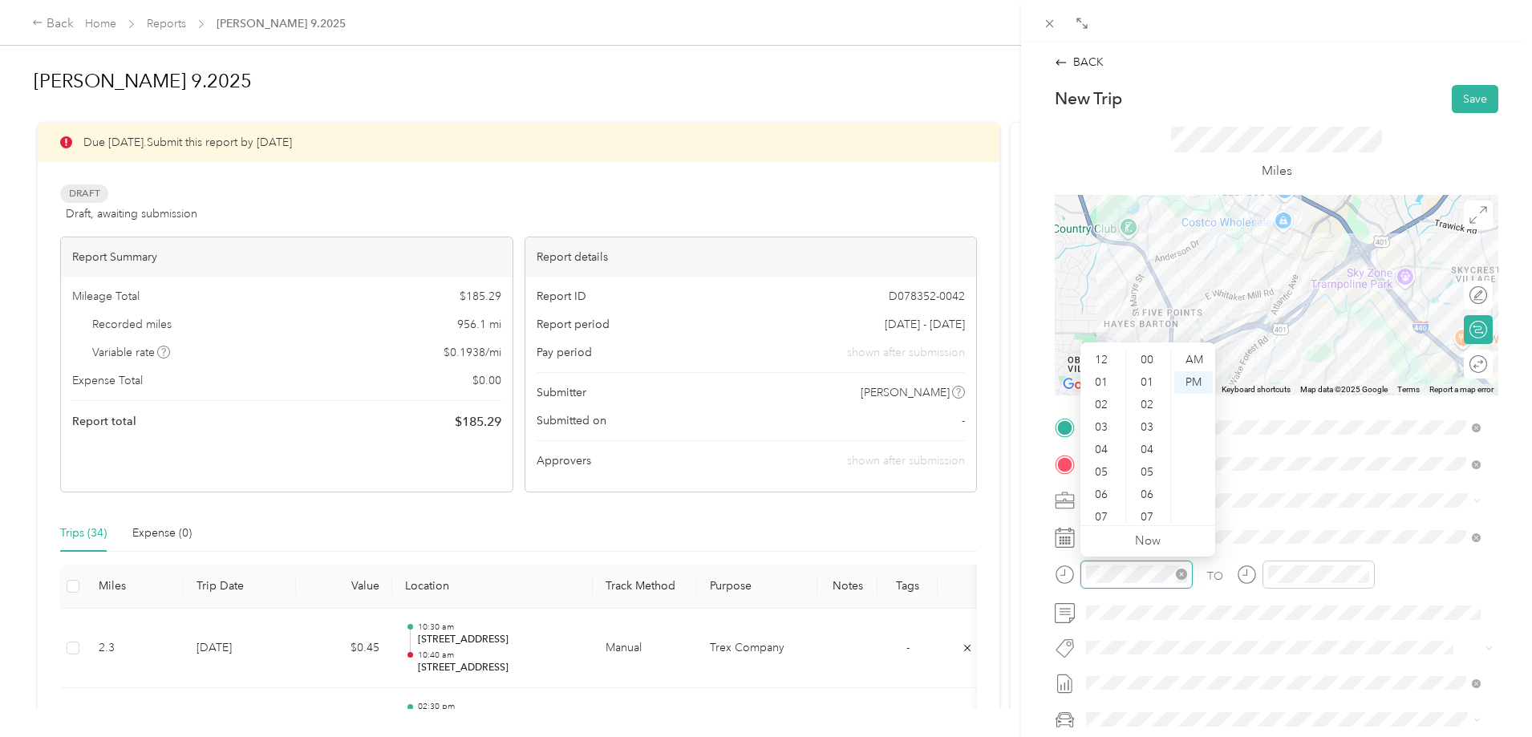
scroll to position [96, 0]
click at [1105, 507] on div "11" at bounding box center [1103, 511] width 39 height 22
click at [1149, 424] on div "30" at bounding box center [1149, 424] width 39 height 22
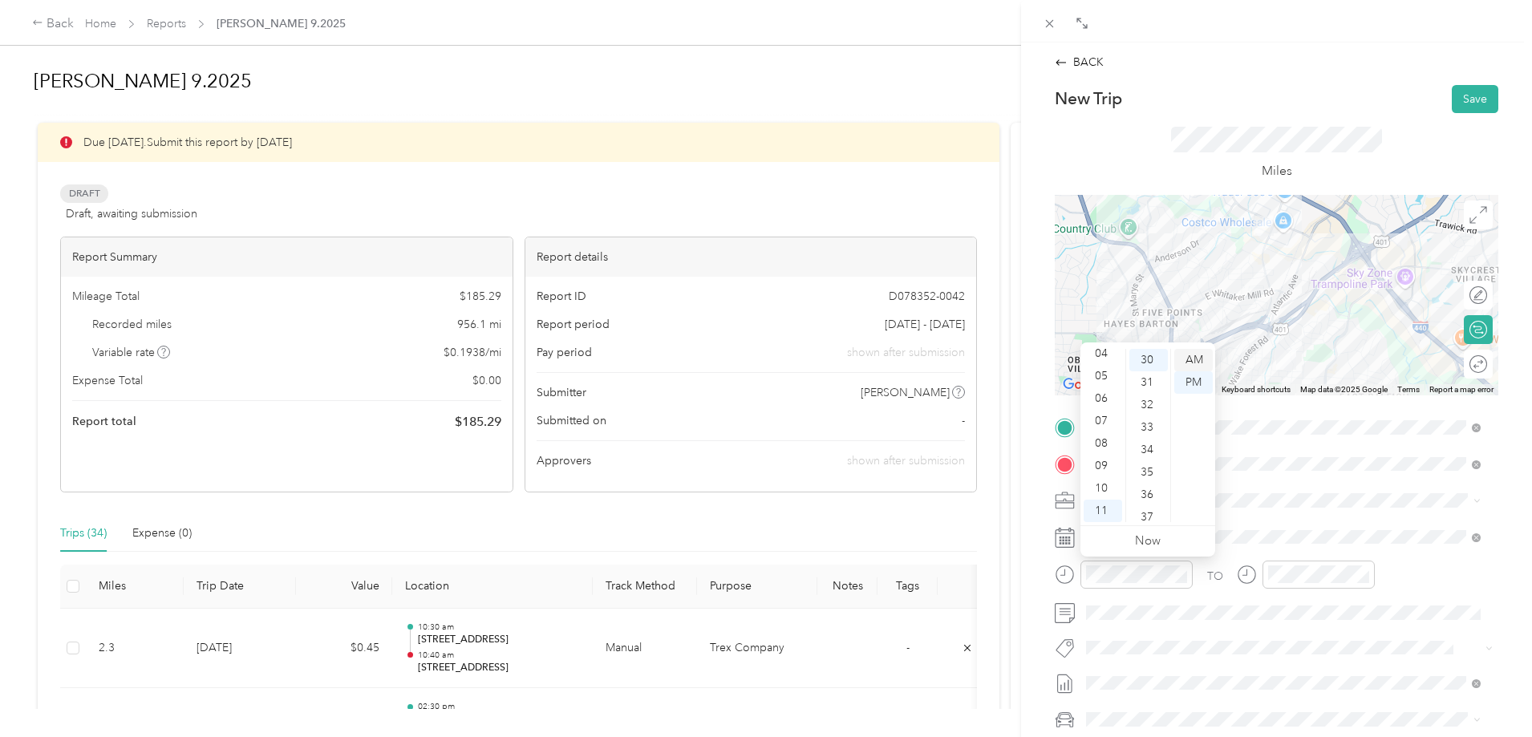
click at [1195, 359] on div "AM" at bounding box center [1193, 360] width 39 height 22
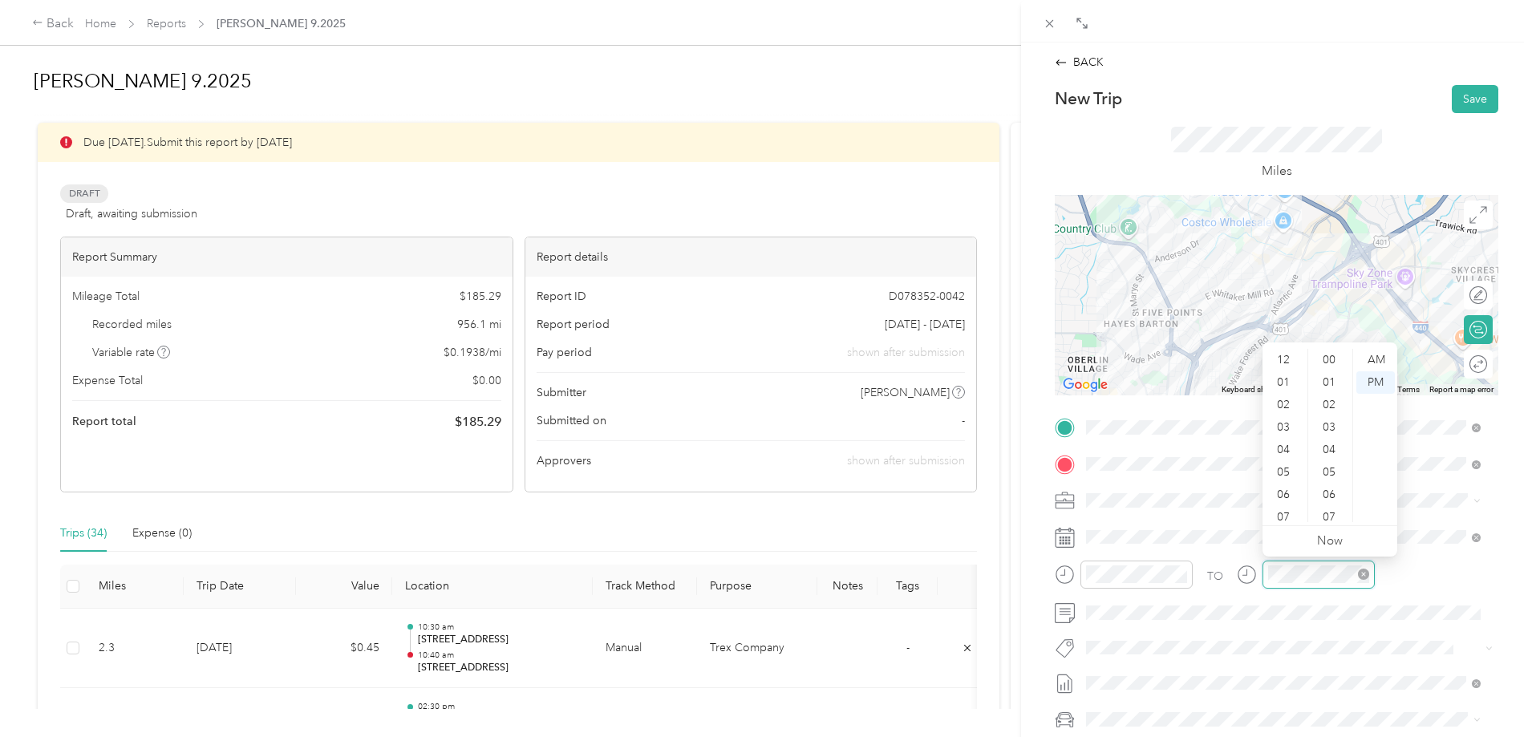
scroll to position [96, 0]
click at [1283, 506] on div "11" at bounding box center [1285, 511] width 39 height 22
click at [1333, 479] on div "45" at bounding box center [1331, 490] width 39 height 22
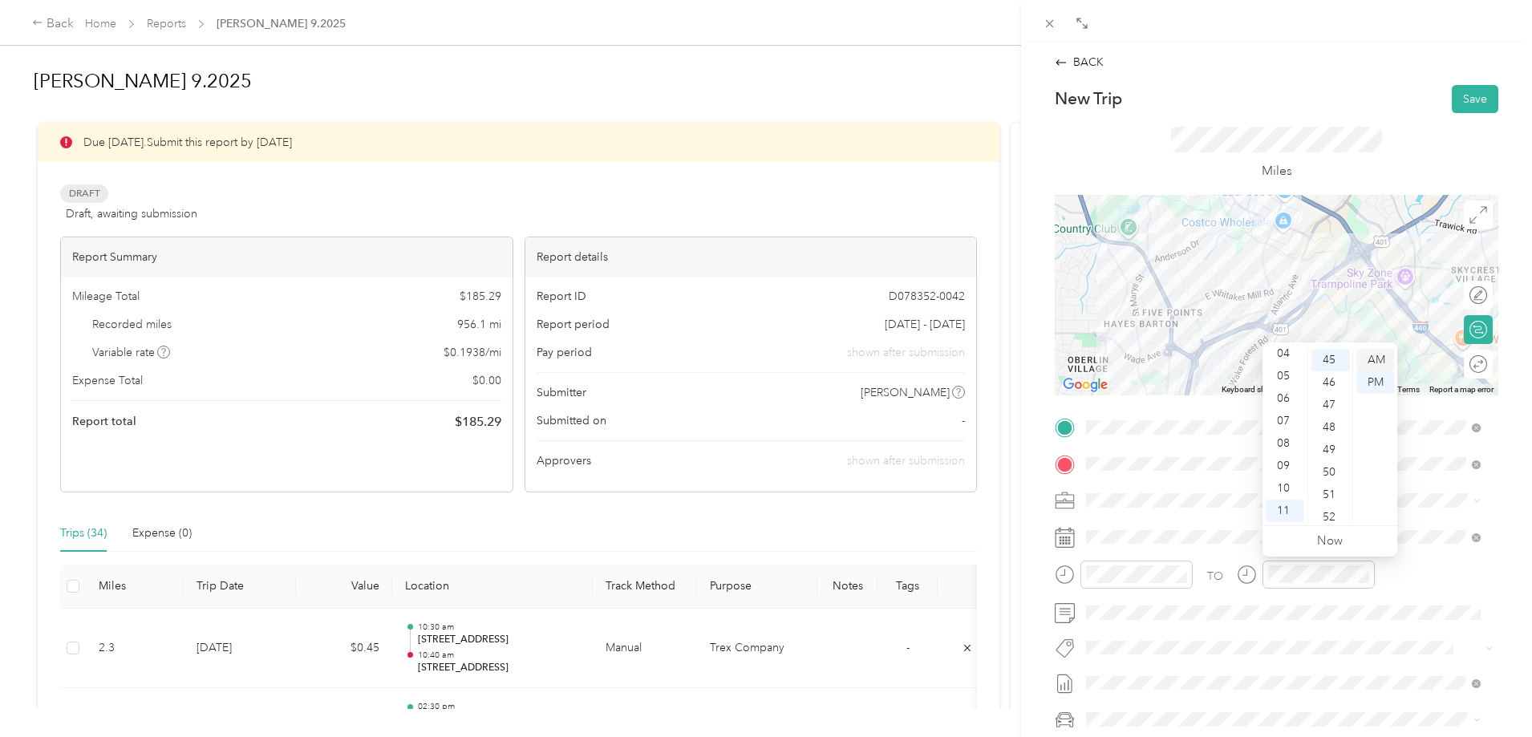
click at [1366, 363] on div "AM" at bounding box center [1376, 360] width 39 height 22
click at [1467, 90] on button "Save" at bounding box center [1475, 99] width 47 height 28
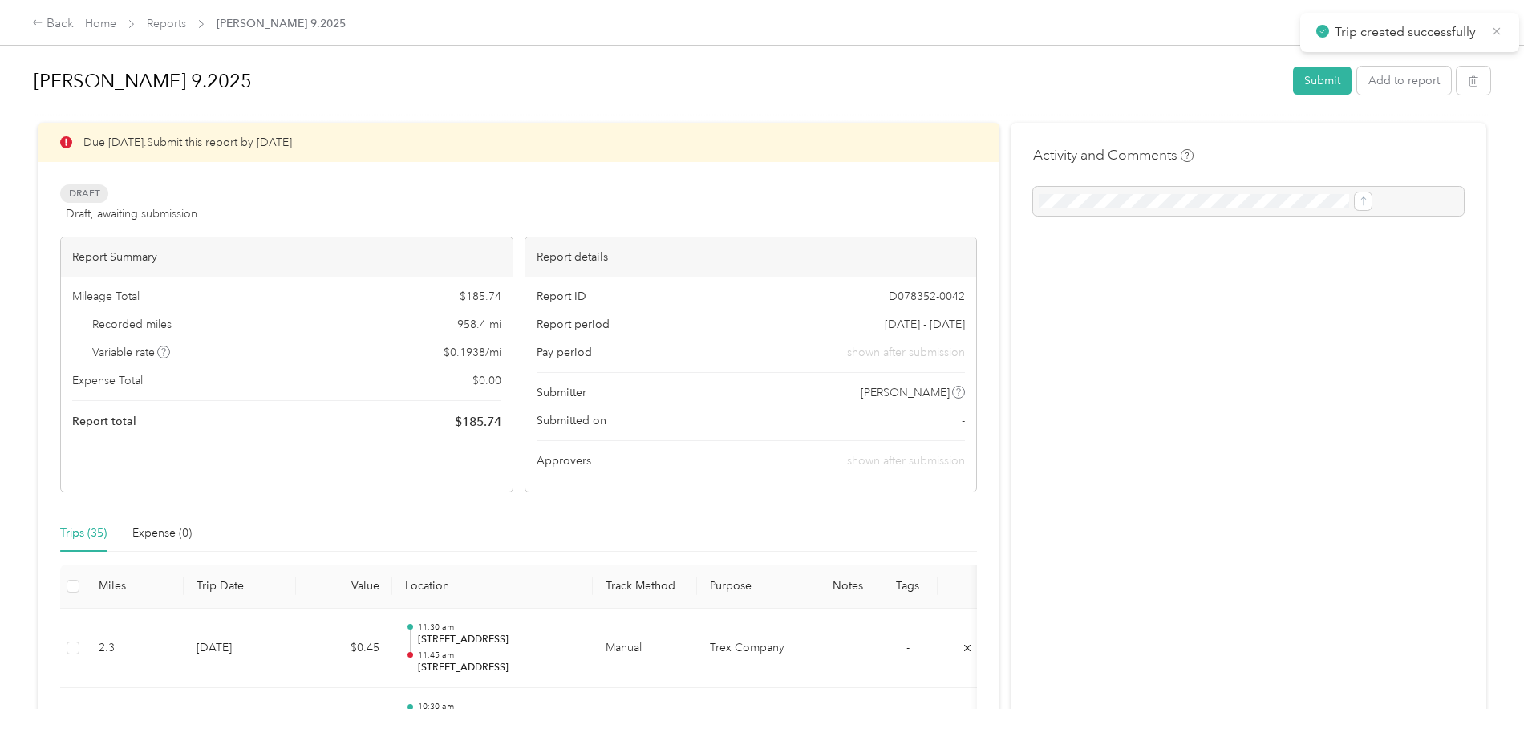
click at [1491, 34] on icon at bounding box center [1497, 31] width 13 height 14
click at [74, 25] on div "Back" at bounding box center [53, 23] width 42 height 19
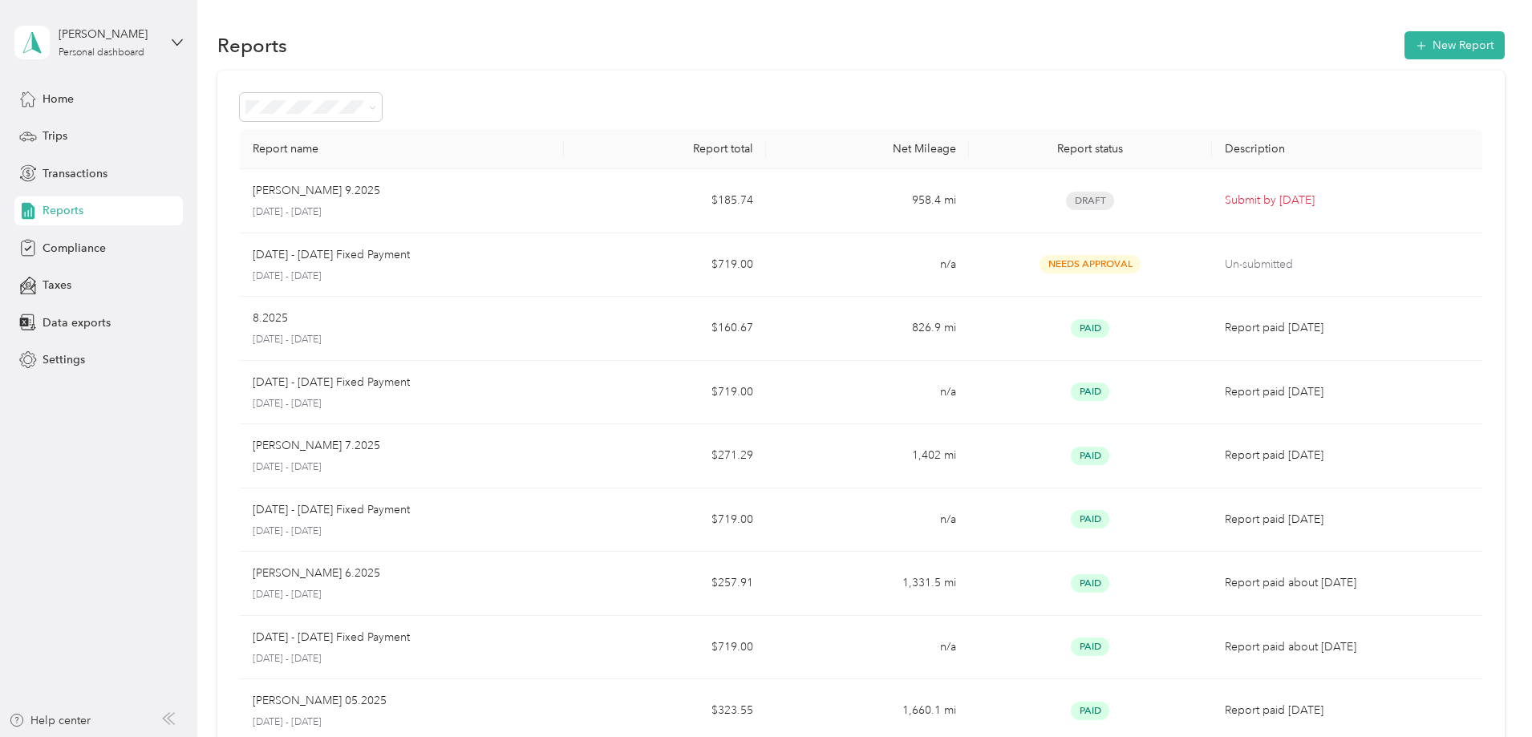
click at [187, 47] on aside "[PERSON_NAME] Personal dashboard Home Trips Transactions Reports Compliance Tax…" at bounding box center [98, 368] width 197 height 737
click at [172, 39] on icon at bounding box center [177, 42] width 11 height 11
click at [111, 132] on div "Log out" at bounding box center [183, 129] width 315 height 28
